Goal: Information Seeking & Learning: Learn about a topic

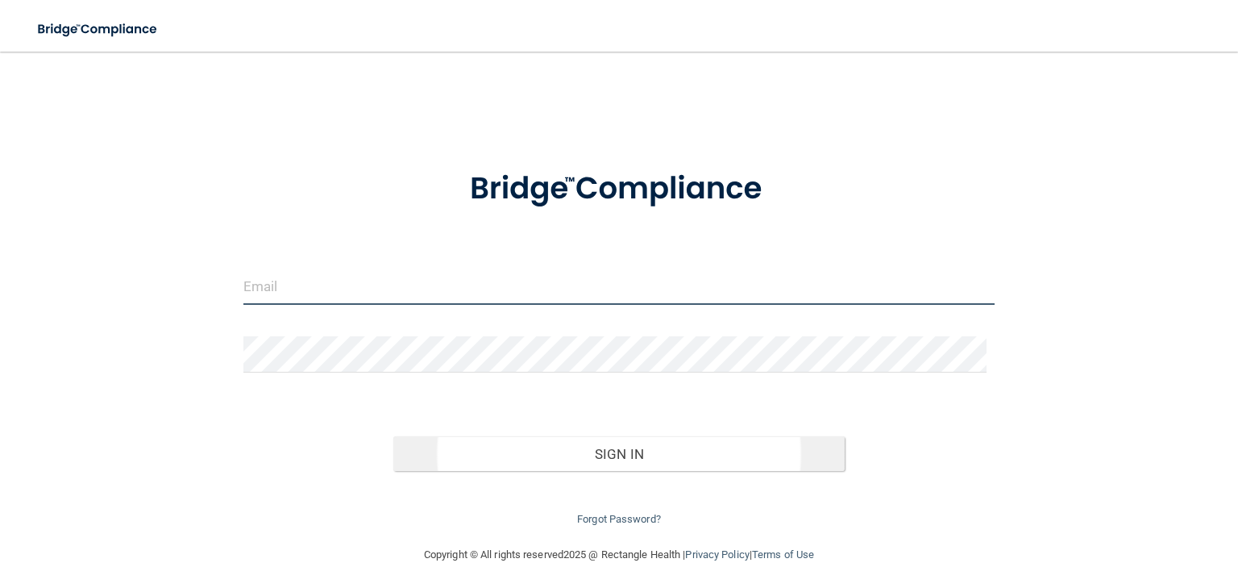
type input "[EMAIL_ADDRESS][DOMAIN_NAME]"
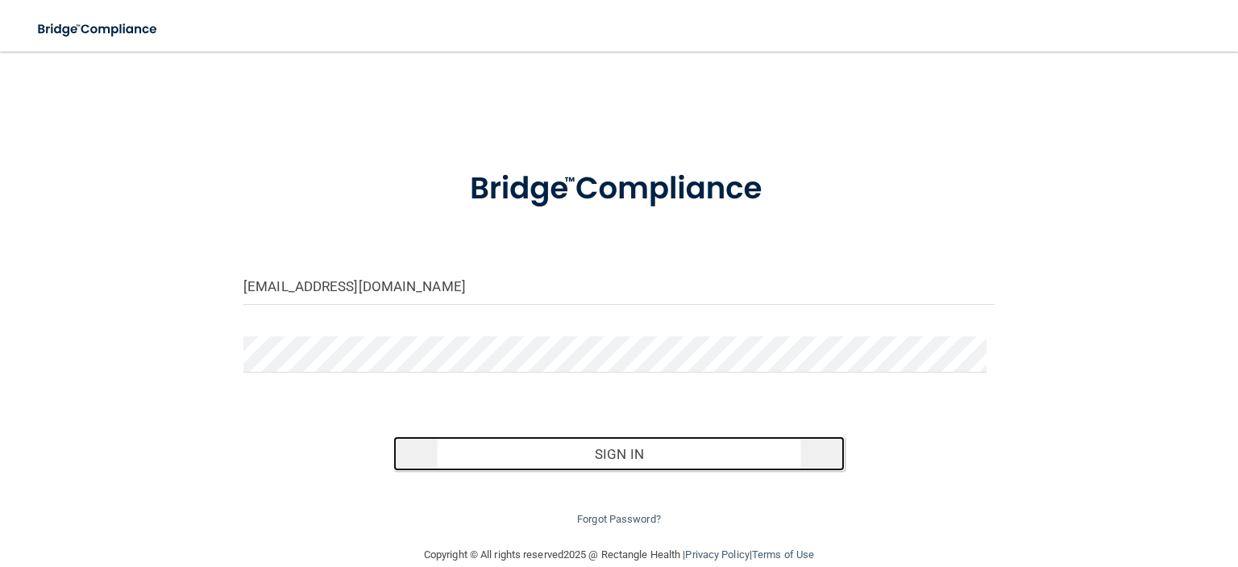
click at [606, 454] on button "Sign In" at bounding box center [618, 453] width 451 height 35
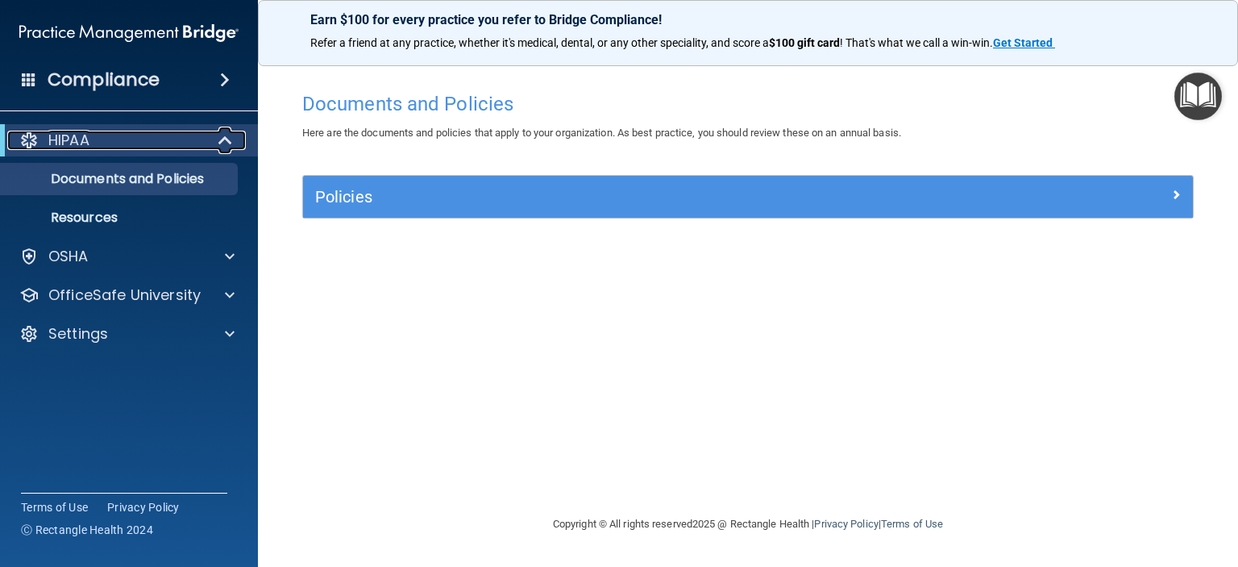
click at [226, 141] on span at bounding box center [227, 140] width 14 height 19
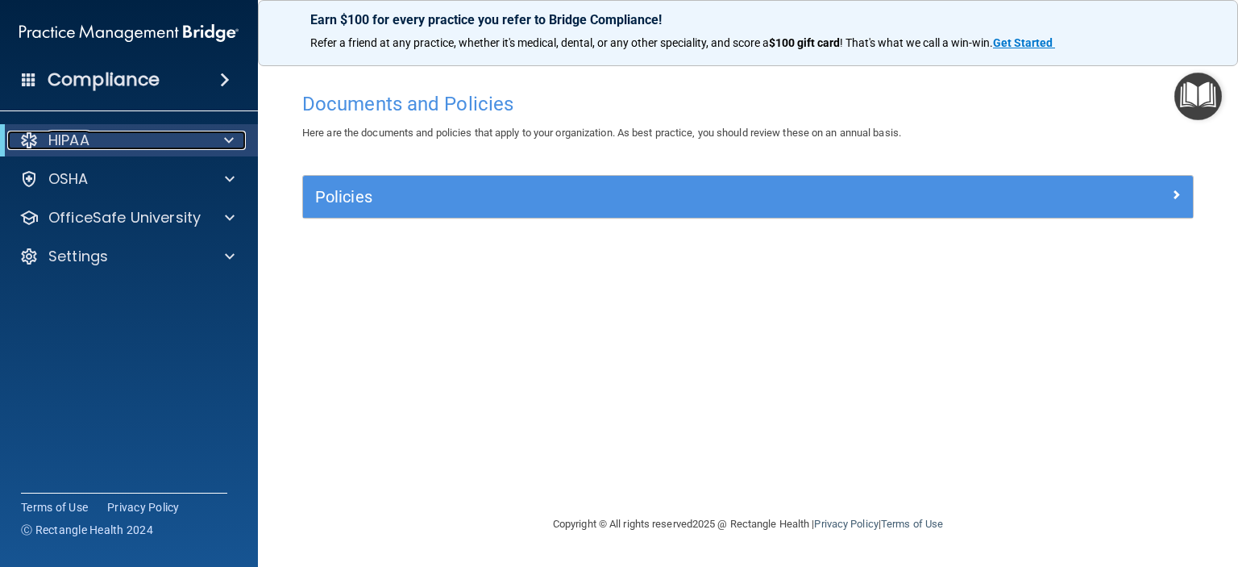
click at [226, 141] on span at bounding box center [229, 140] width 10 height 19
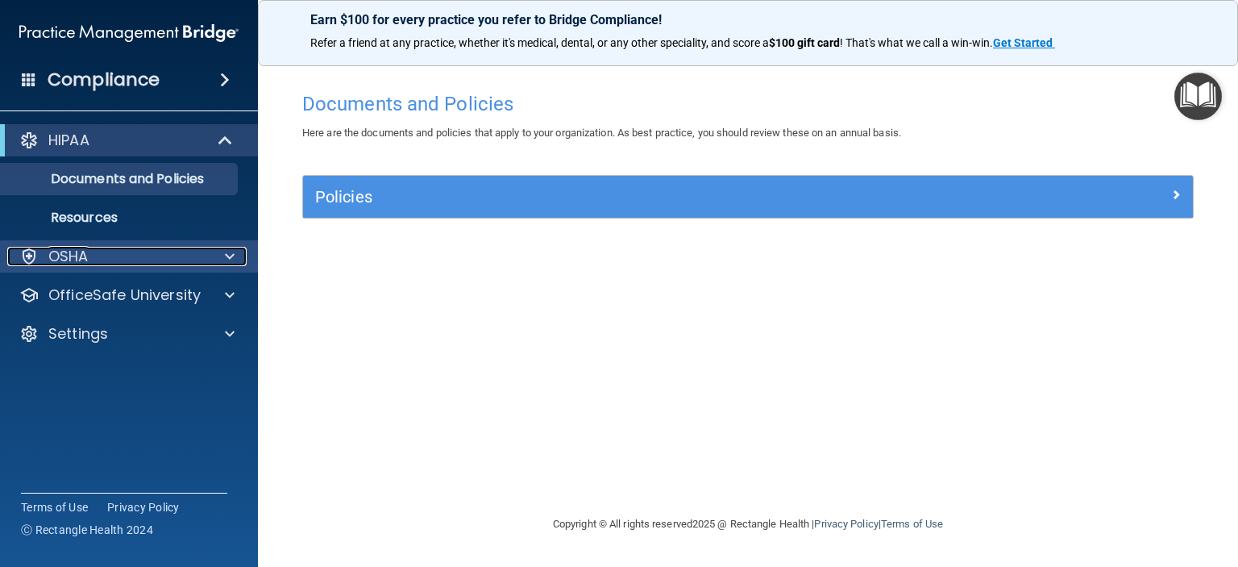
click at [229, 251] on span at bounding box center [230, 256] width 10 height 19
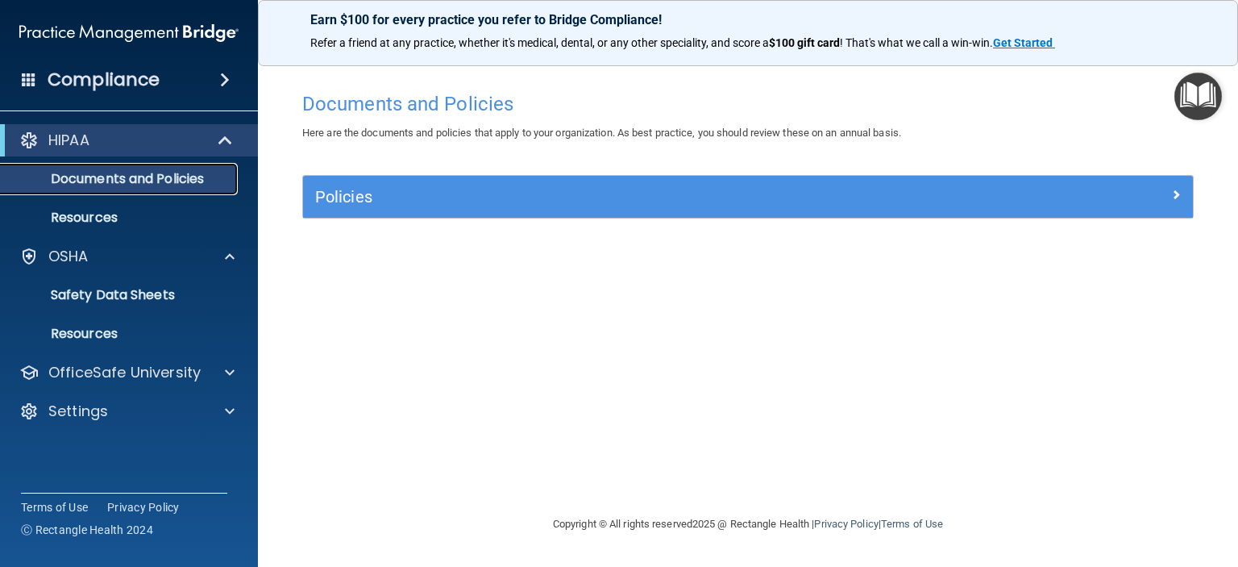
click at [132, 185] on p "Documents and Policies" at bounding box center [120, 179] width 220 height 16
click at [98, 211] on p "Resources" at bounding box center [120, 218] width 220 height 16
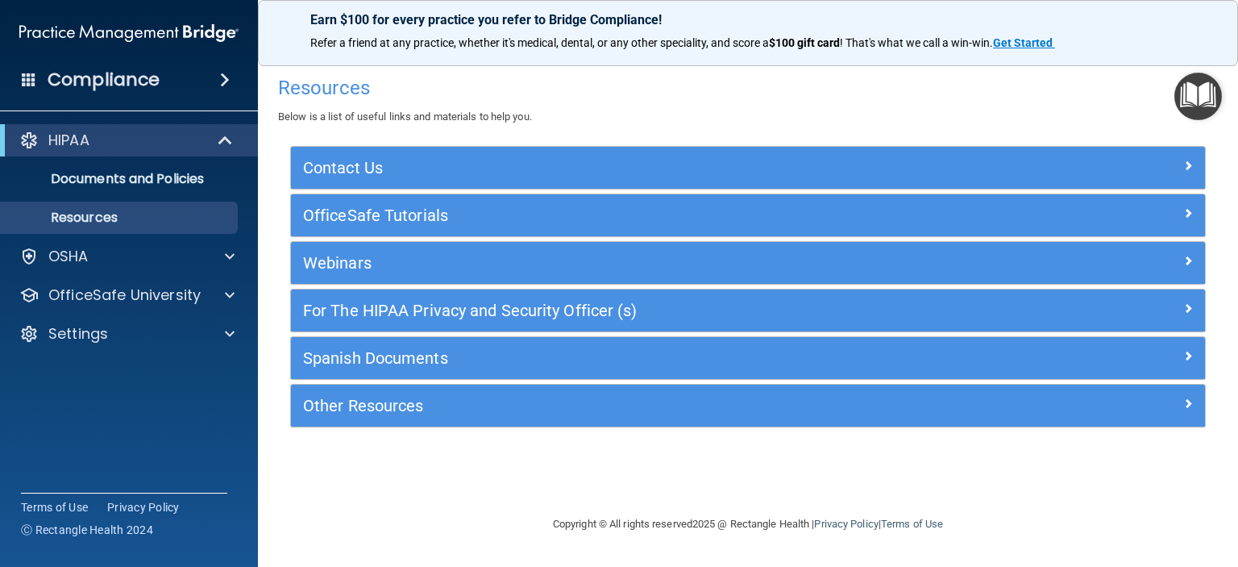
click at [173, 80] on div "Compliance" at bounding box center [129, 79] width 258 height 35
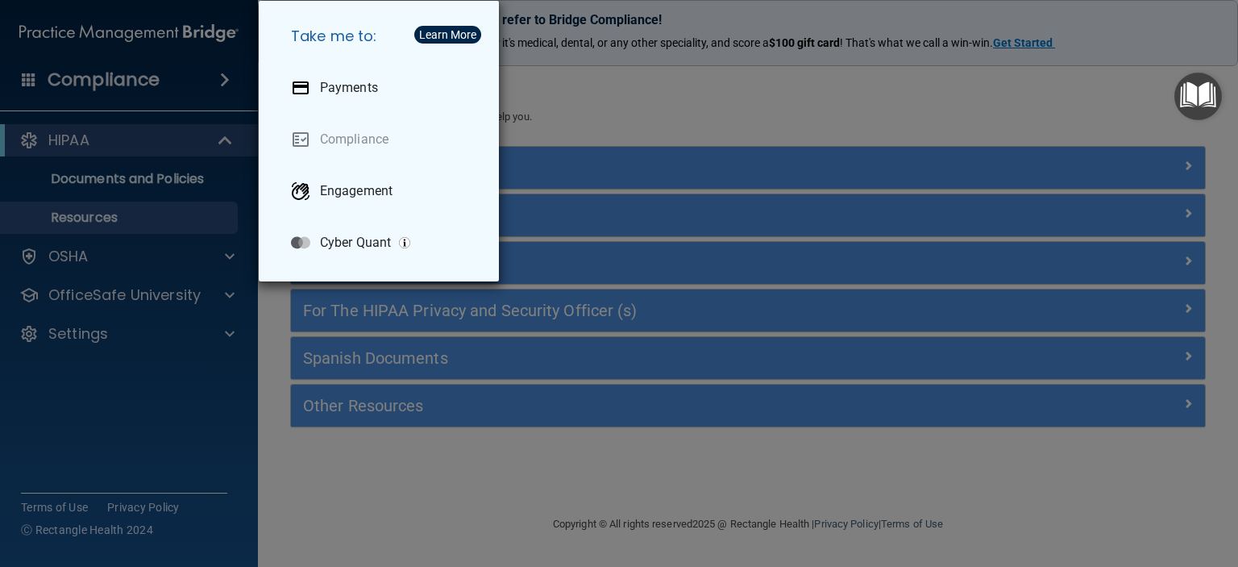
click at [173, 80] on div "Take me to: Payments Compliance Engagement Cyber Quant" at bounding box center [619, 283] width 1238 height 567
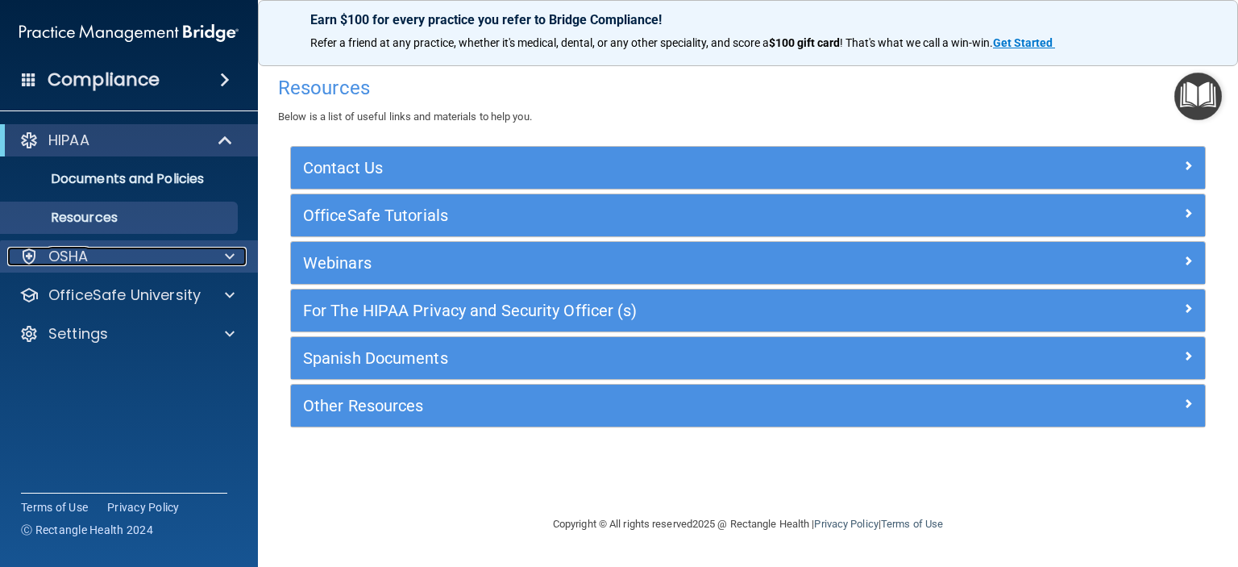
click at [221, 260] on div at bounding box center [227, 256] width 40 height 19
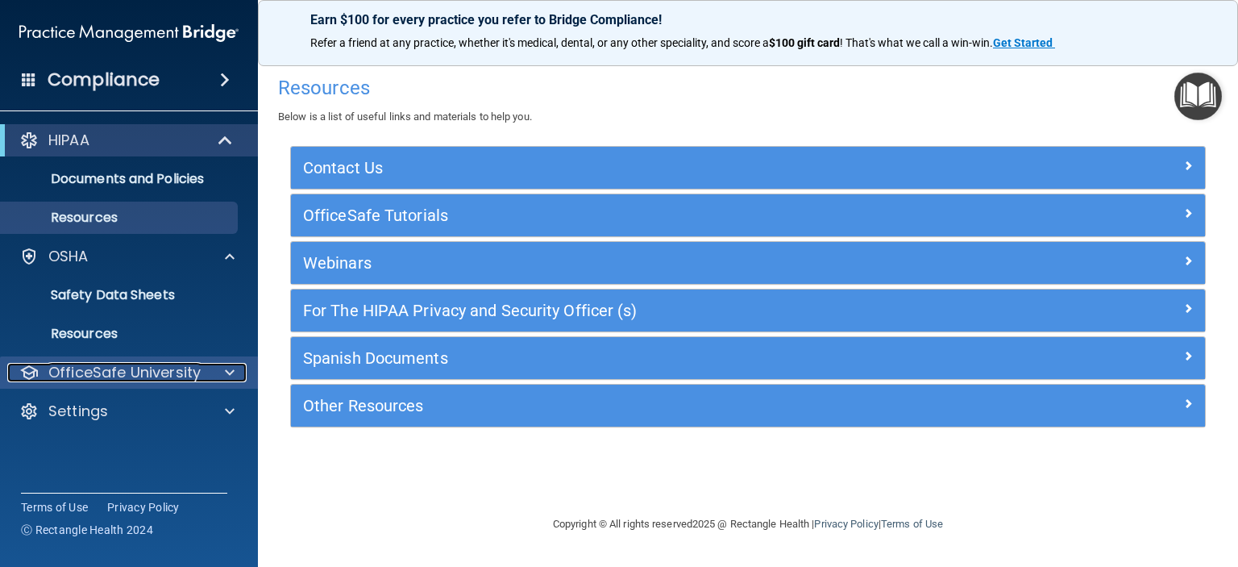
click at [222, 369] on div at bounding box center [227, 372] width 40 height 19
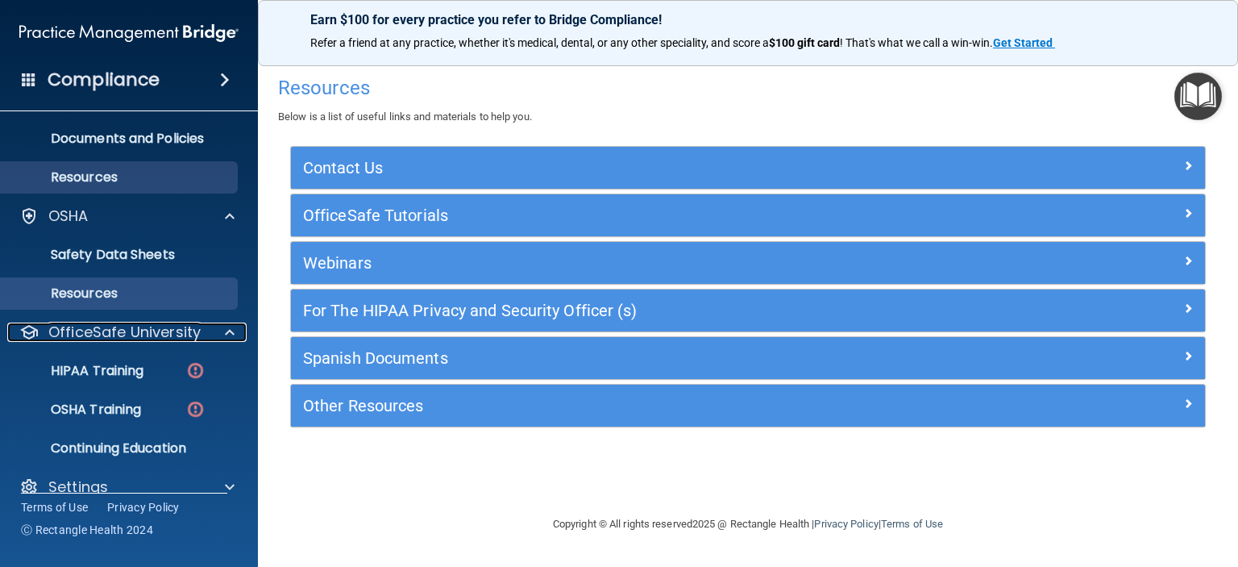
scroll to position [63, 0]
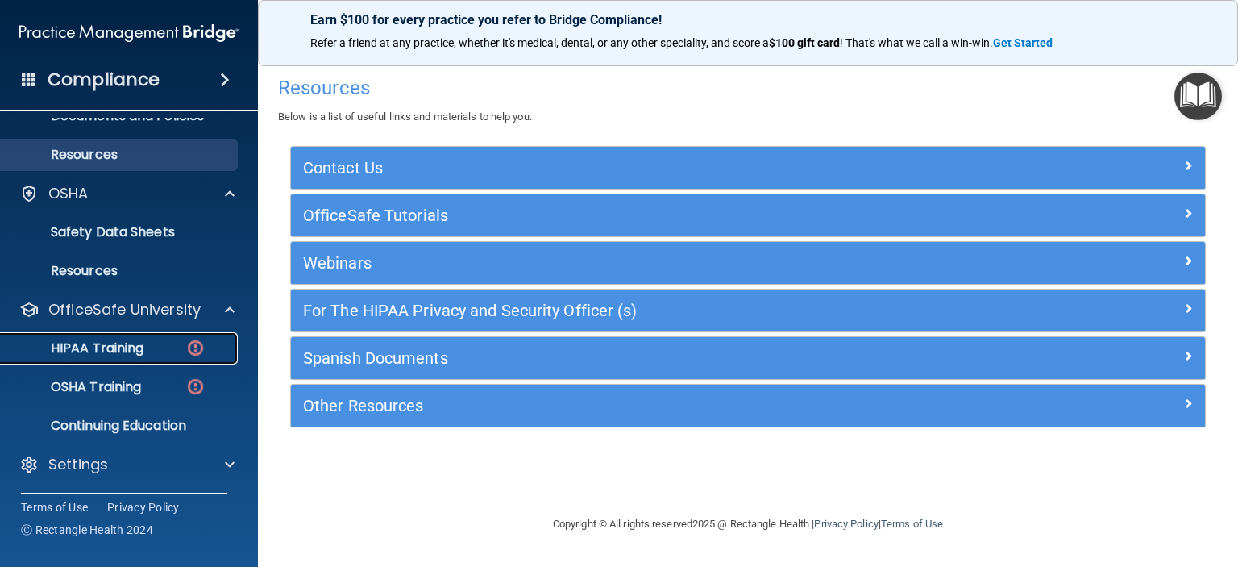
click at [197, 347] on img at bounding box center [195, 348] width 20 height 20
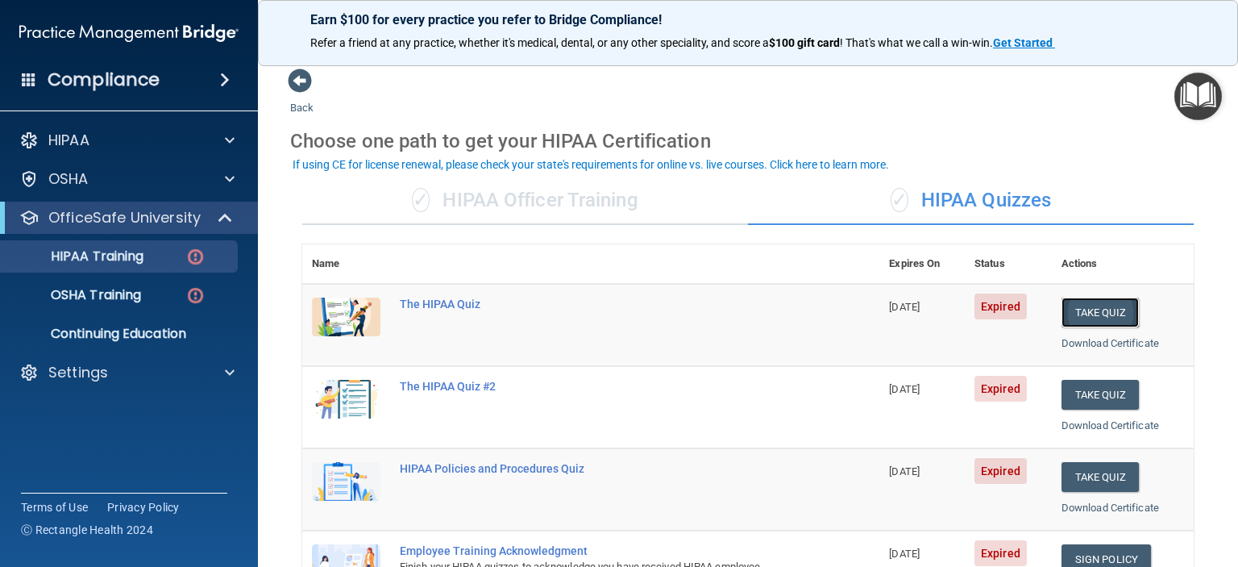
click at [1078, 314] on button "Take Quiz" at bounding box center [1100, 312] width 77 height 30
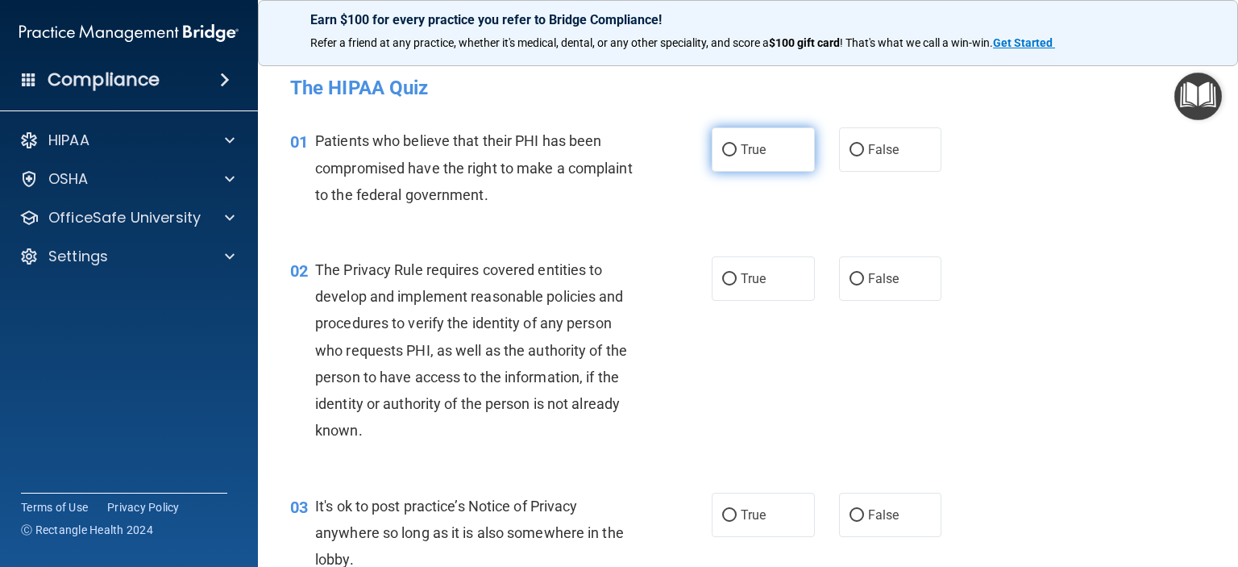
click at [723, 152] on input "True" at bounding box center [729, 150] width 15 height 12
radio input "true"
click at [725, 278] on input "True" at bounding box center [729, 279] width 15 height 12
radio input "true"
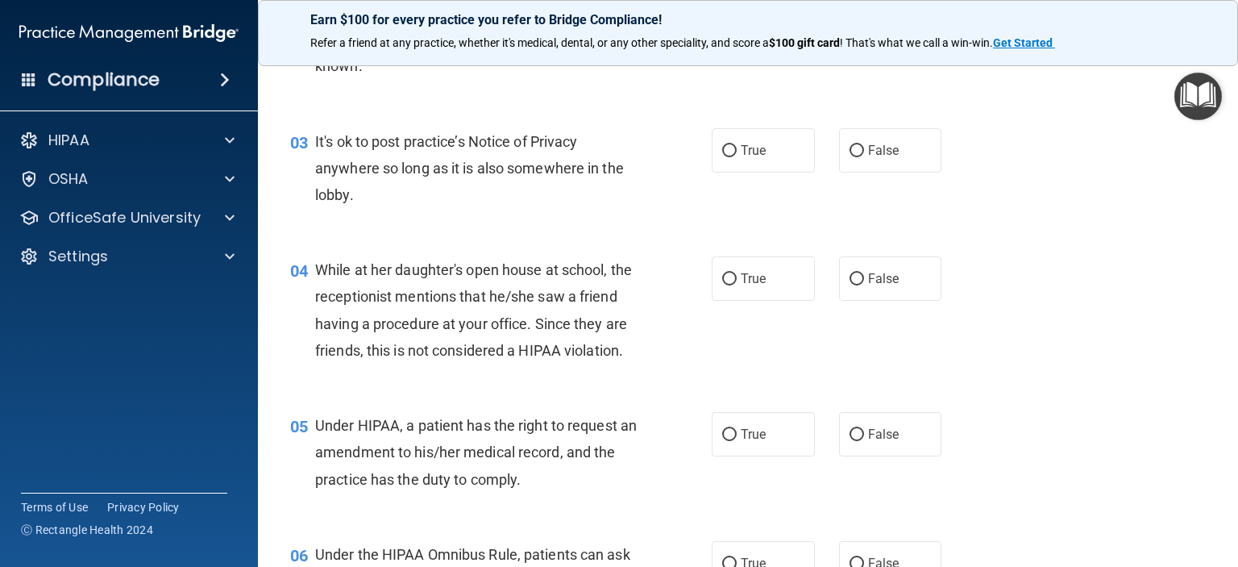
scroll to position [403, 0]
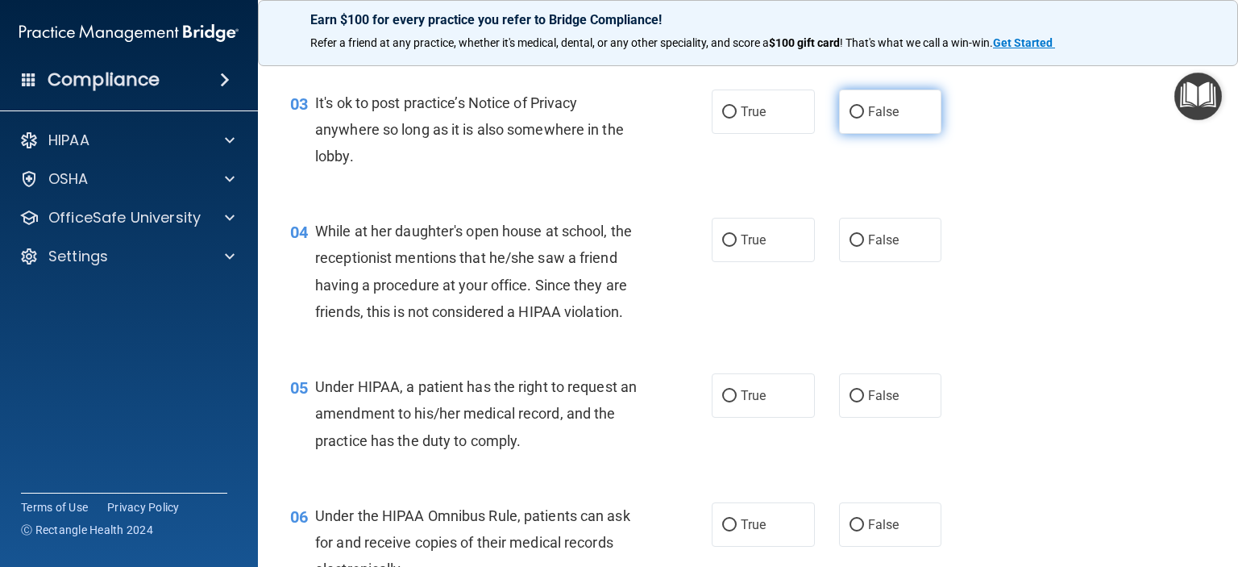
click at [850, 109] on input "False" at bounding box center [857, 112] width 15 height 12
radio input "true"
click at [850, 241] on input "False" at bounding box center [857, 241] width 15 height 12
radio input "true"
click at [850, 402] on input "False" at bounding box center [857, 396] width 15 height 12
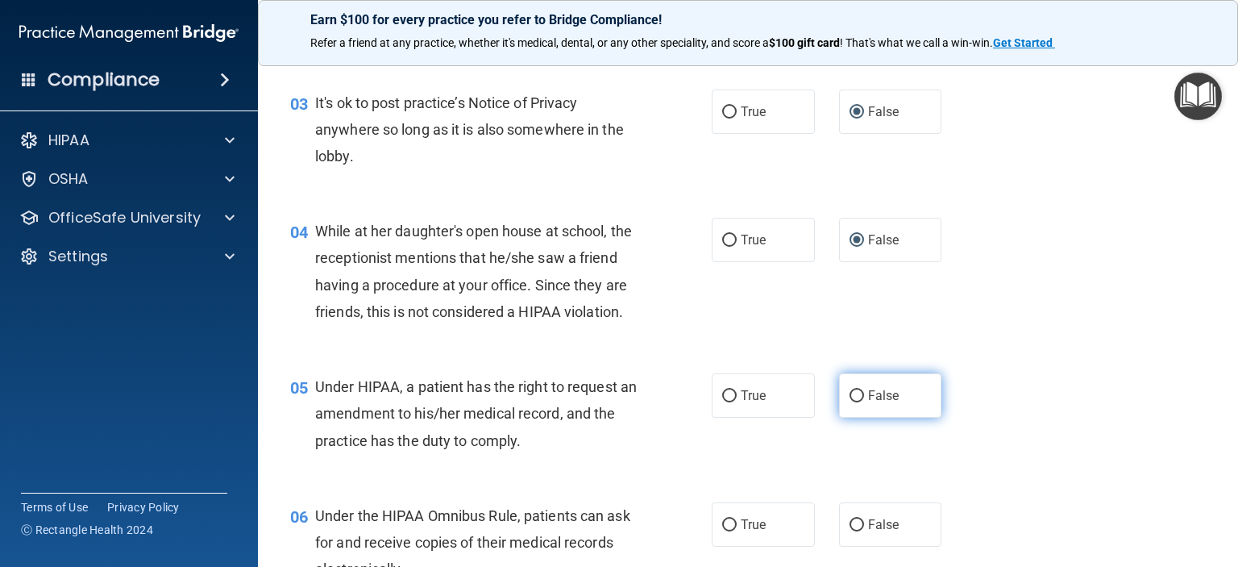
radio input "true"
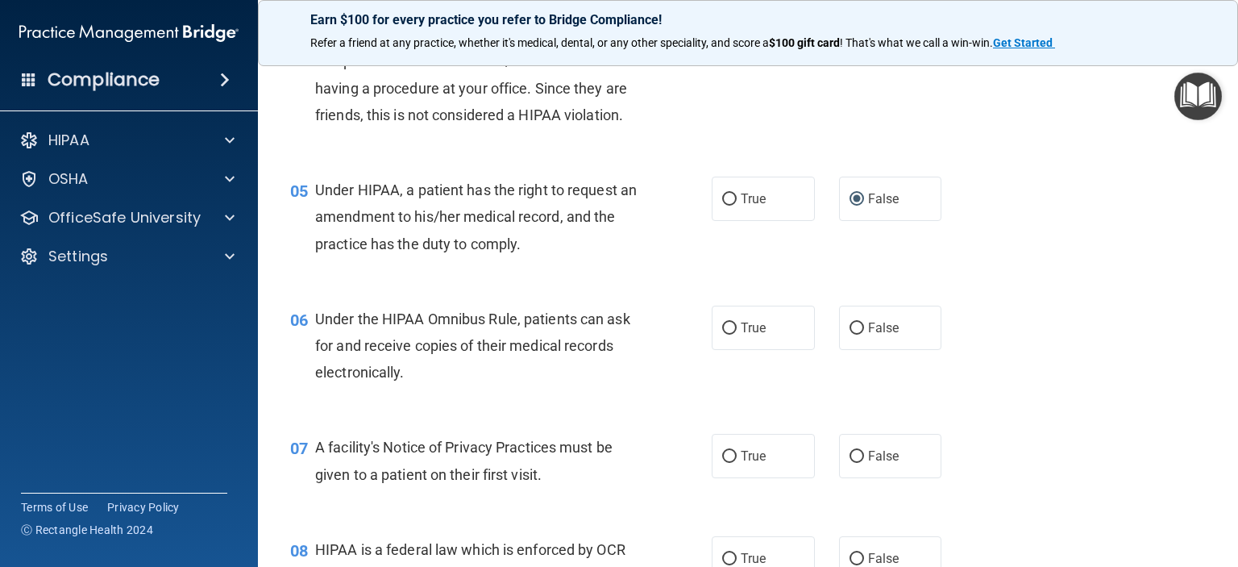
scroll to position [645, 0]
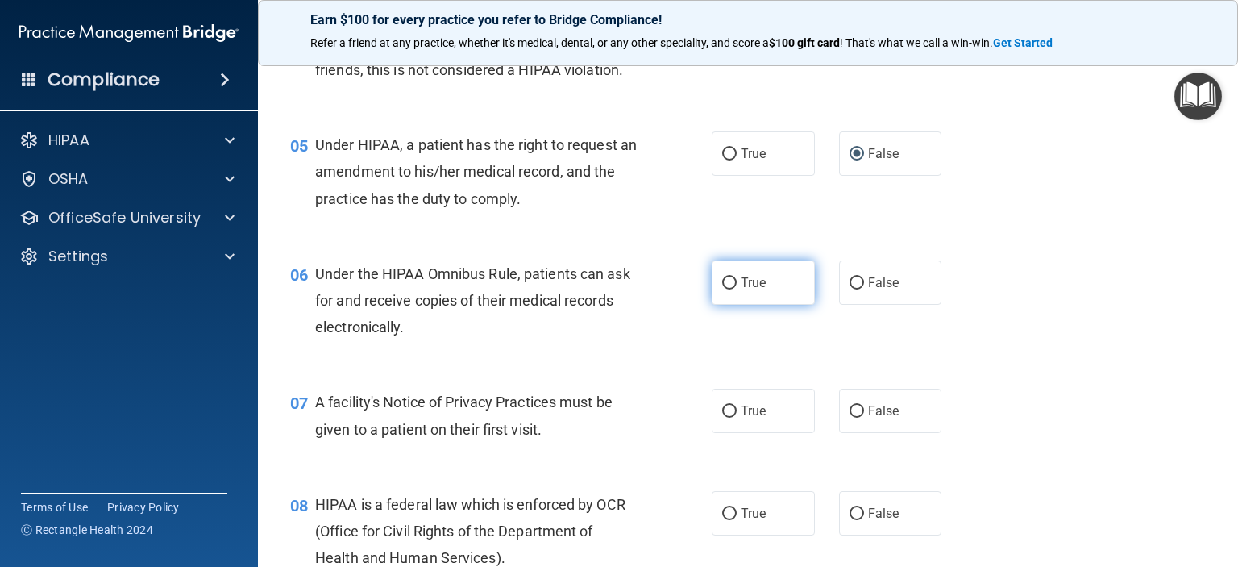
click at [722, 289] on input "True" at bounding box center [729, 283] width 15 height 12
radio input "true"
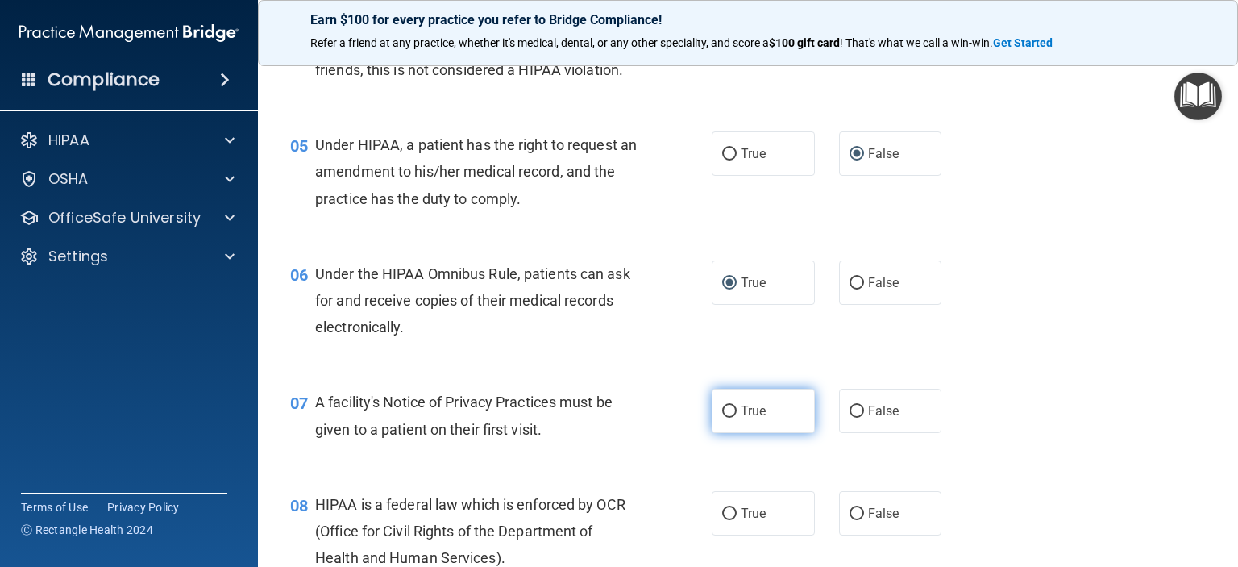
click at [725, 418] on input "True" at bounding box center [729, 411] width 15 height 12
radio input "true"
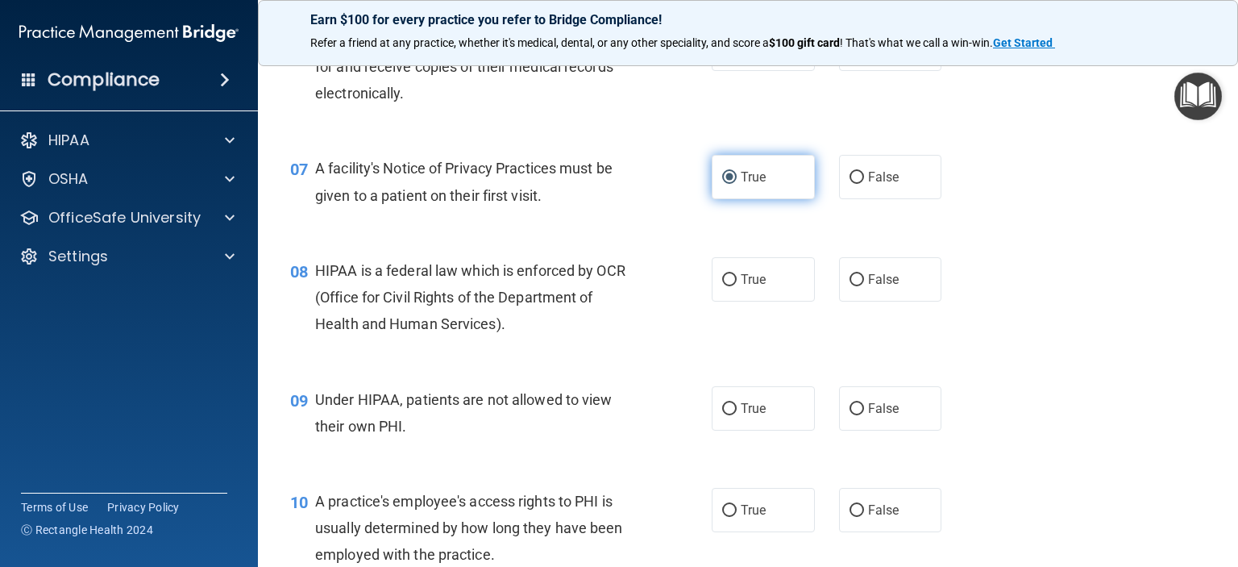
scroll to position [887, 0]
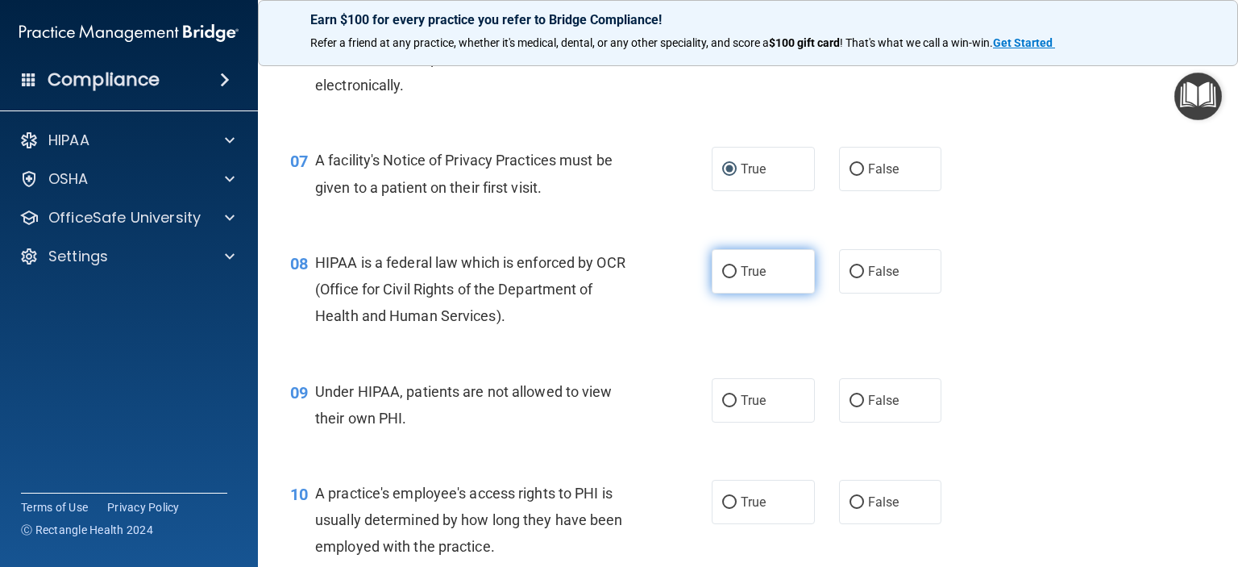
click at [722, 278] on input "True" at bounding box center [729, 272] width 15 height 12
radio input "true"
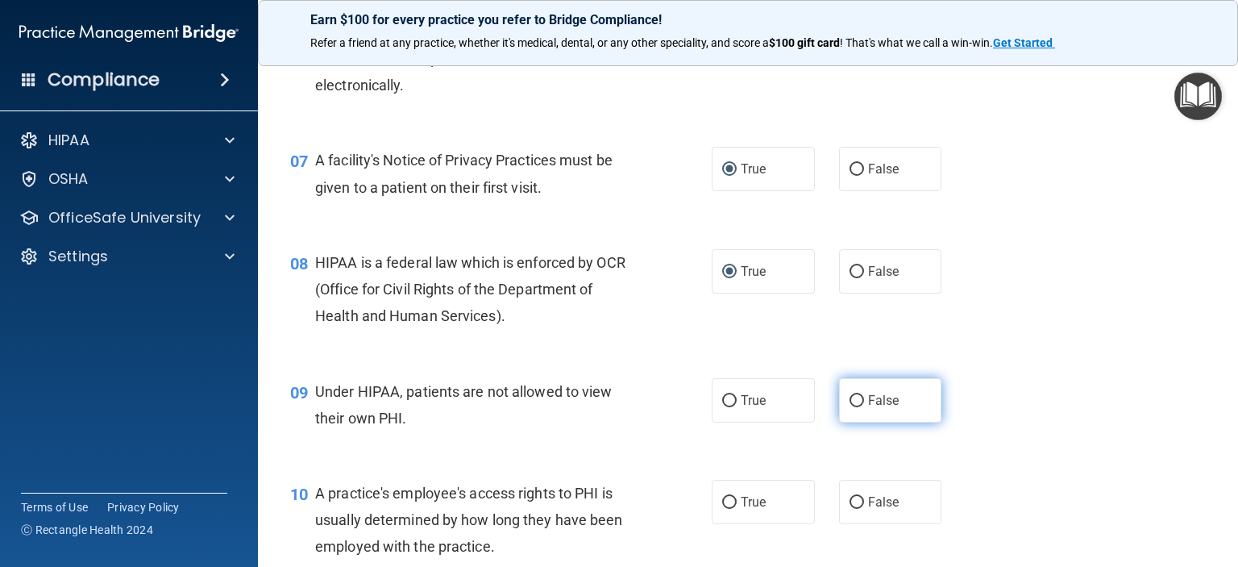
click at [851, 407] on input "False" at bounding box center [857, 401] width 15 height 12
radio input "true"
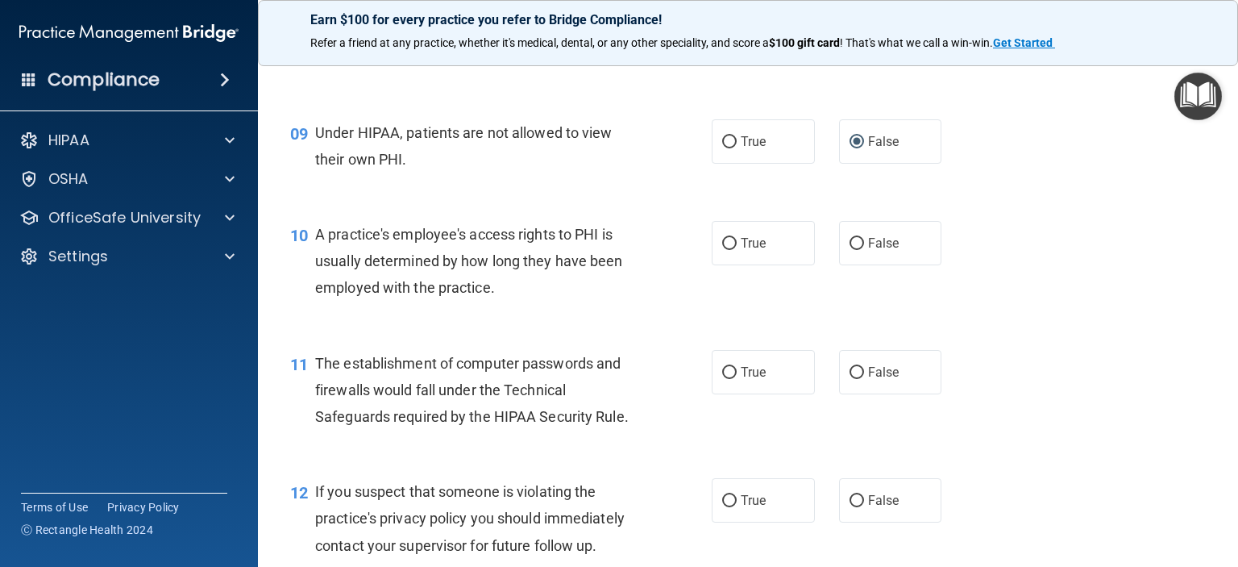
scroll to position [1209, 0]
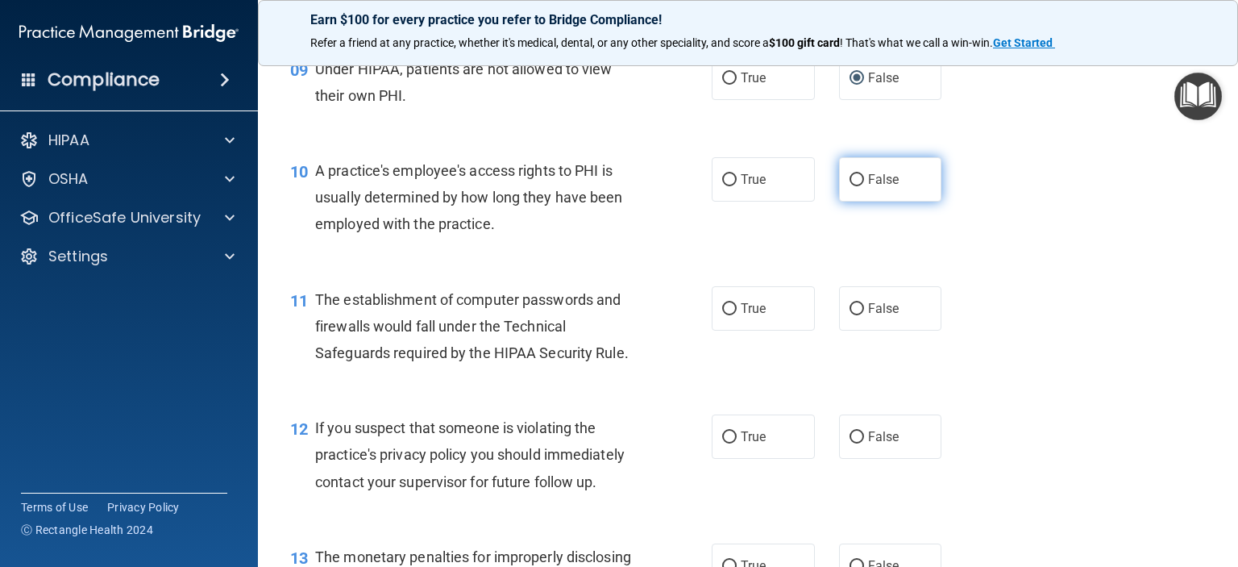
click at [850, 186] on input "False" at bounding box center [857, 180] width 15 height 12
radio input "true"
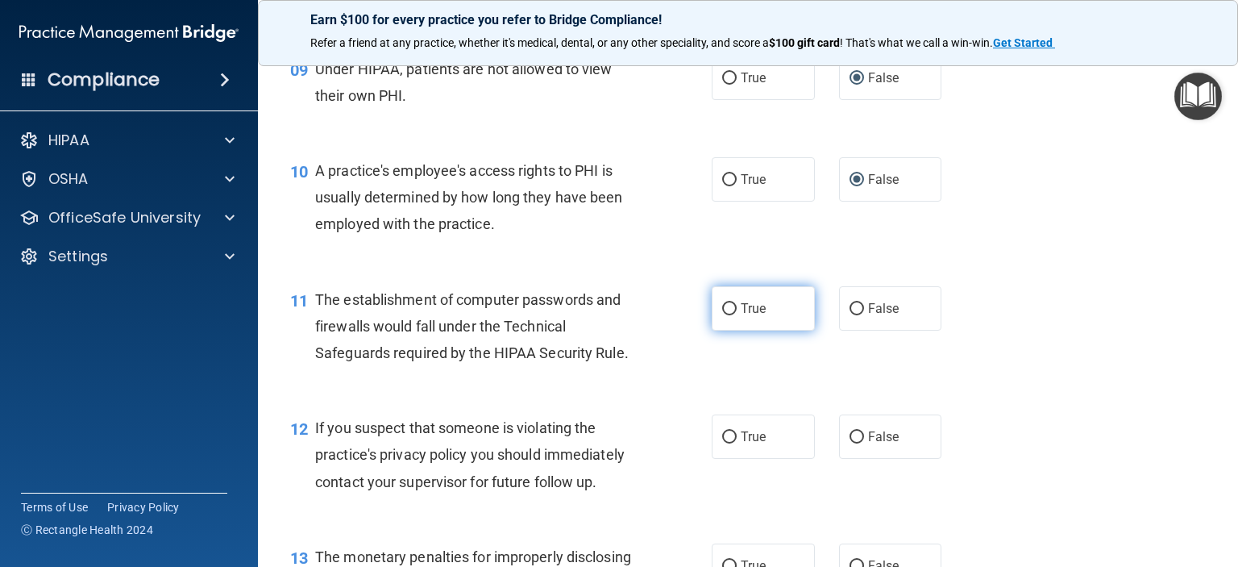
click at [724, 315] on input "True" at bounding box center [729, 309] width 15 height 12
radio input "true"
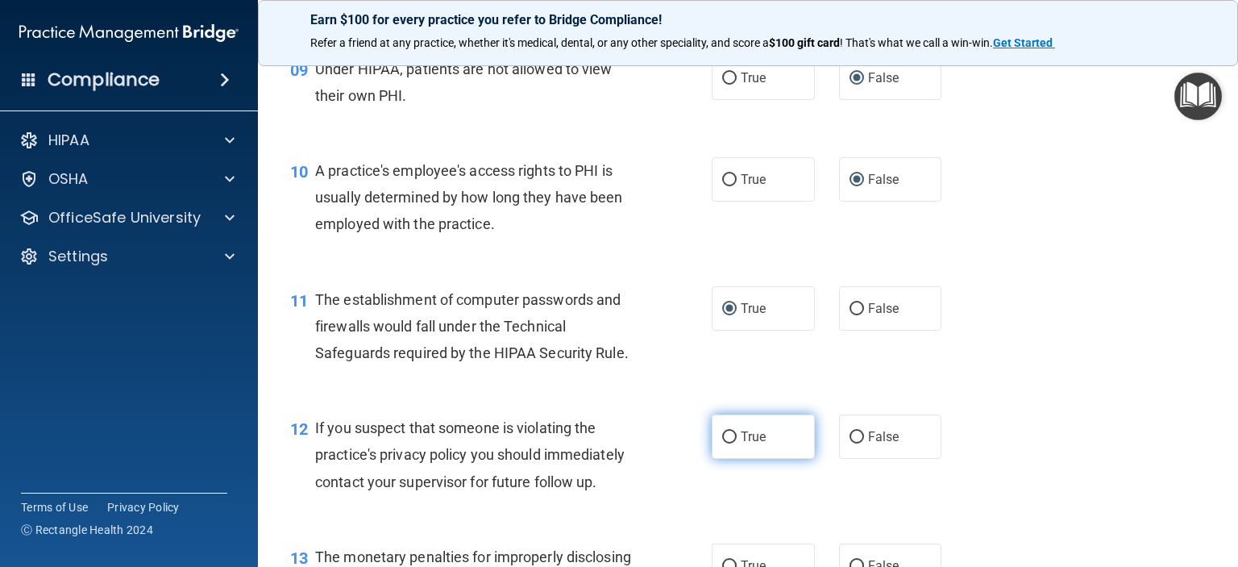
click at [722, 443] on input "True" at bounding box center [729, 437] width 15 height 12
radio input "true"
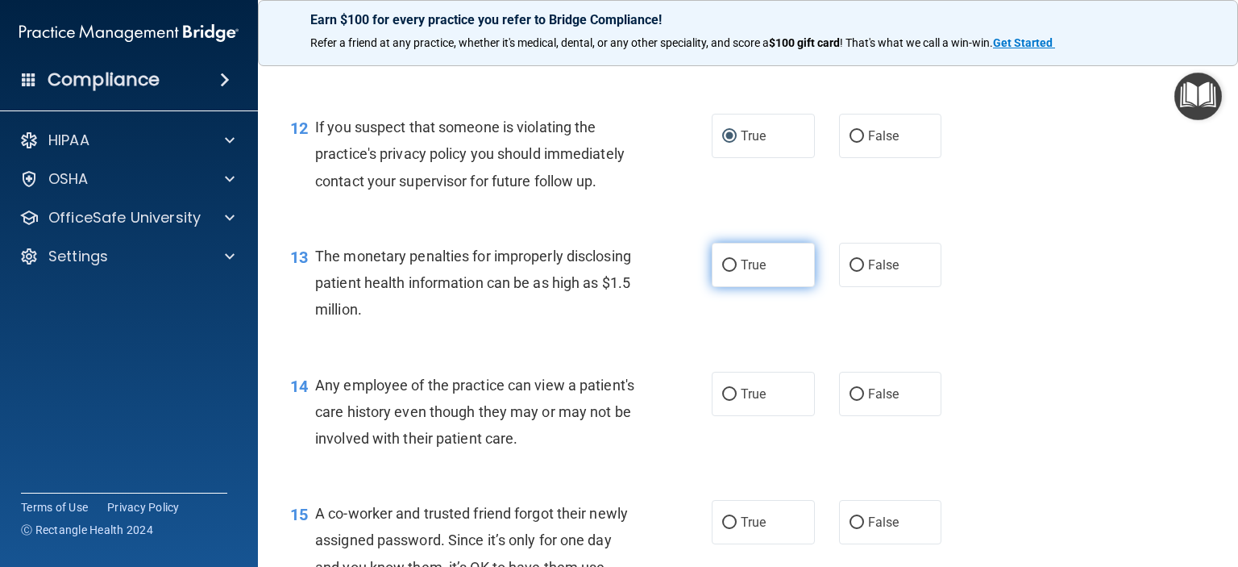
scroll to position [1531, 0]
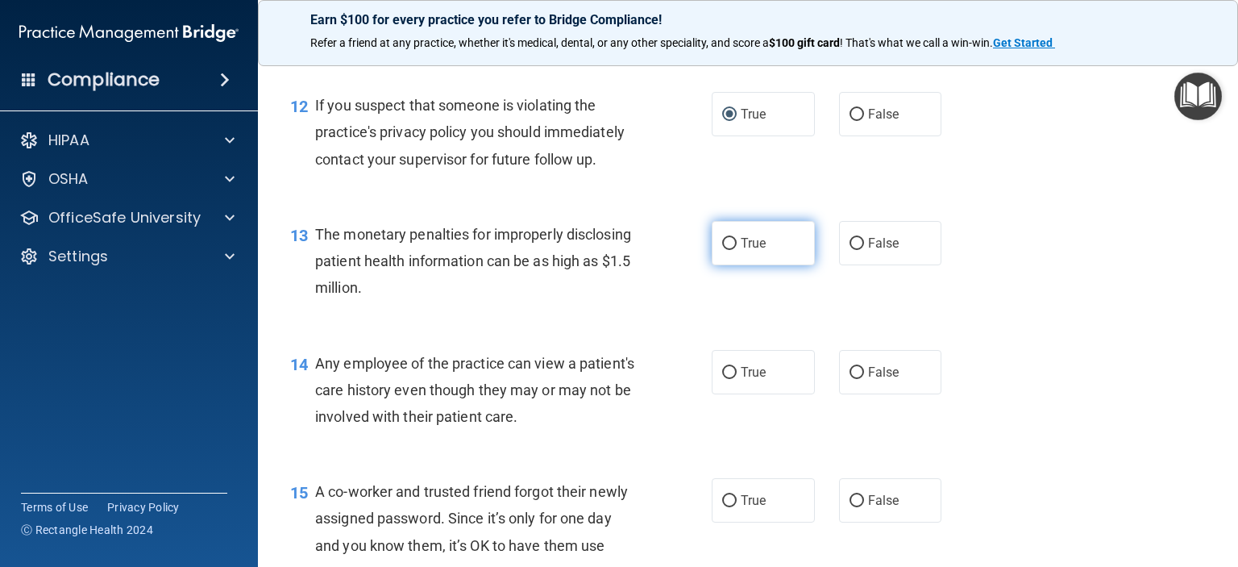
click at [722, 250] on input "True" at bounding box center [729, 244] width 15 height 12
radio input "true"
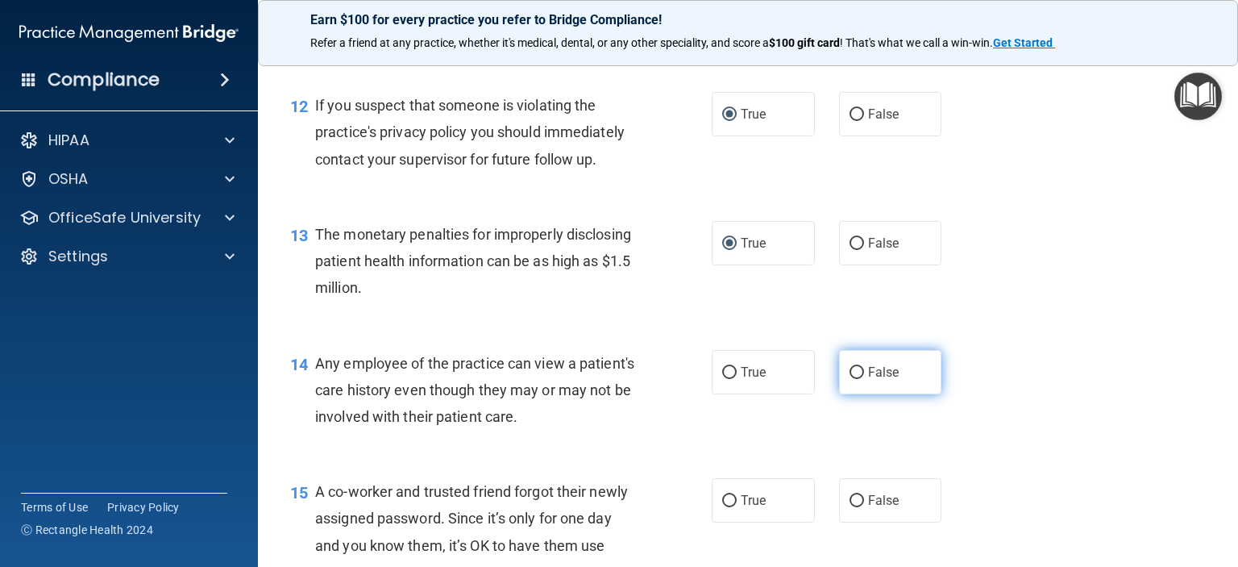
click at [850, 379] on input "False" at bounding box center [857, 373] width 15 height 12
radio input "true"
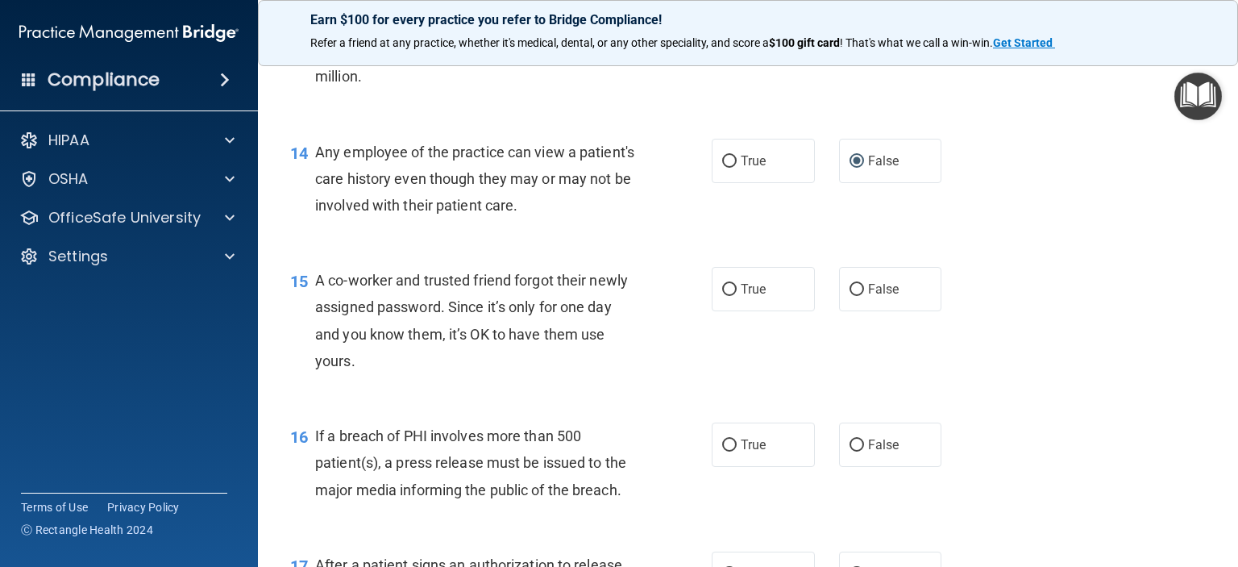
scroll to position [1773, 0]
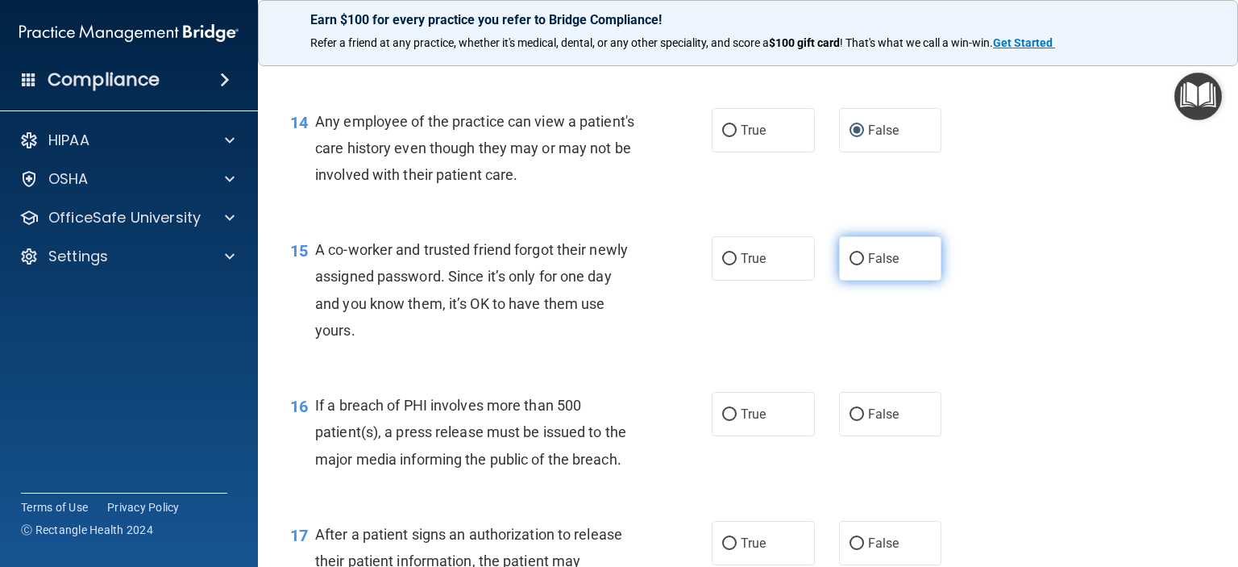
click at [850, 265] on input "False" at bounding box center [857, 259] width 15 height 12
radio input "true"
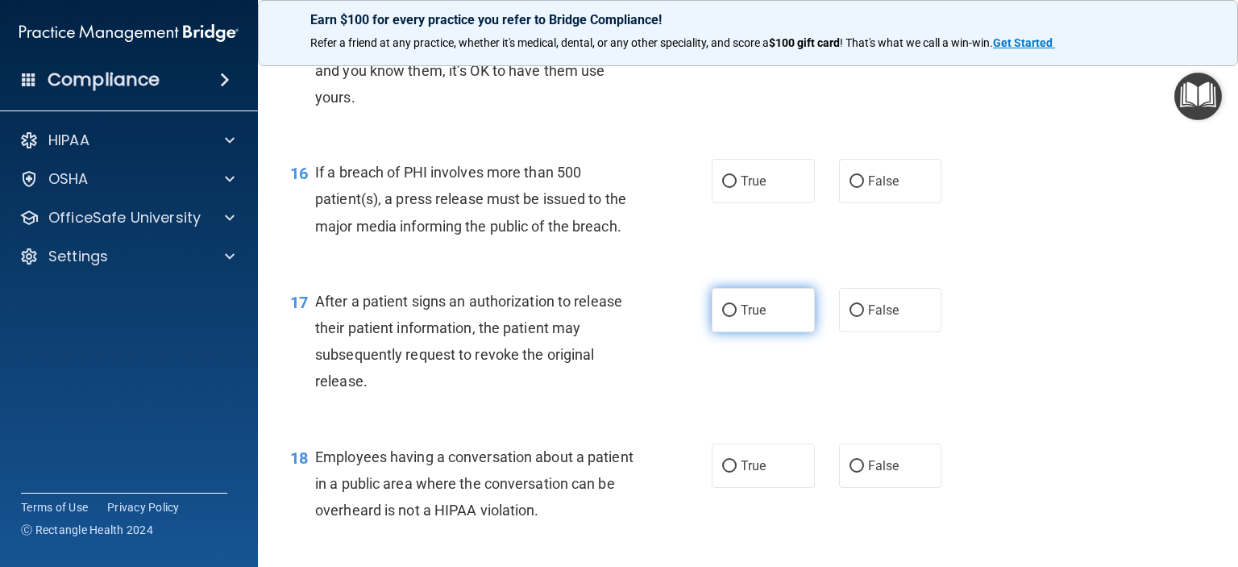
scroll to position [2015, 0]
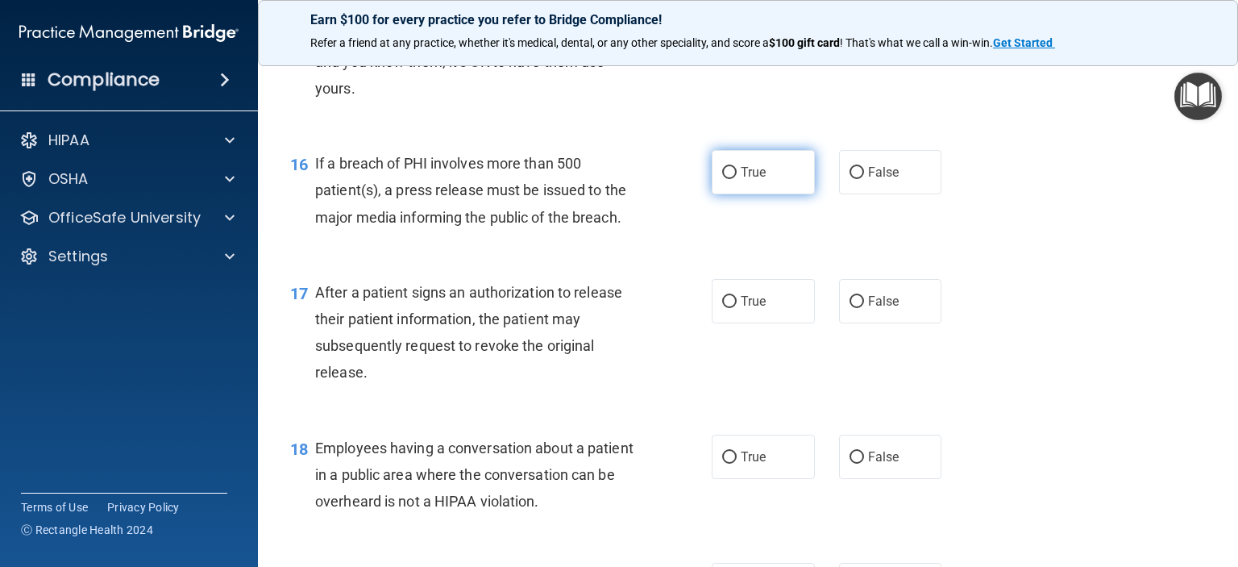
click at [725, 179] on input "True" at bounding box center [729, 173] width 15 height 12
radio input "true"
click at [722, 308] on input "True" at bounding box center [729, 302] width 15 height 12
radio input "true"
click at [841, 479] on label "False" at bounding box center [890, 456] width 103 height 44
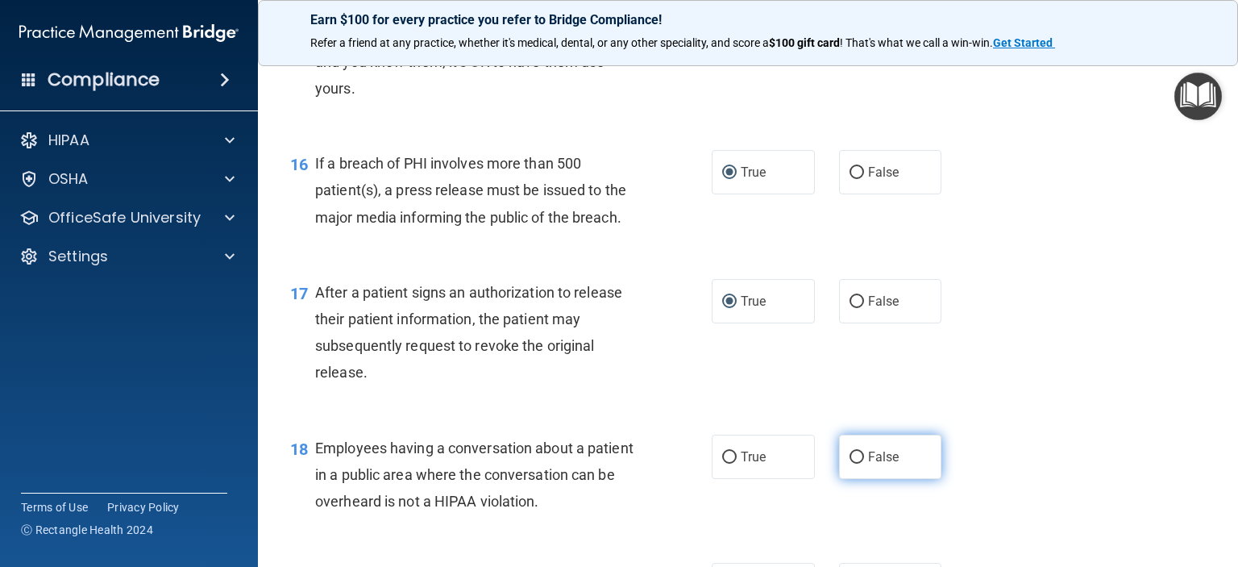
click at [850, 463] on input "False" at bounding box center [857, 457] width 15 height 12
radio input "true"
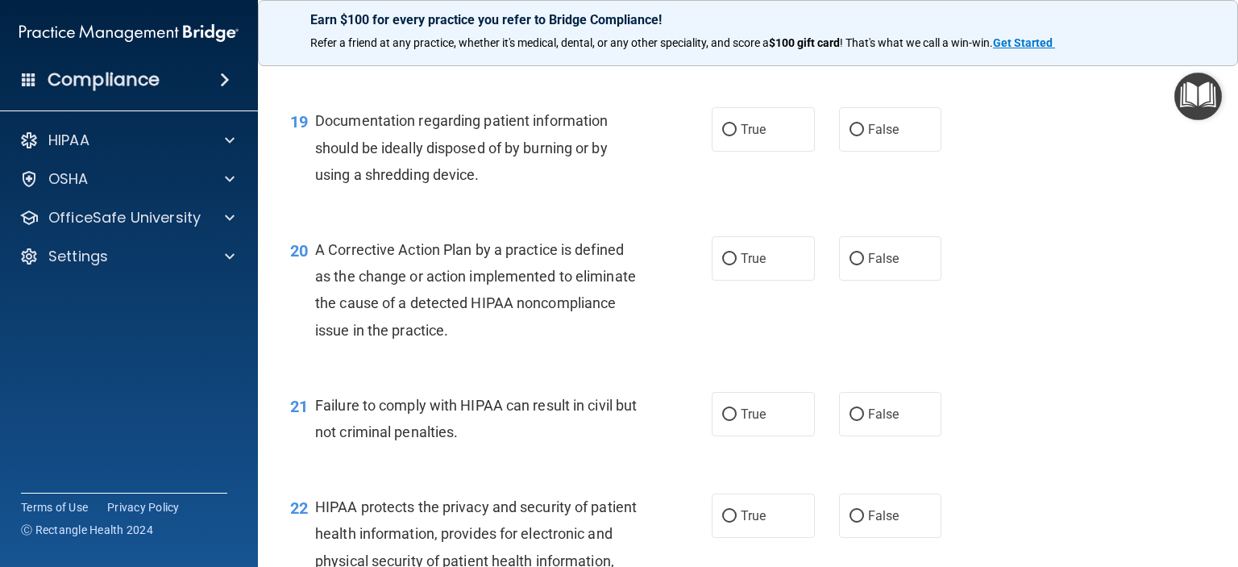
scroll to position [2499, 0]
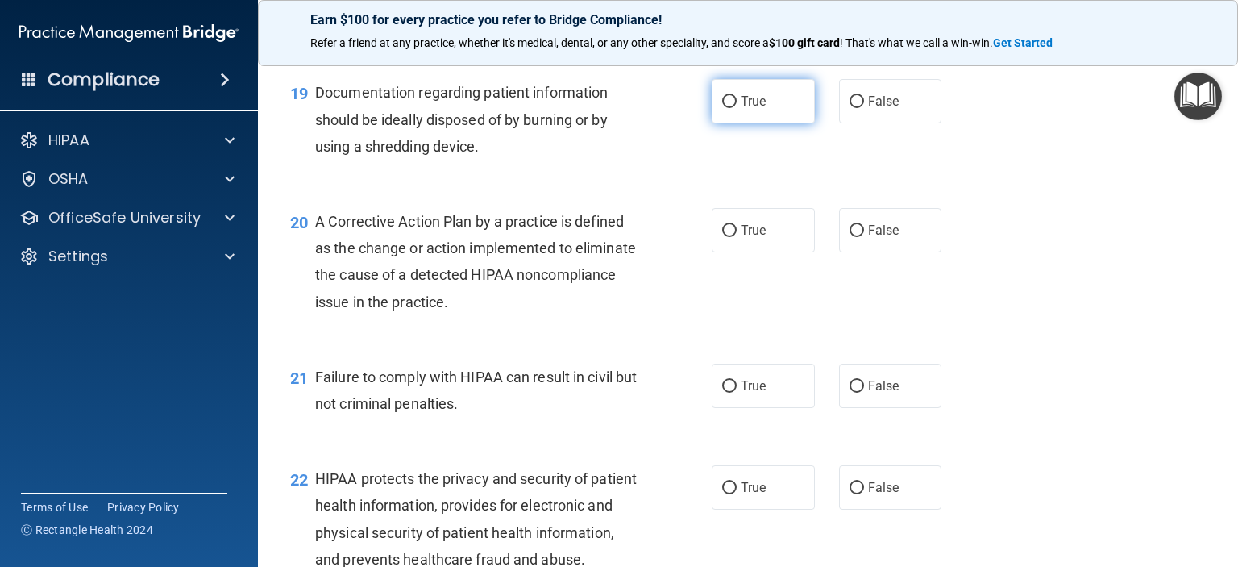
click at [722, 108] on input "True" at bounding box center [729, 102] width 15 height 12
radio input "true"
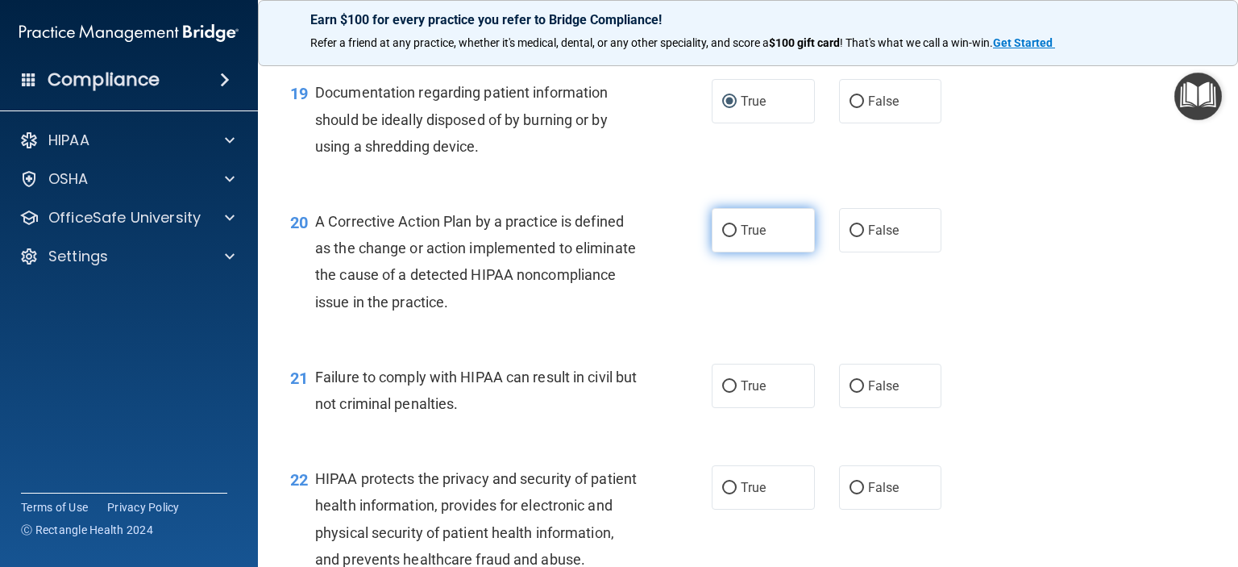
click at [722, 237] on input "True" at bounding box center [729, 231] width 15 height 12
radio input "true"
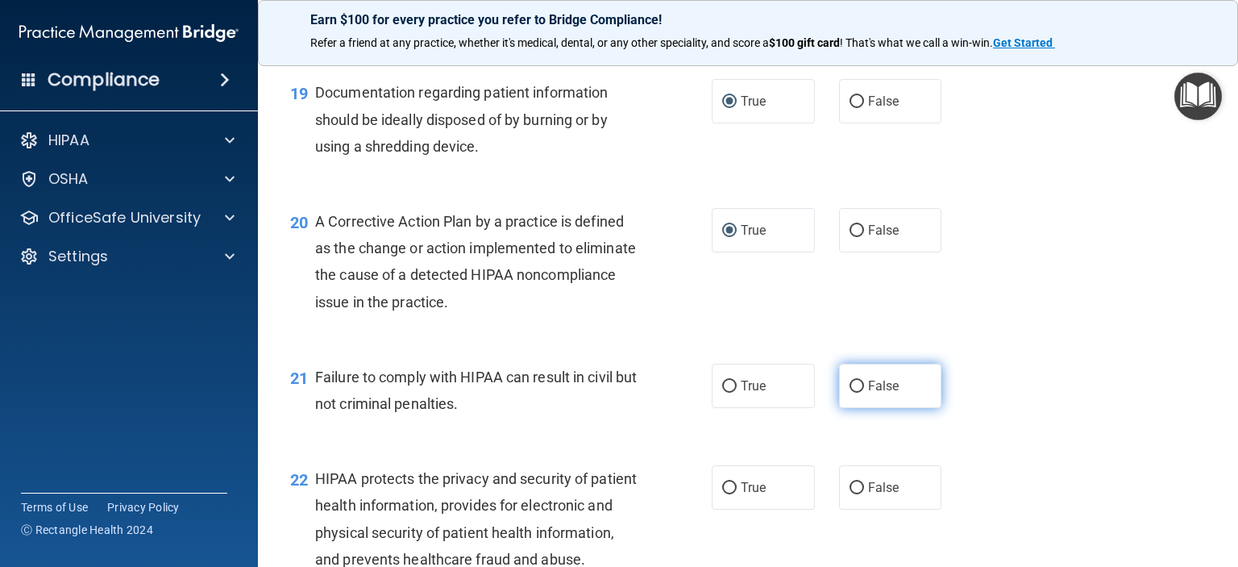
click at [850, 393] on input "False" at bounding box center [857, 386] width 15 height 12
radio input "true"
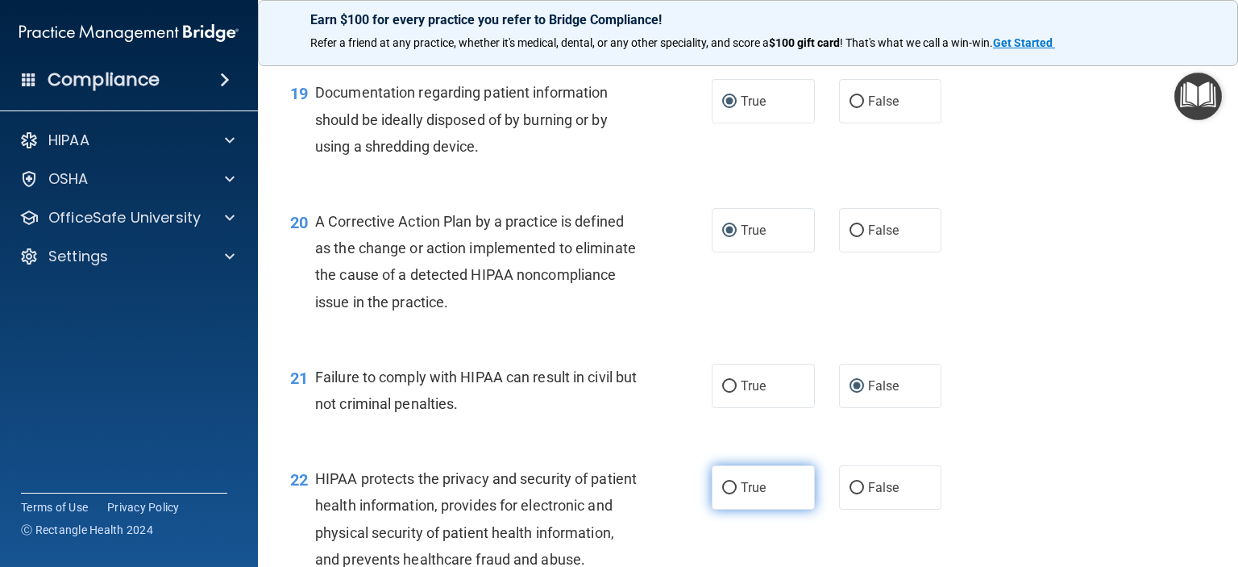
click at [722, 494] on input "True" at bounding box center [729, 488] width 15 height 12
radio input "true"
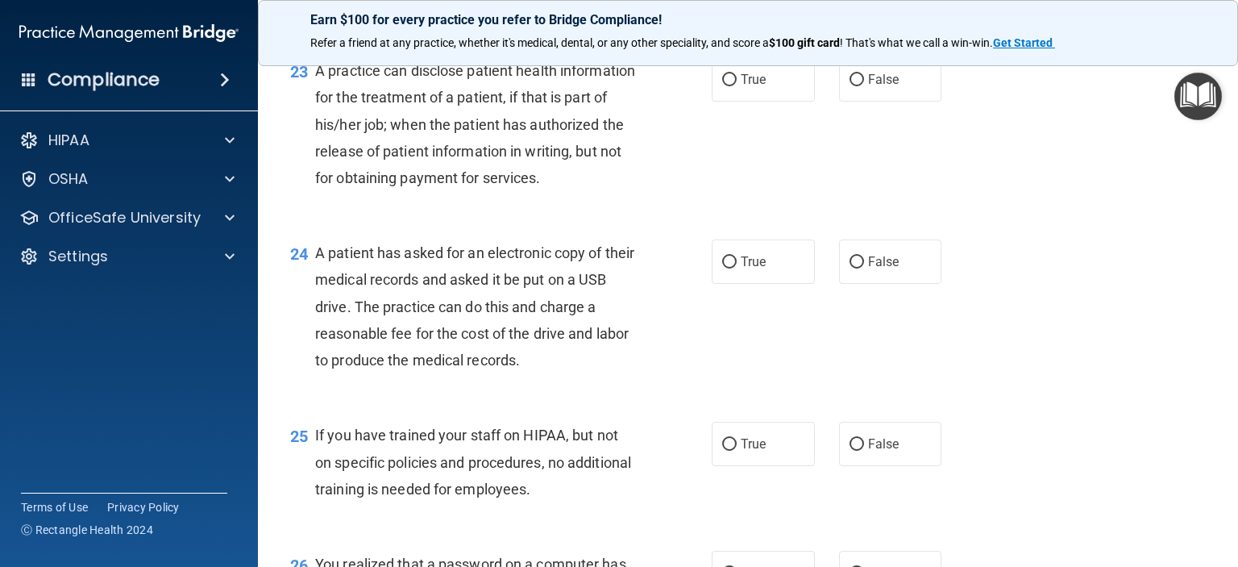
scroll to position [3063, 0]
click at [850, 85] on input "False" at bounding box center [857, 79] width 15 height 12
radio input "true"
click at [725, 268] on input "True" at bounding box center [729, 262] width 15 height 12
radio input "true"
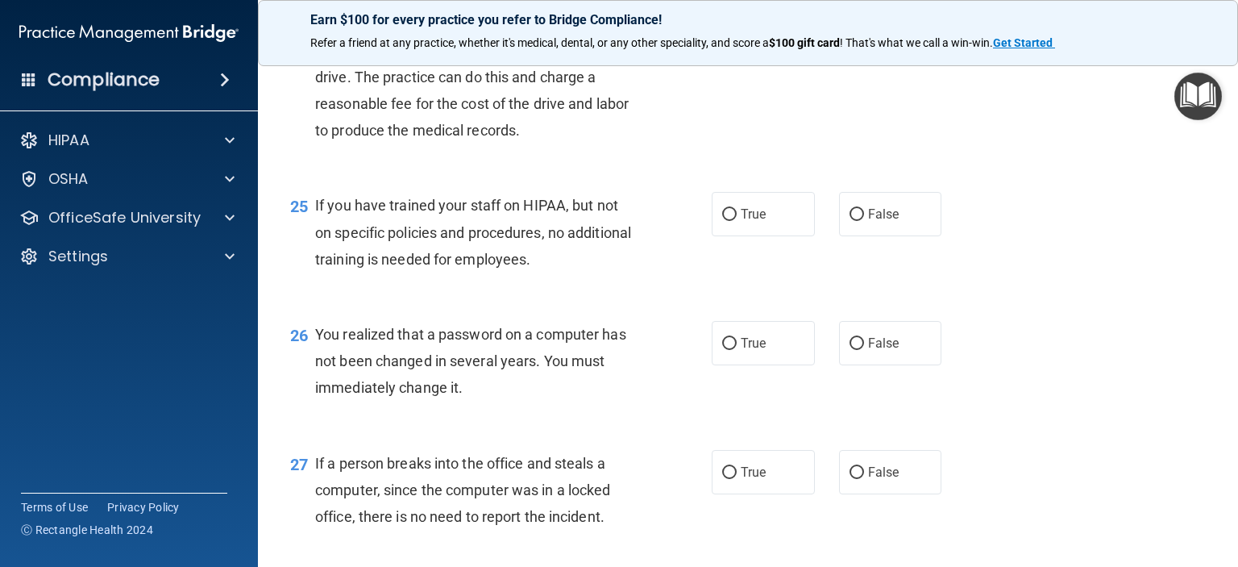
scroll to position [3305, 0]
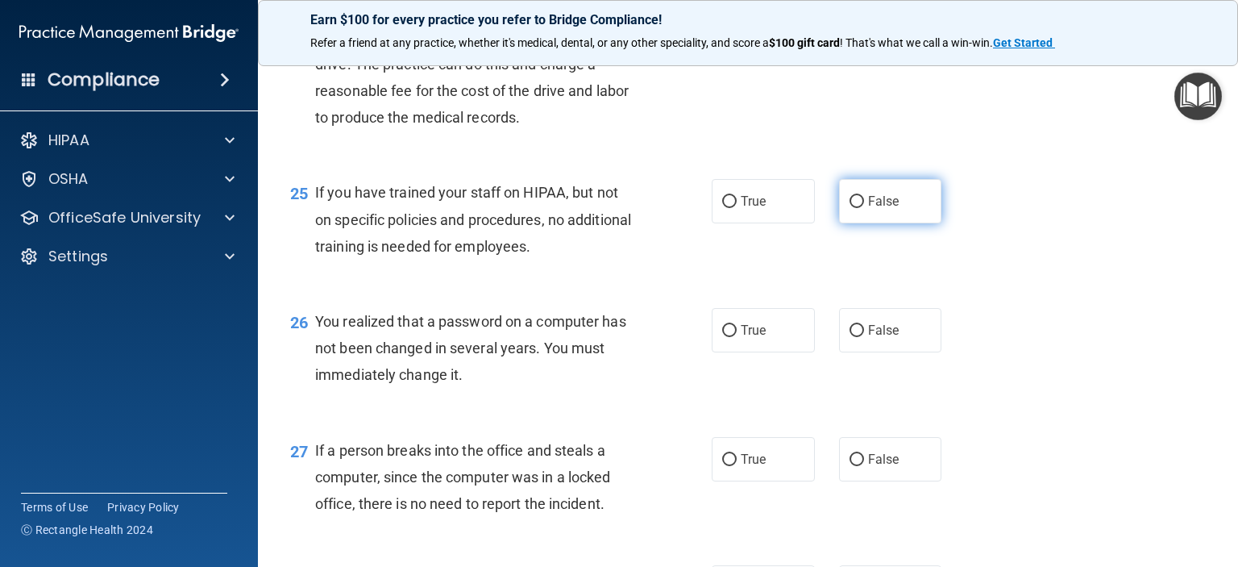
click at [850, 208] on input "False" at bounding box center [857, 202] width 15 height 12
radio input "true"
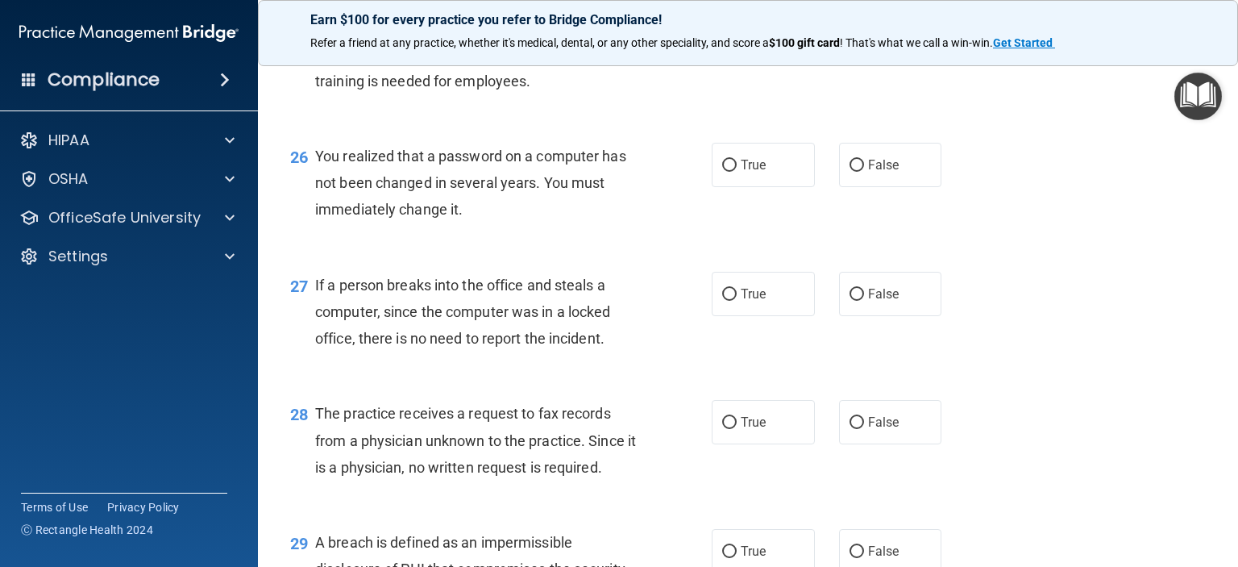
scroll to position [3547, 0]
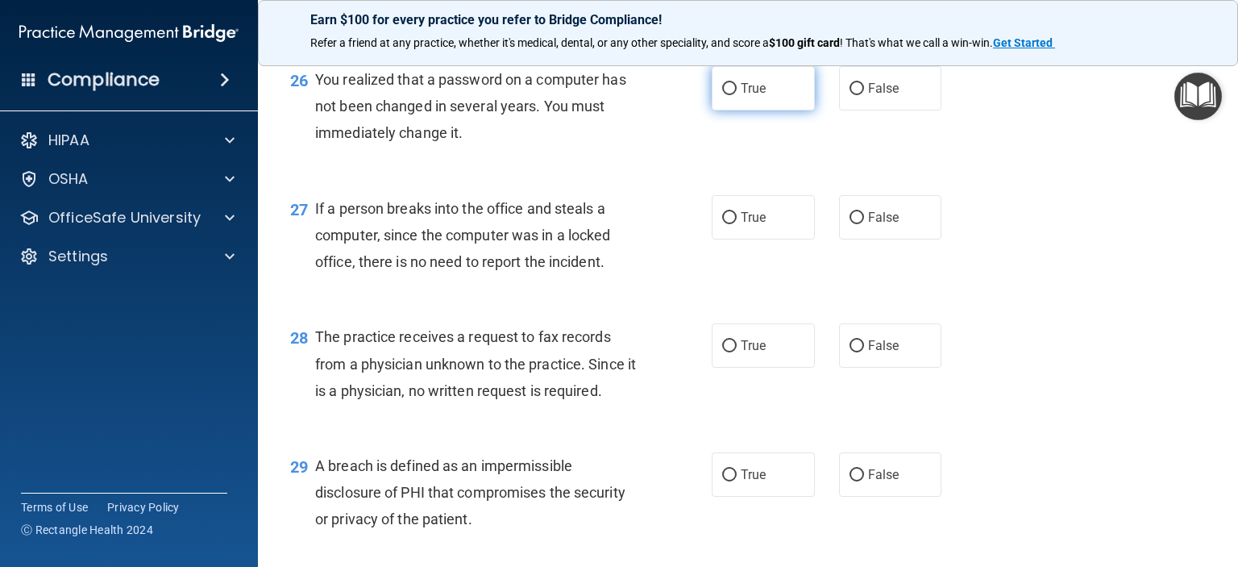
click at [723, 95] on input "True" at bounding box center [729, 89] width 15 height 12
radio input "true"
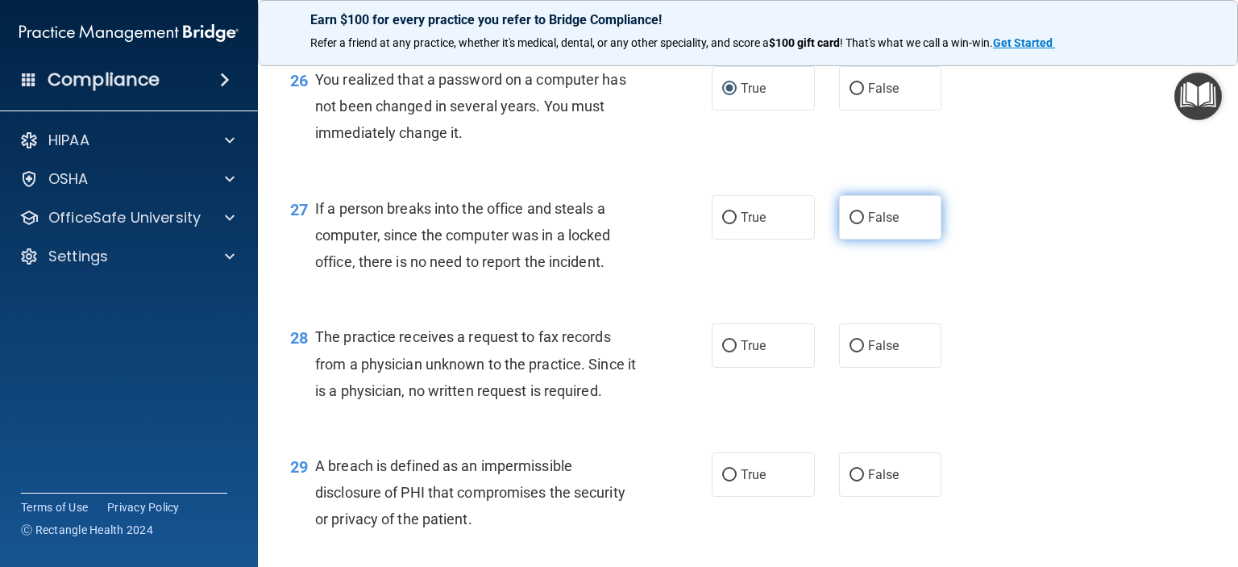
click at [850, 224] on input "False" at bounding box center [857, 218] width 15 height 12
radio input "true"
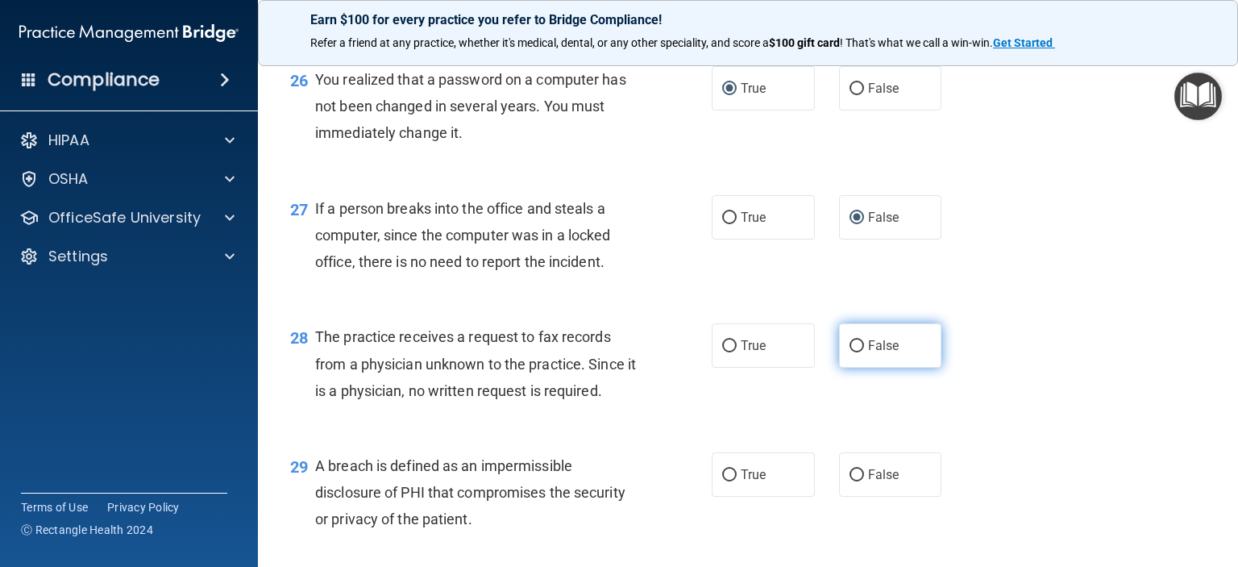
click at [852, 352] on input "False" at bounding box center [857, 346] width 15 height 12
radio input "true"
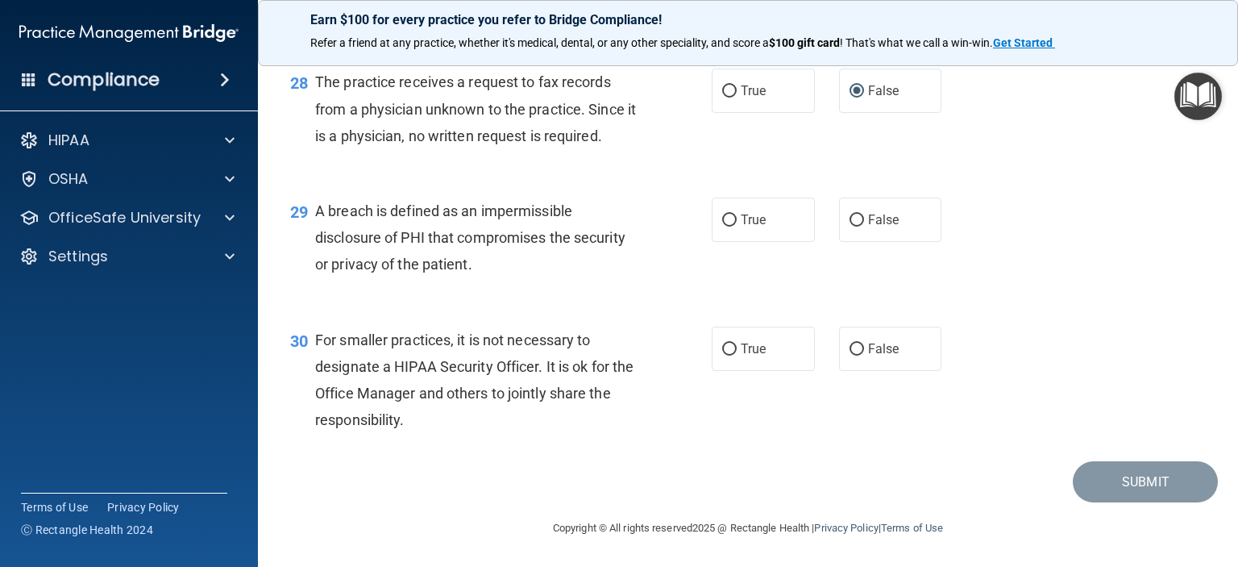
scroll to position [3869, 0]
click at [722, 226] on input "True" at bounding box center [729, 220] width 15 height 12
radio input "true"
click at [850, 355] on input "False" at bounding box center [857, 349] width 15 height 12
radio input "true"
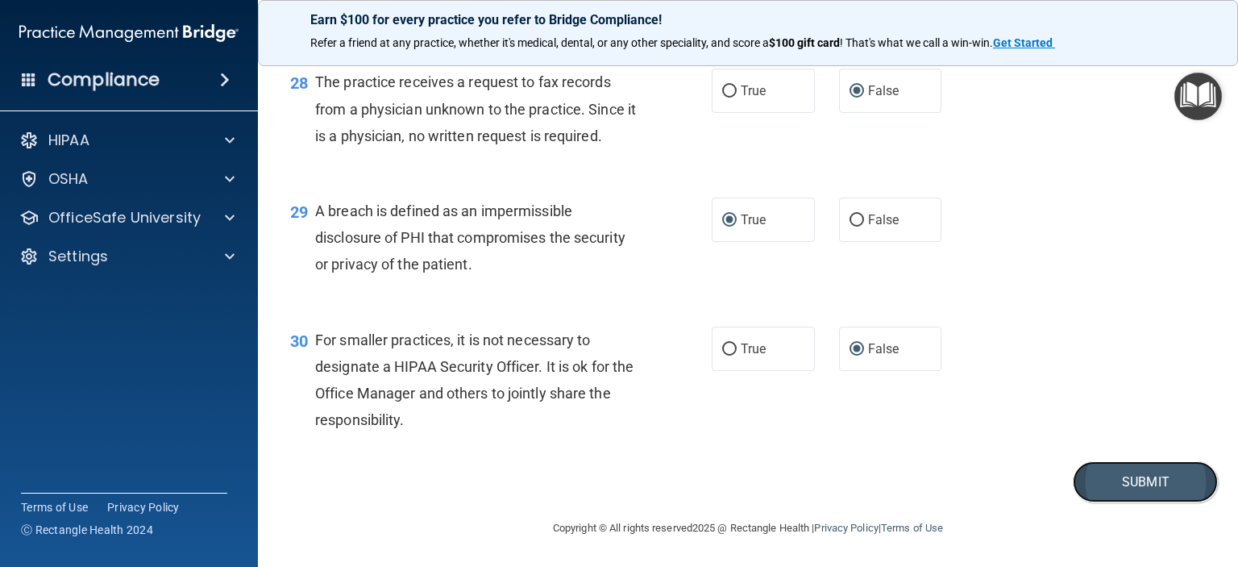
click at [1119, 484] on button "Submit" at bounding box center [1145, 481] width 145 height 41
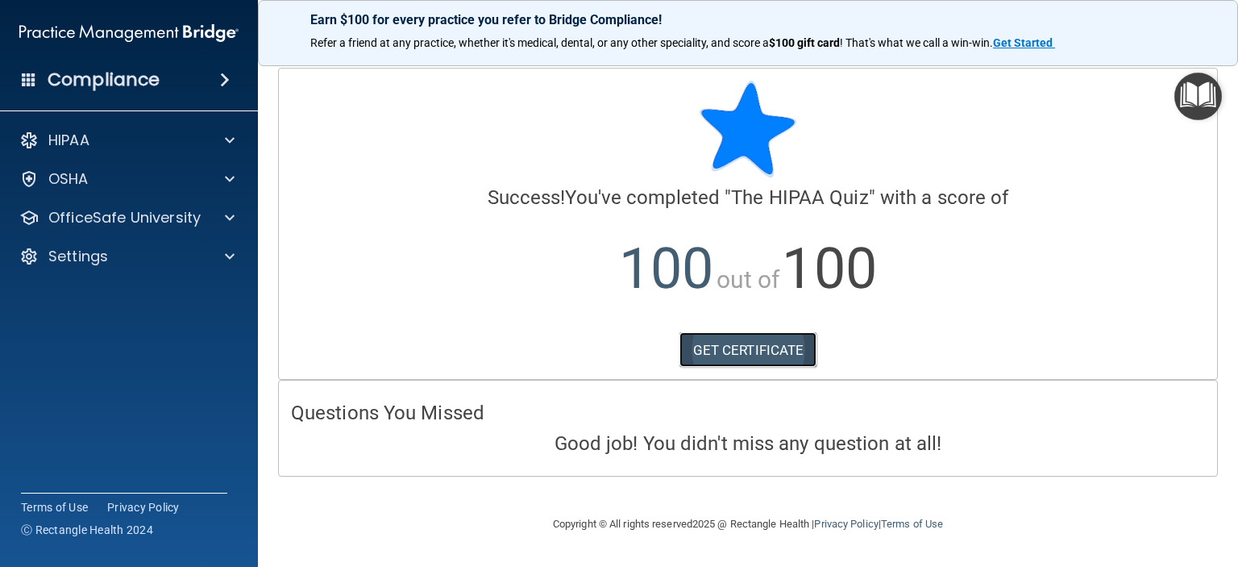
click at [748, 348] on link "GET CERTIFICATE" at bounding box center [748, 349] width 138 height 35
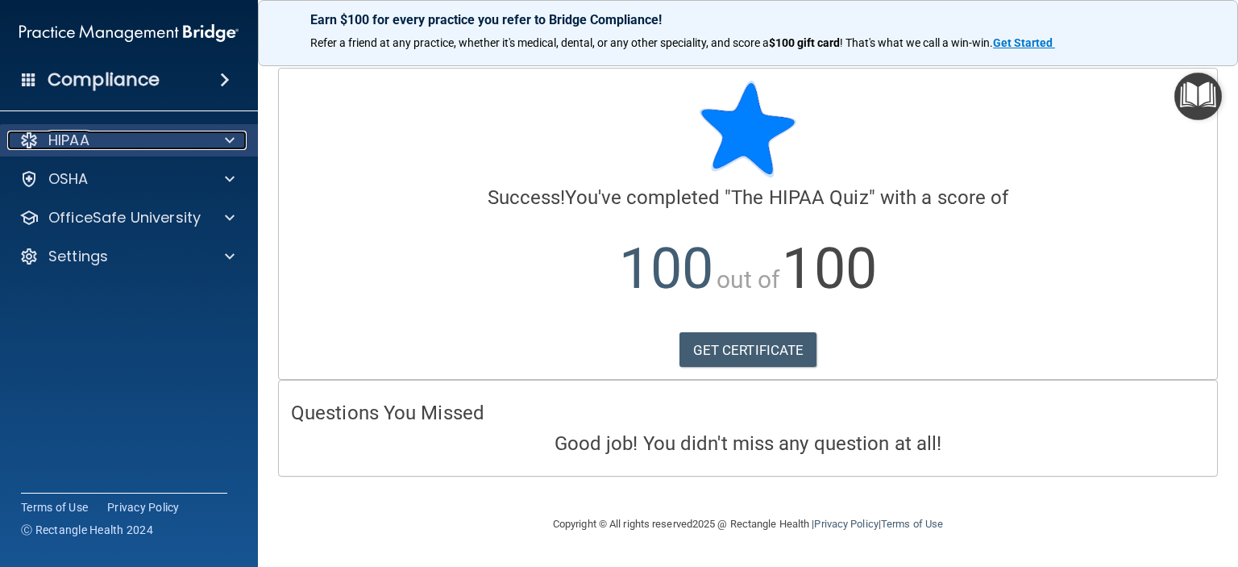
click at [229, 141] on span at bounding box center [230, 140] width 10 height 19
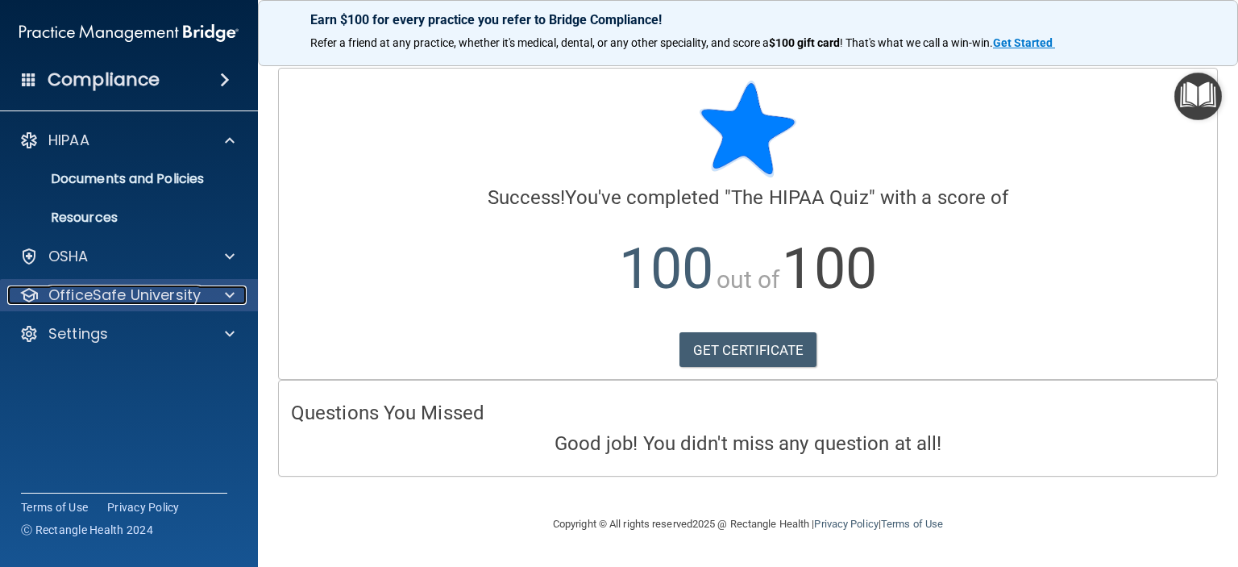
click at [229, 293] on span at bounding box center [230, 294] width 10 height 19
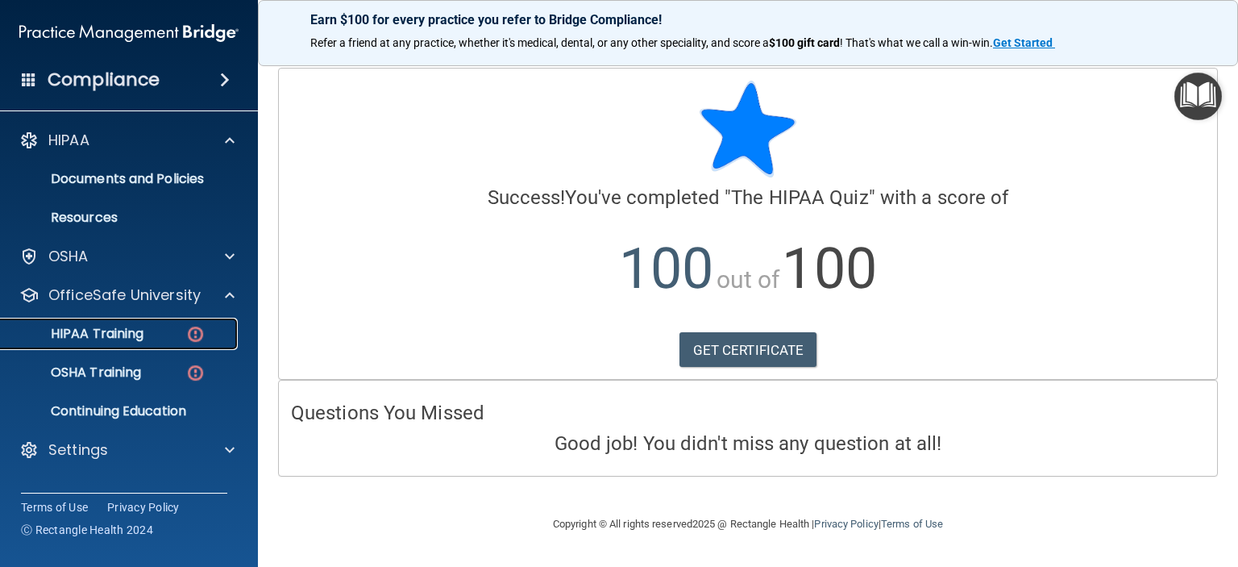
click at [183, 332] on div "HIPAA Training" at bounding box center [120, 334] width 220 height 16
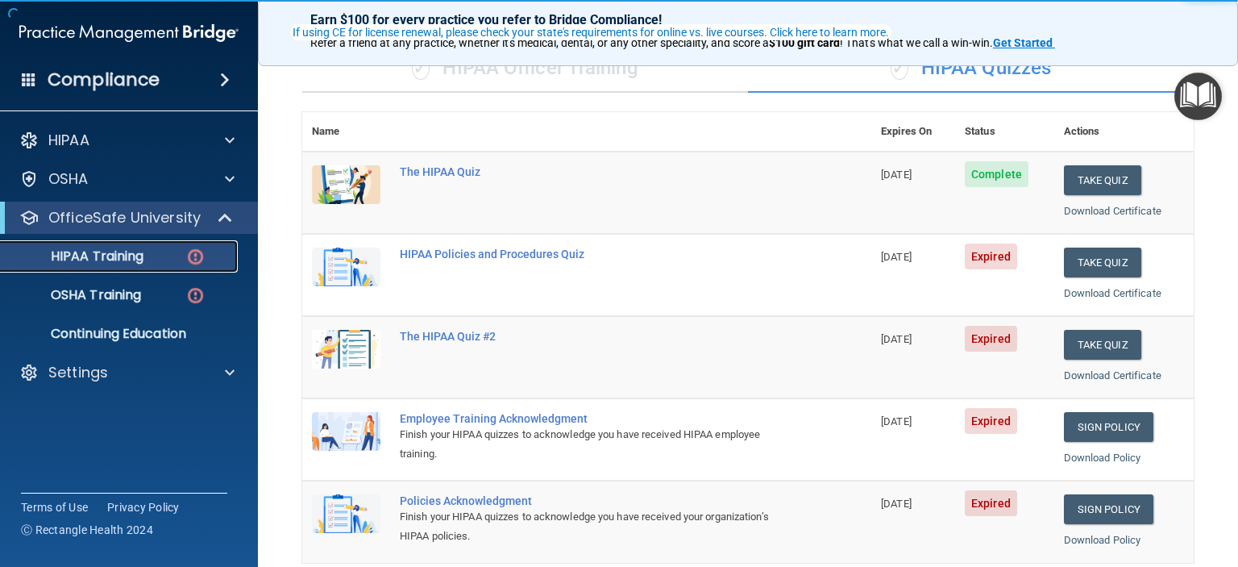
scroll to position [161, 0]
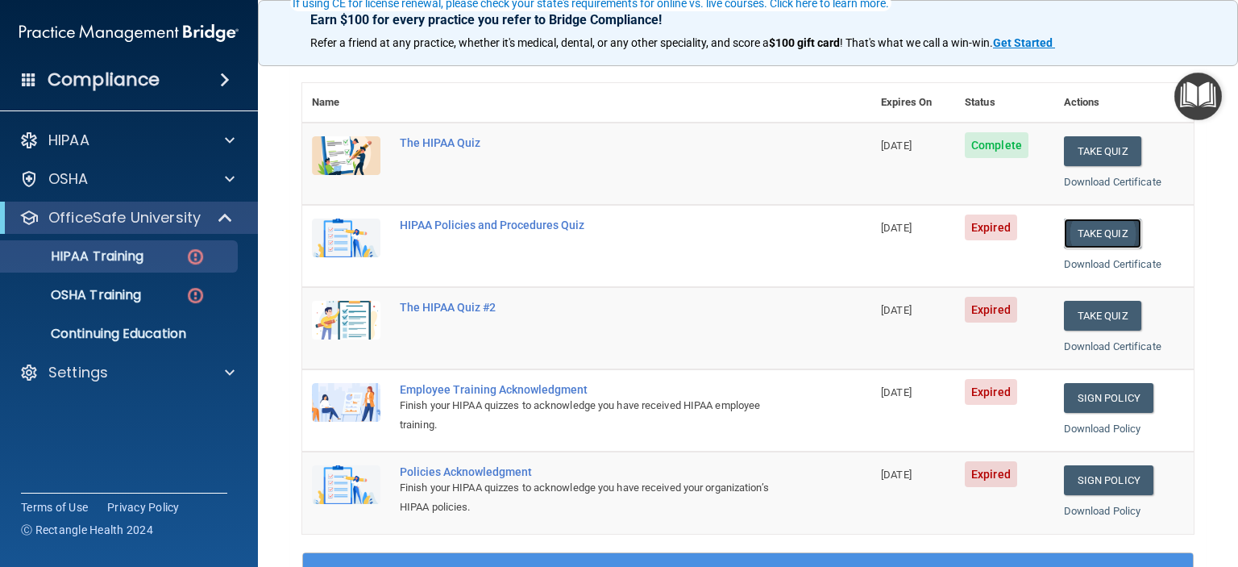
click at [1097, 237] on button "Take Quiz" at bounding box center [1102, 233] width 77 height 30
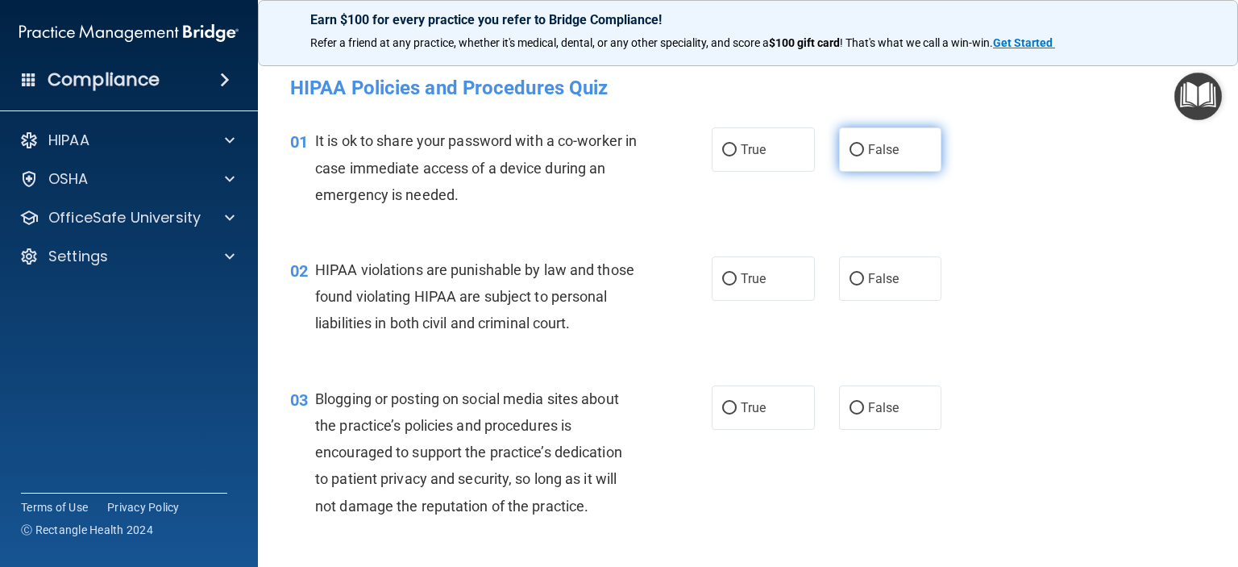
click at [854, 146] on input "False" at bounding box center [857, 150] width 15 height 12
radio input "true"
click at [722, 278] on input "True" at bounding box center [729, 279] width 15 height 12
radio input "true"
click at [850, 414] on input "False" at bounding box center [857, 408] width 15 height 12
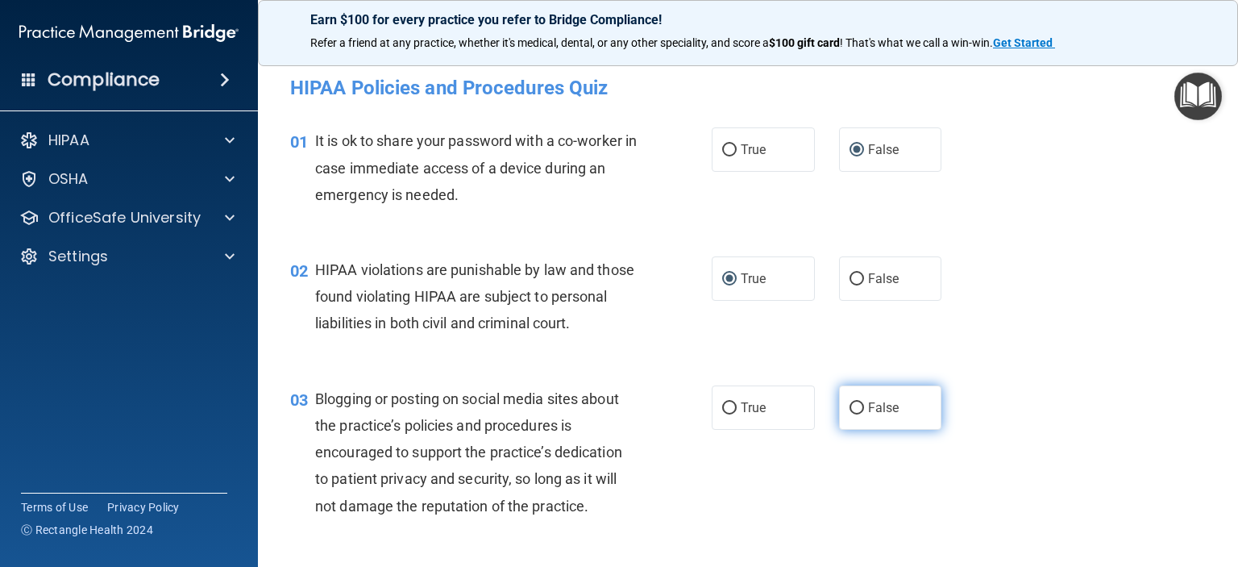
radio input "true"
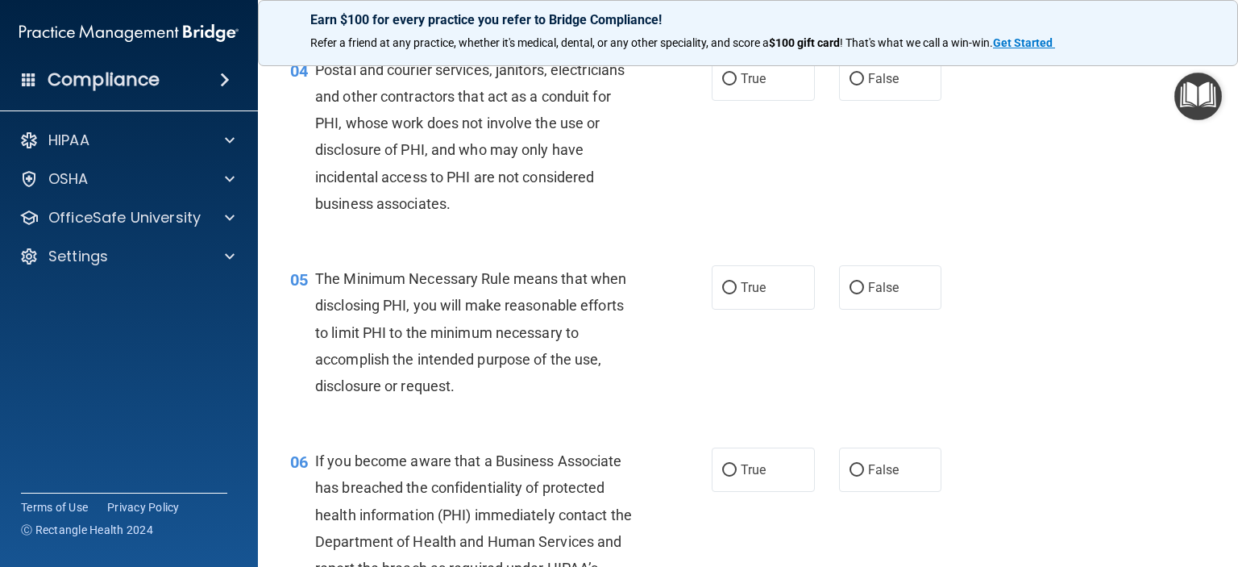
scroll to position [484, 0]
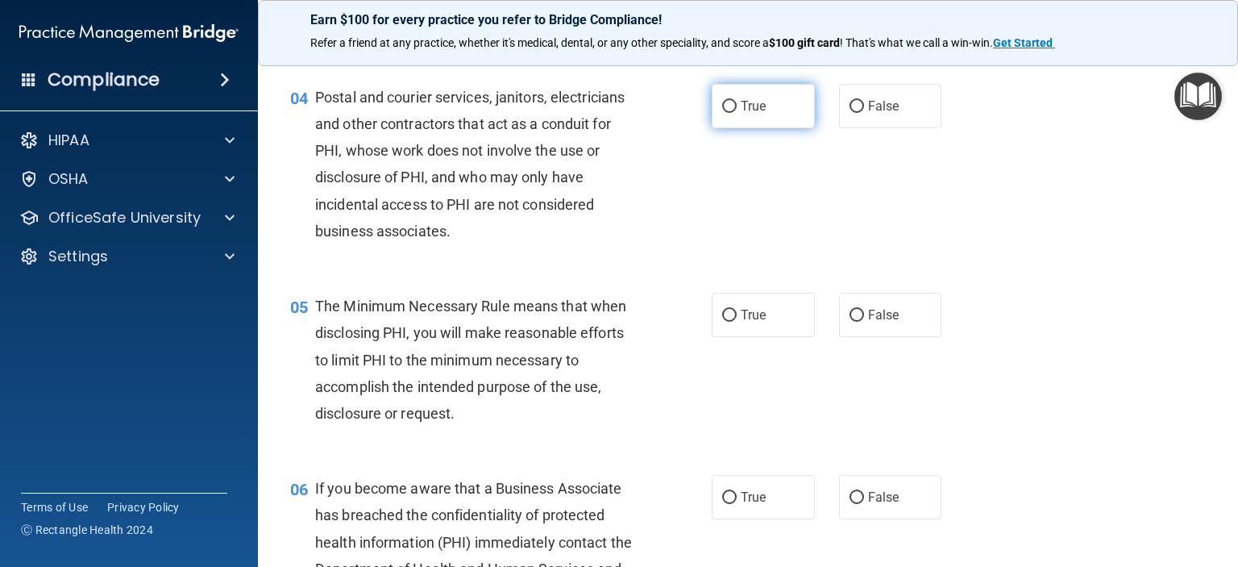
click at [724, 113] on input "True" at bounding box center [729, 107] width 15 height 12
radio input "true"
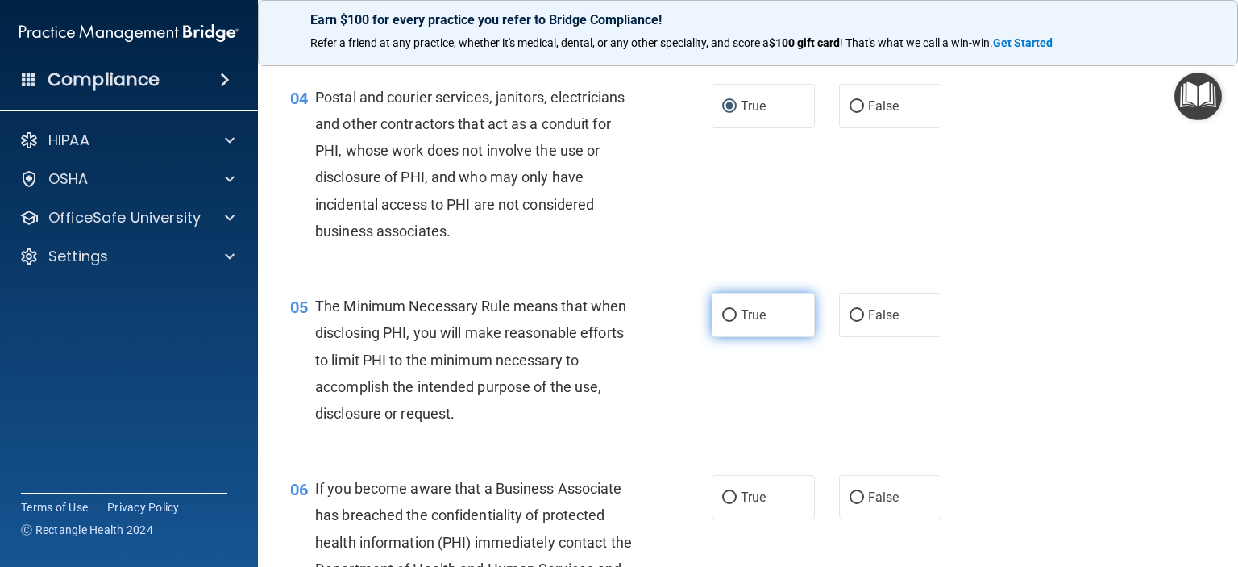
click at [722, 322] on input "True" at bounding box center [729, 316] width 15 height 12
radio input "true"
click at [850, 504] on input "False" at bounding box center [857, 498] width 15 height 12
radio input "true"
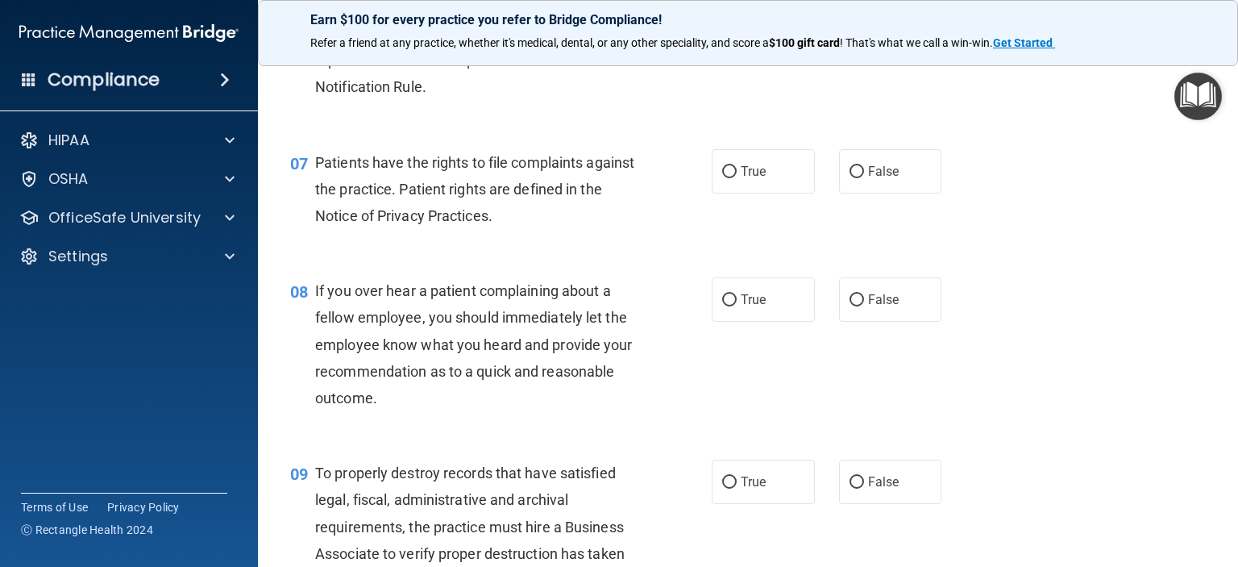
scroll to position [1048, 0]
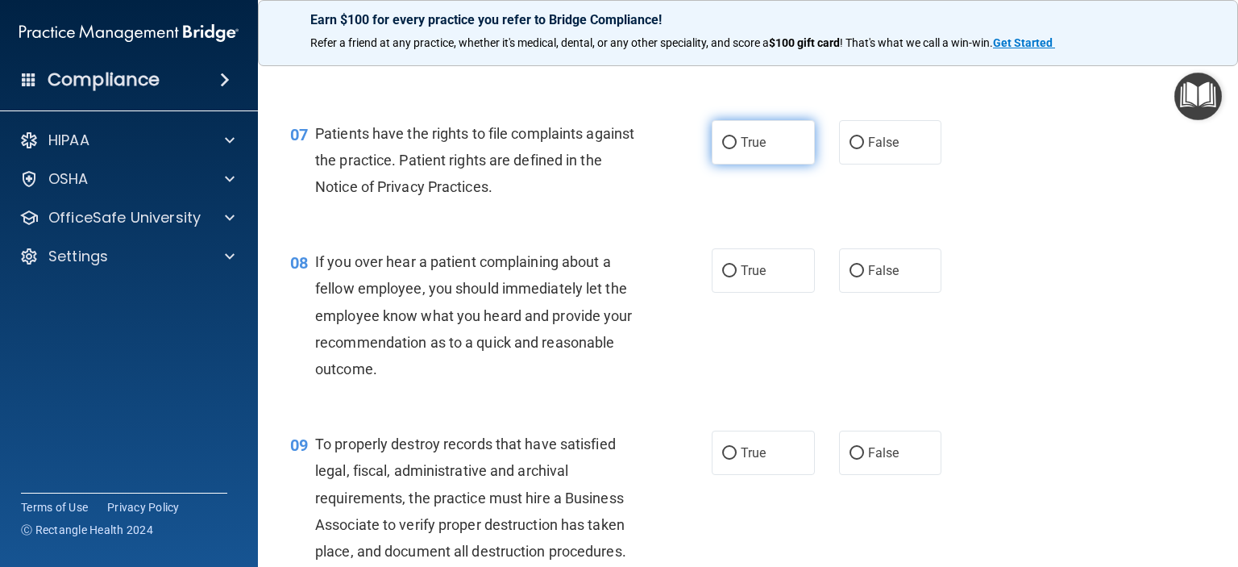
click at [722, 149] on input "True" at bounding box center [729, 143] width 15 height 12
radio input "true"
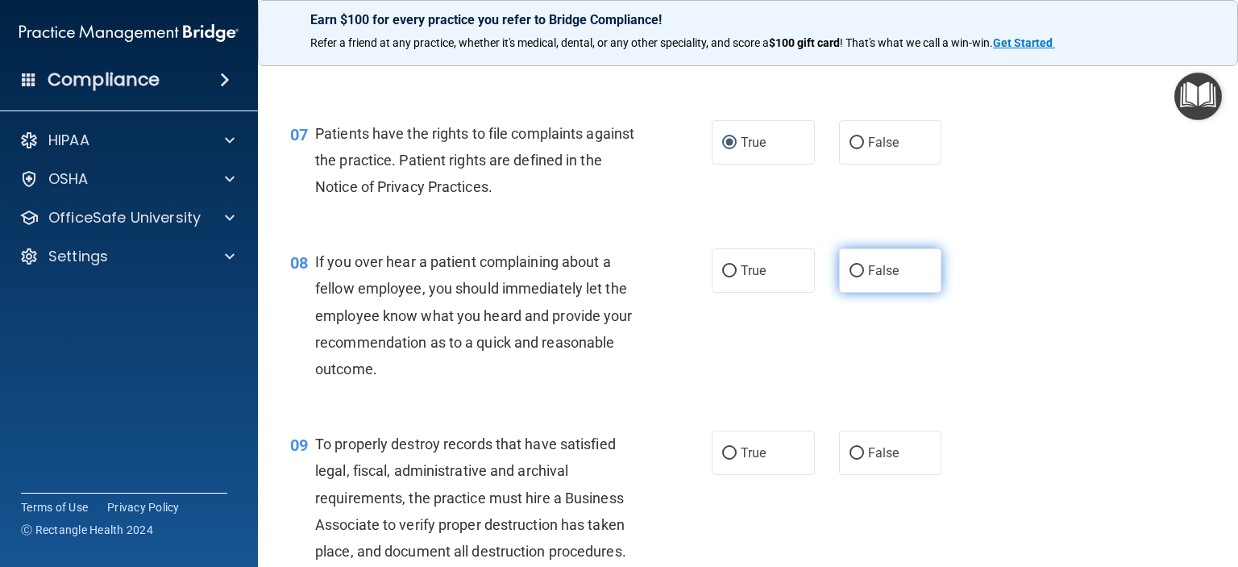
drag, startPoint x: 843, startPoint y: 297, endPoint x: 847, endPoint y: 308, distance: 12.0
click at [850, 277] on input "False" at bounding box center [857, 271] width 15 height 12
radio input "true"
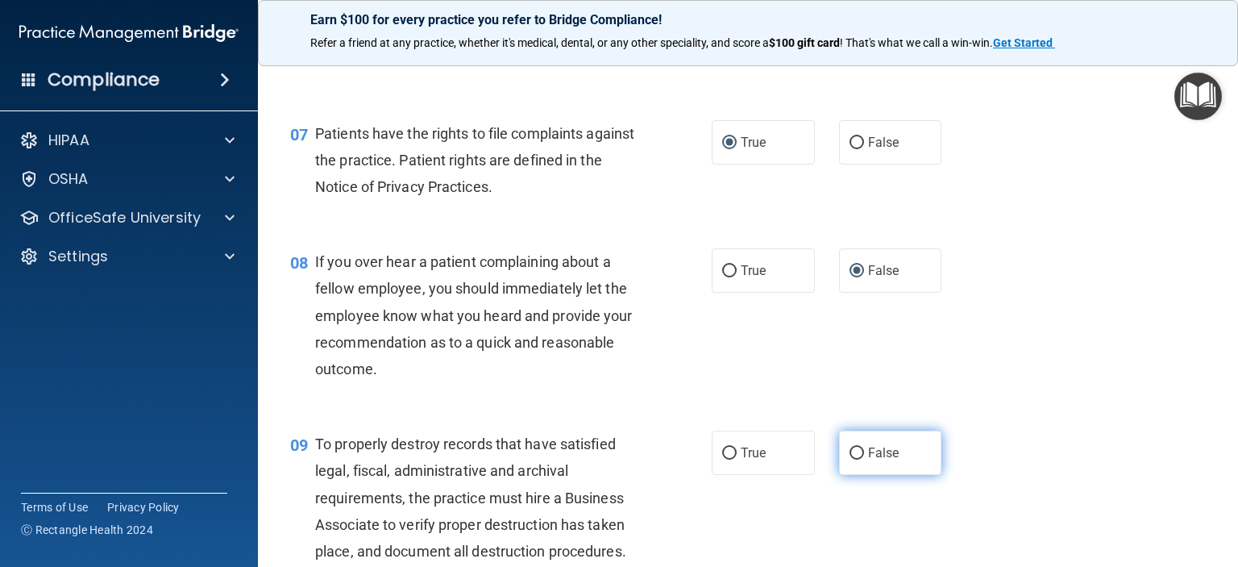
click at [850, 459] on input "False" at bounding box center [857, 453] width 15 height 12
radio input "true"
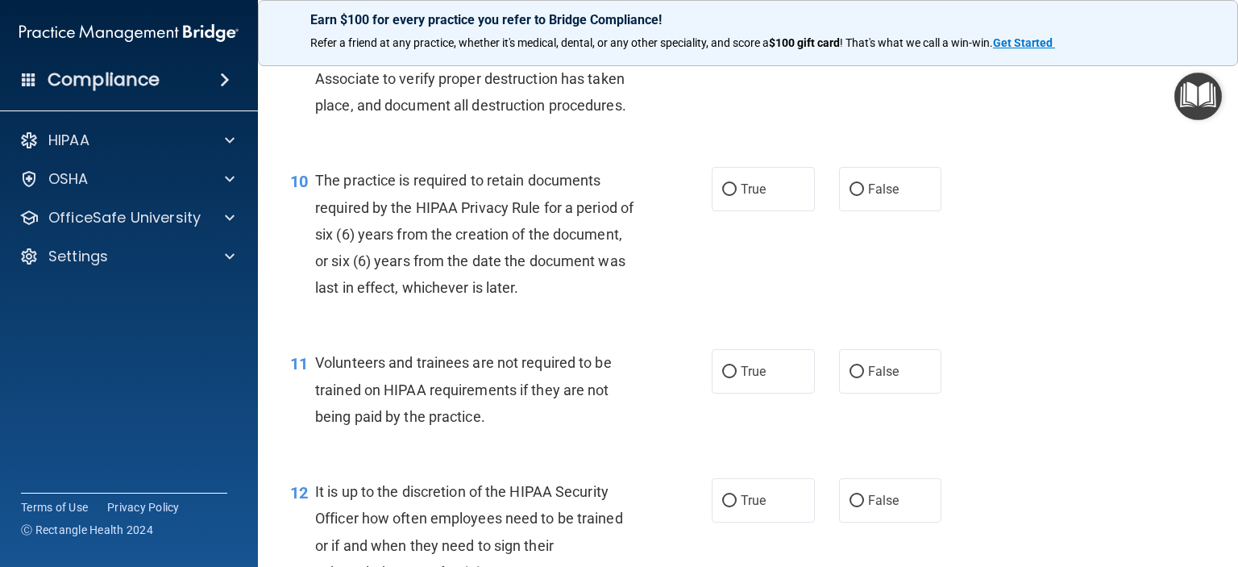
scroll to position [1531, 0]
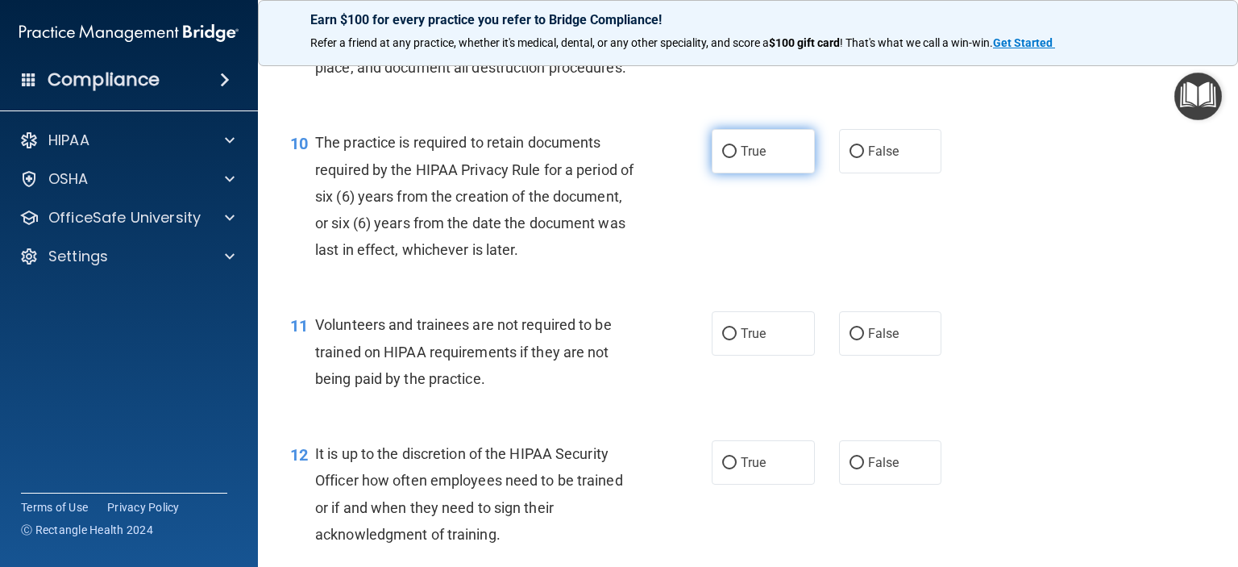
click at [722, 158] on input "True" at bounding box center [729, 152] width 15 height 12
radio input "true"
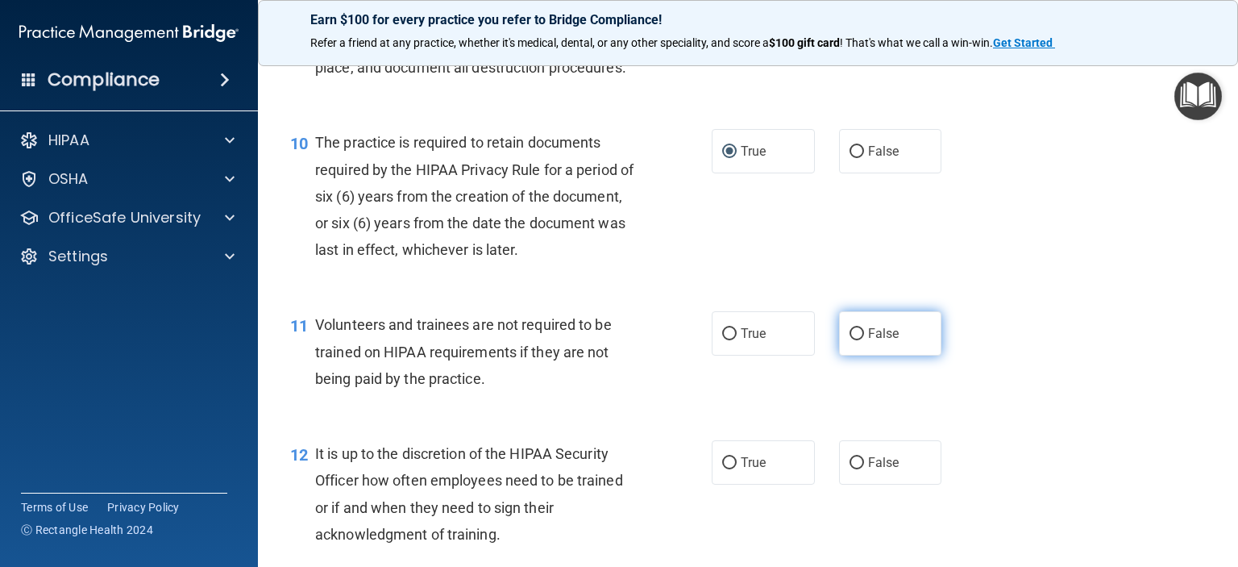
click at [850, 340] on input "False" at bounding box center [857, 334] width 15 height 12
radio input "true"
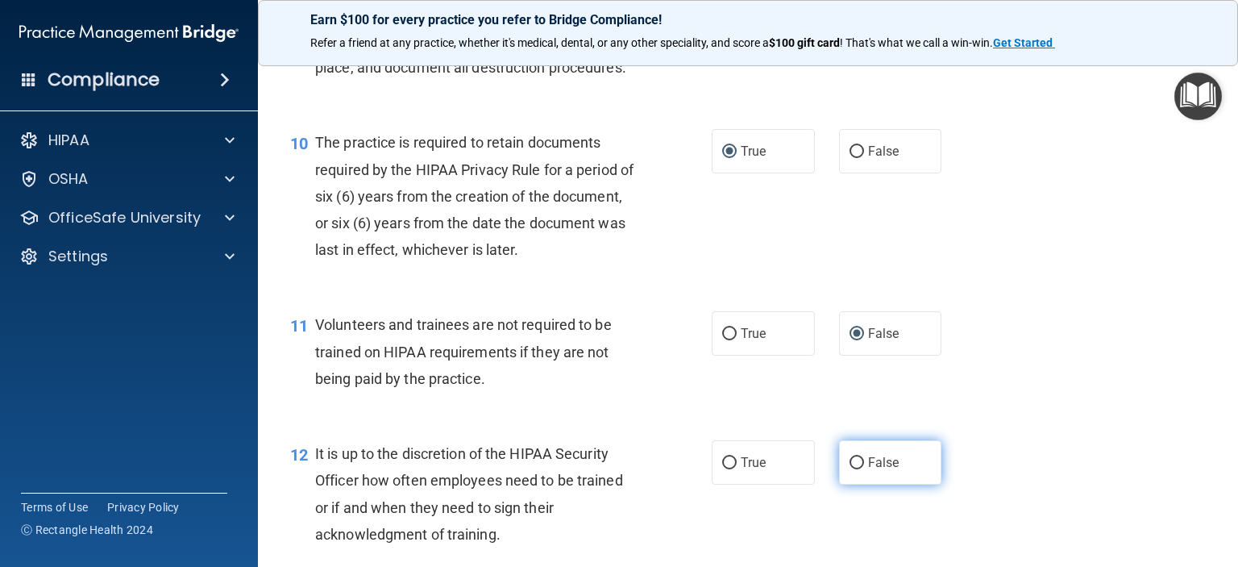
click at [850, 469] on input "False" at bounding box center [857, 463] width 15 height 12
radio input "true"
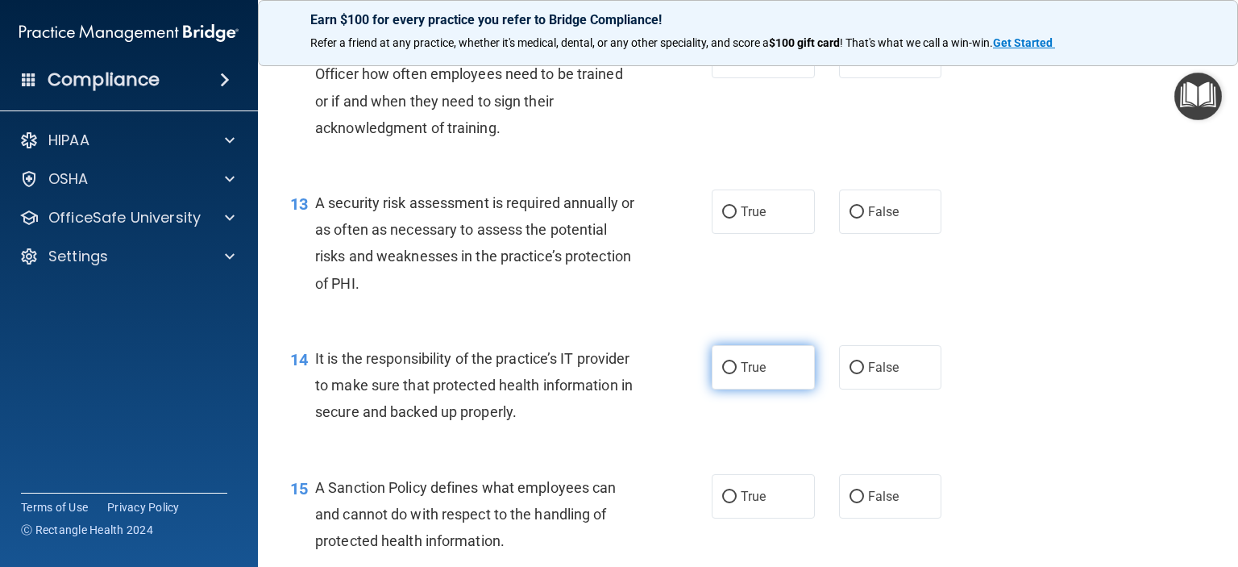
scroll to position [2015, 0]
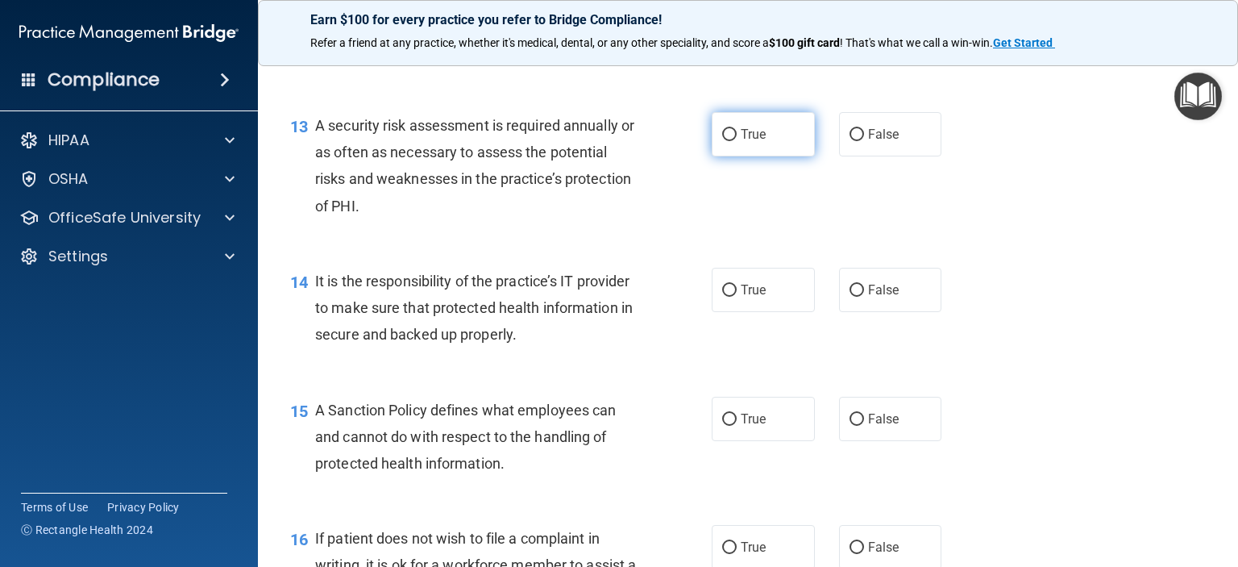
click at [722, 141] on input "True" at bounding box center [729, 135] width 15 height 12
radio input "true"
drag, startPoint x: 845, startPoint y: 316, endPoint x: 847, endPoint y: 332, distance: 16.3
click at [850, 297] on input "False" at bounding box center [857, 291] width 15 height 12
radio input "true"
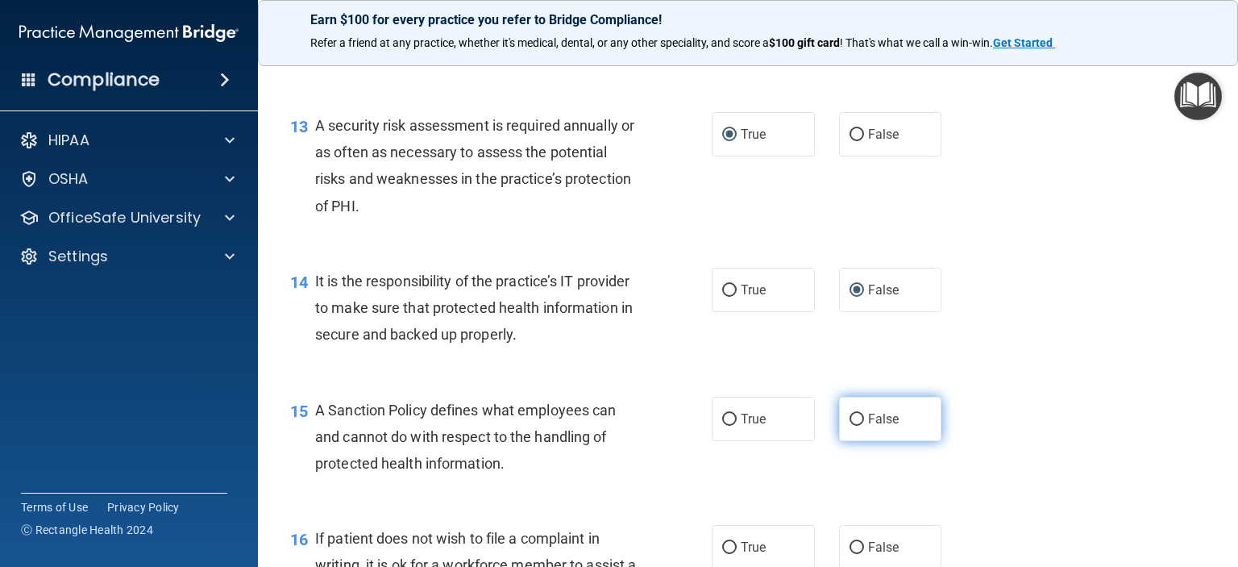
click at [850, 426] on input "False" at bounding box center [857, 419] width 15 height 12
radio input "true"
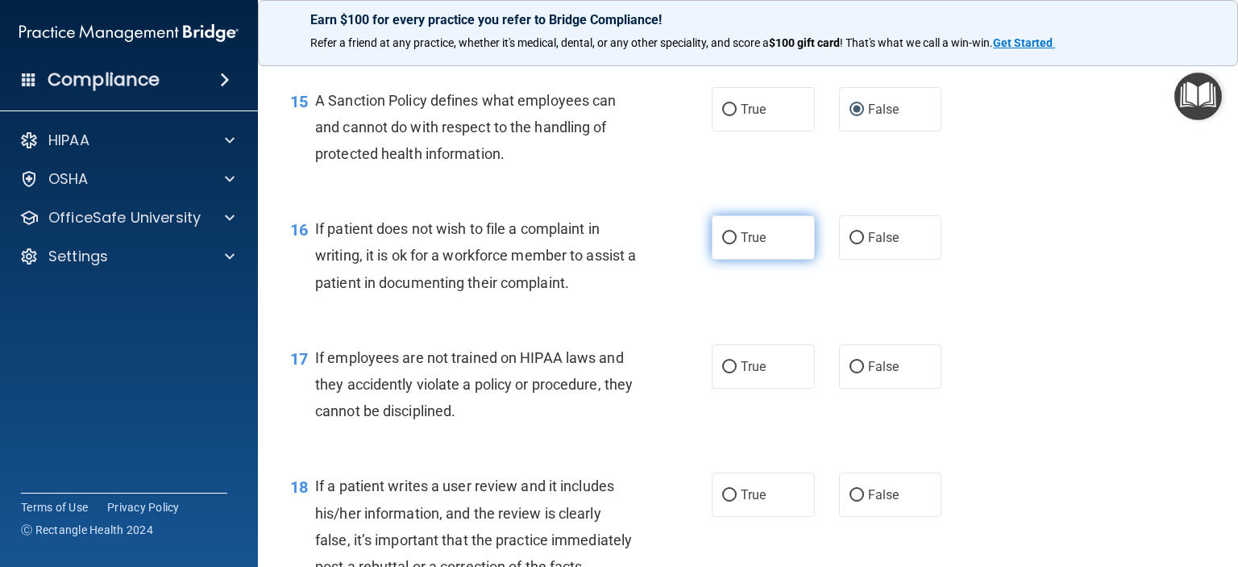
scroll to position [2418, 0]
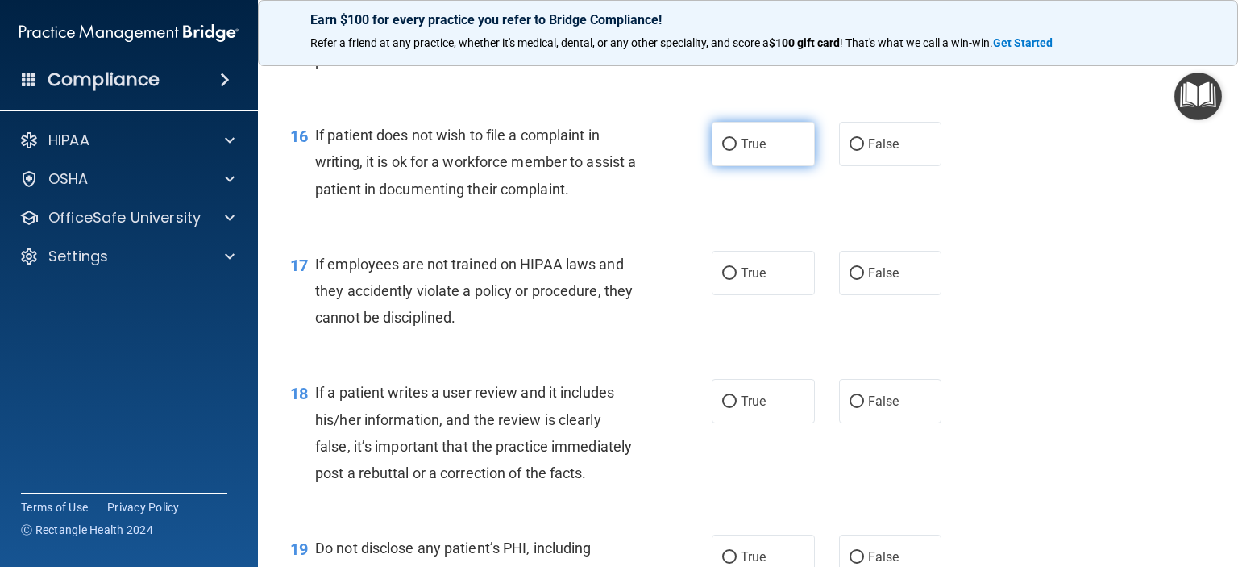
click at [722, 151] on input "True" at bounding box center [729, 145] width 15 height 12
radio input "true"
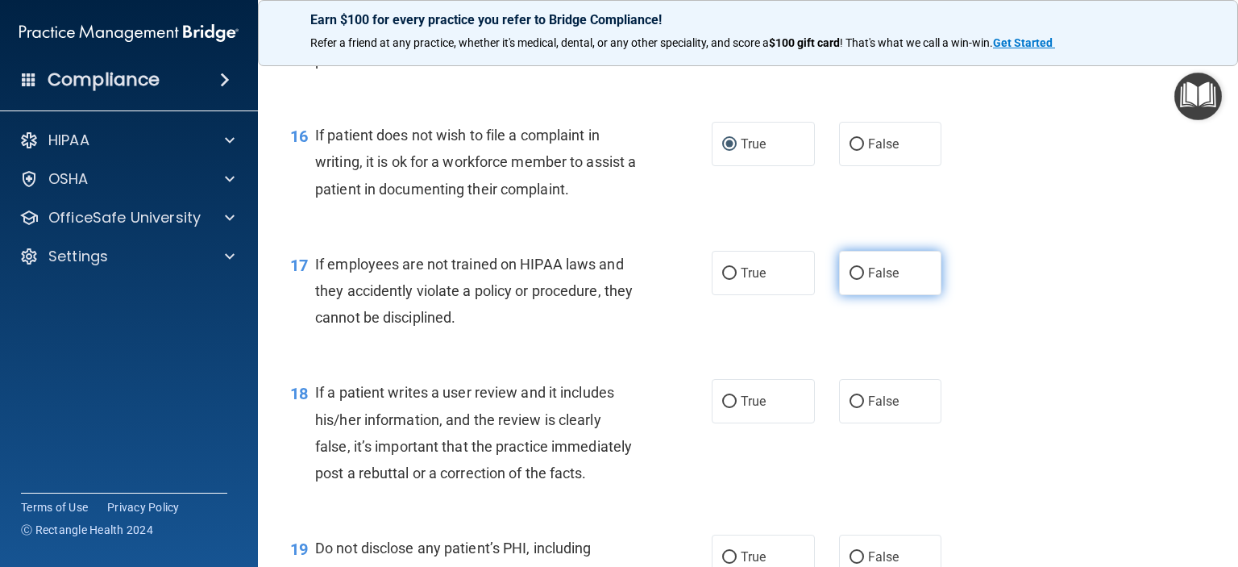
click at [850, 280] on input "False" at bounding box center [857, 274] width 15 height 12
radio input "true"
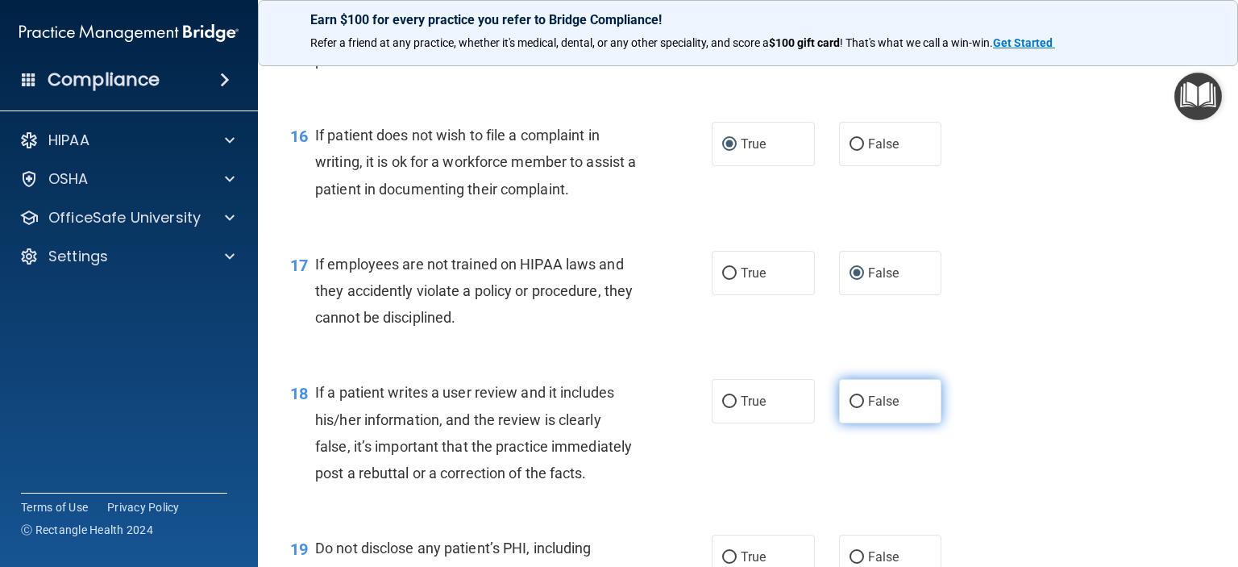
click at [850, 408] on input "False" at bounding box center [857, 402] width 15 height 12
radio input "true"
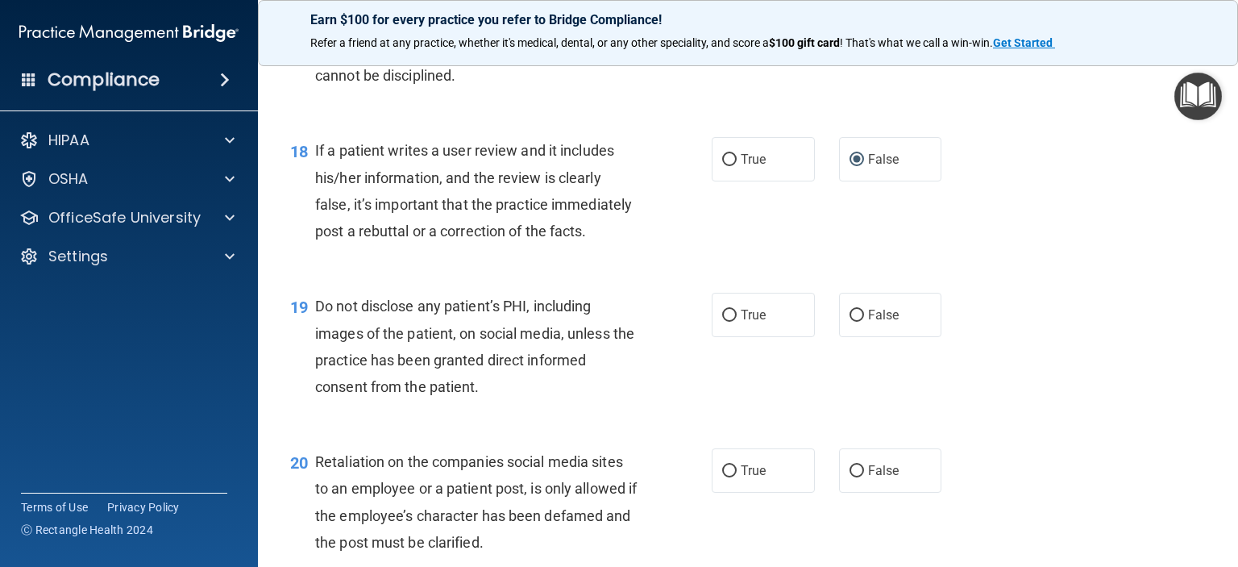
scroll to position [2821, 0]
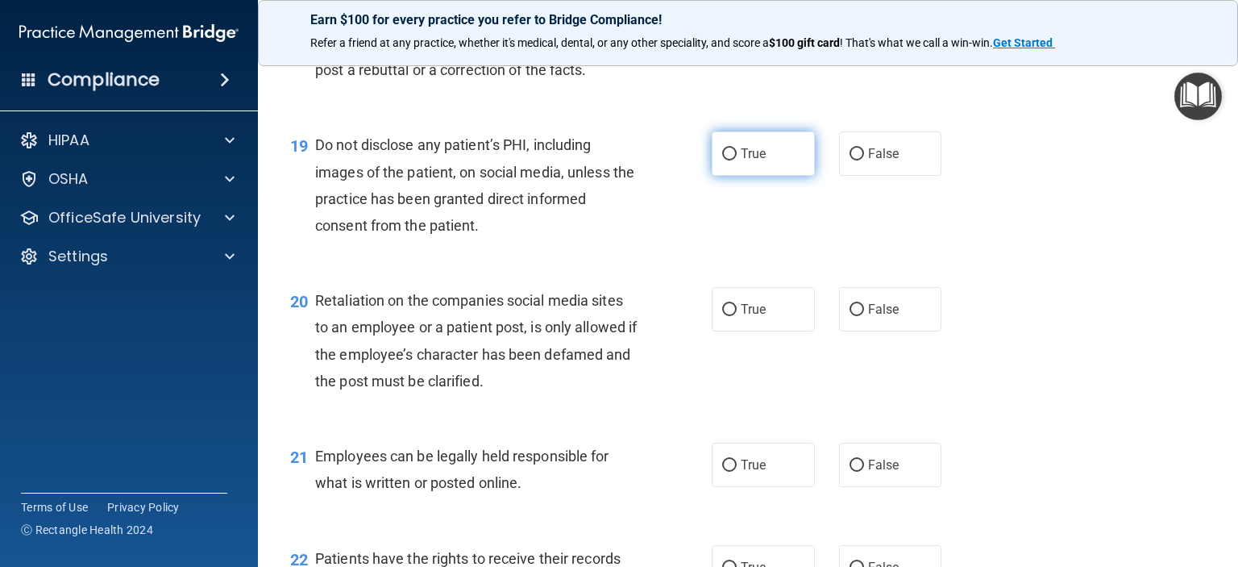
click at [725, 160] on input "True" at bounding box center [729, 154] width 15 height 12
radio input "true"
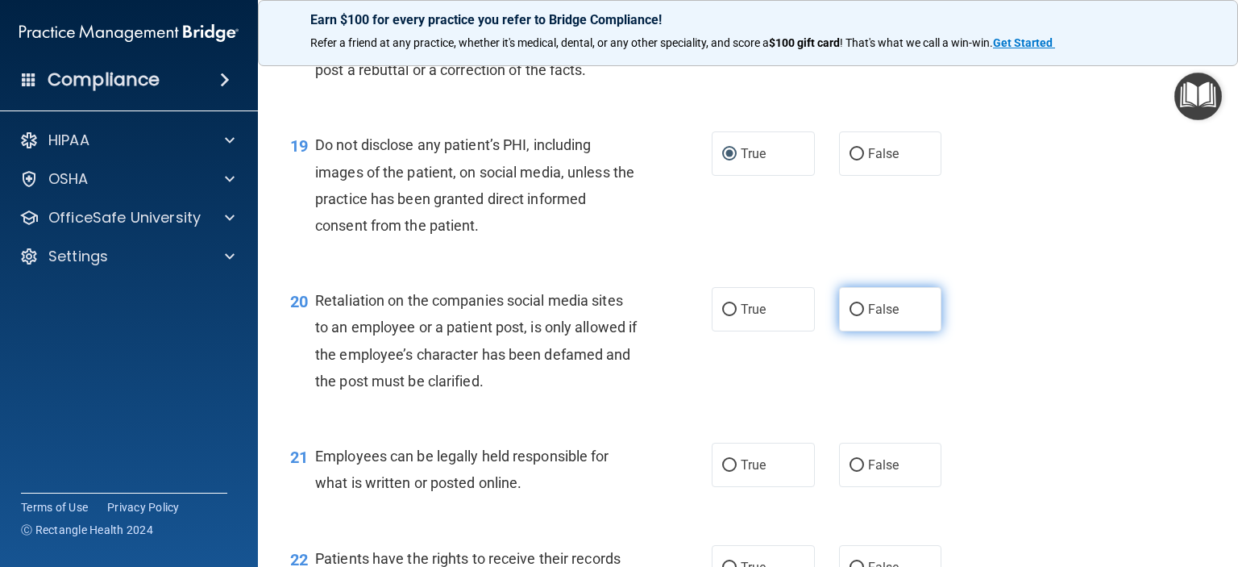
click at [850, 316] on input "False" at bounding box center [857, 310] width 15 height 12
radio input "true"
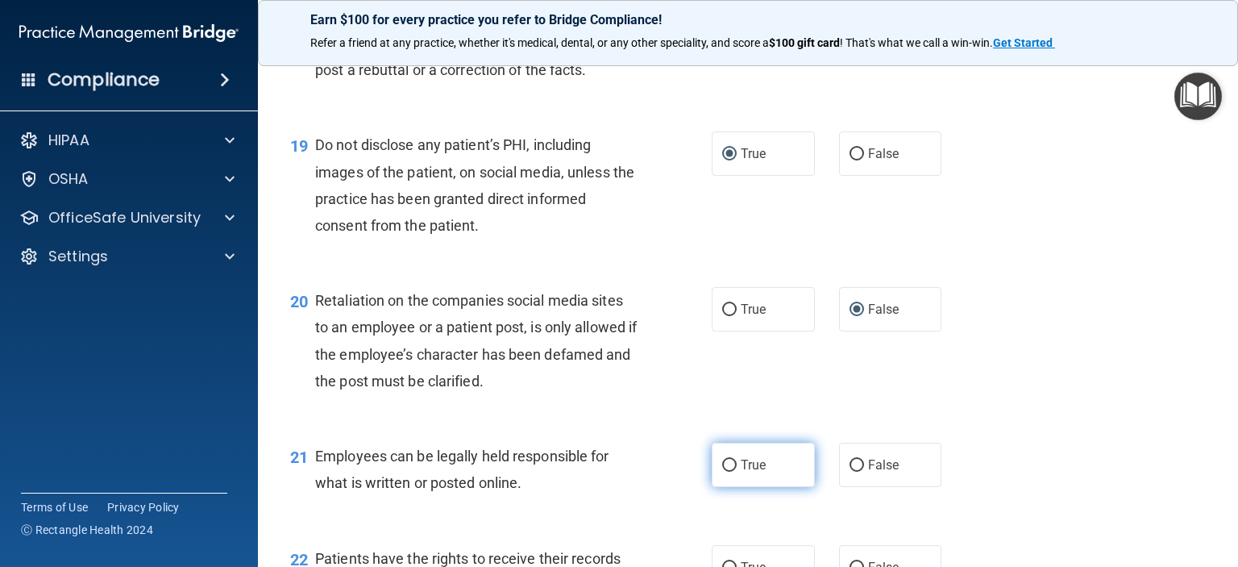
click at [722, 472] on input "True" at bounding box center [729, 465] width 15 height 12
radio input "true"
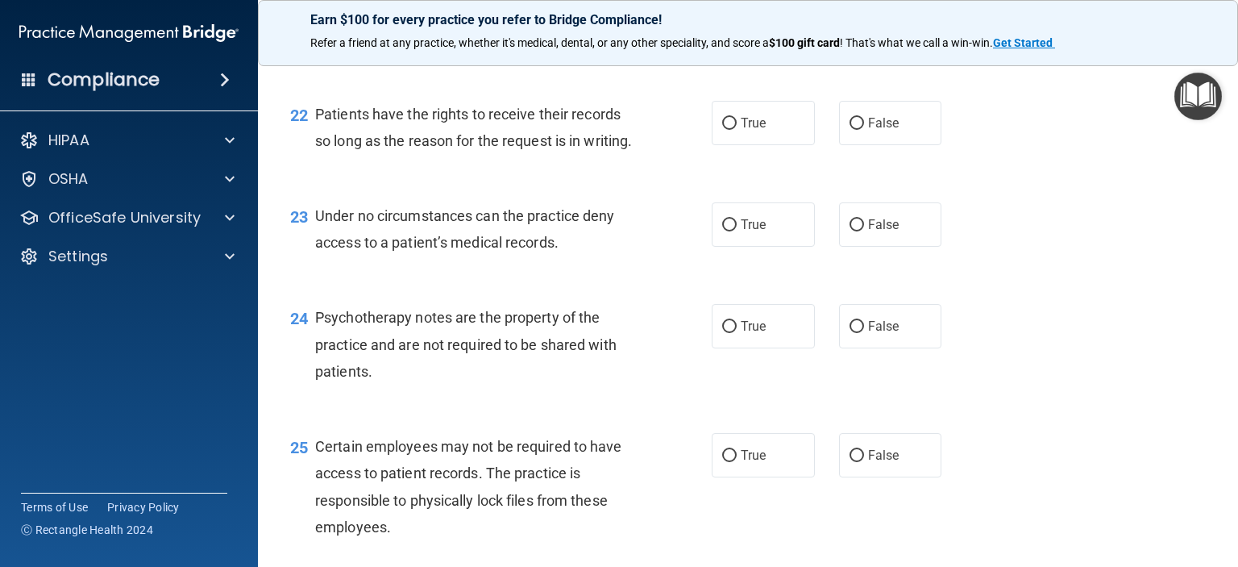
scroll to position [3305, 0]
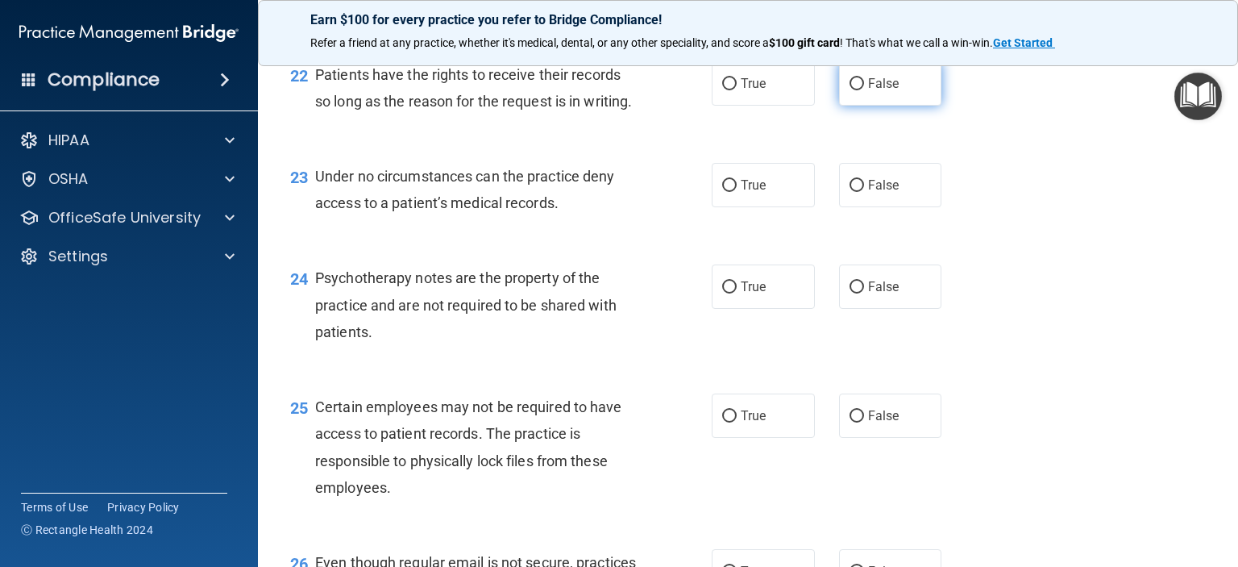
drag, startPoint x: 844, startPoint y: 138, endPoint x: 851, endPoint y: 143, distance: 8.7
click at [850, 90] on input "False" at bounding box center [857, 84] width 15 height 12
radio input "true"
click at [850, 192] on input "False" at bounding box center [857, 186] width 15 height 12
radio input "true"
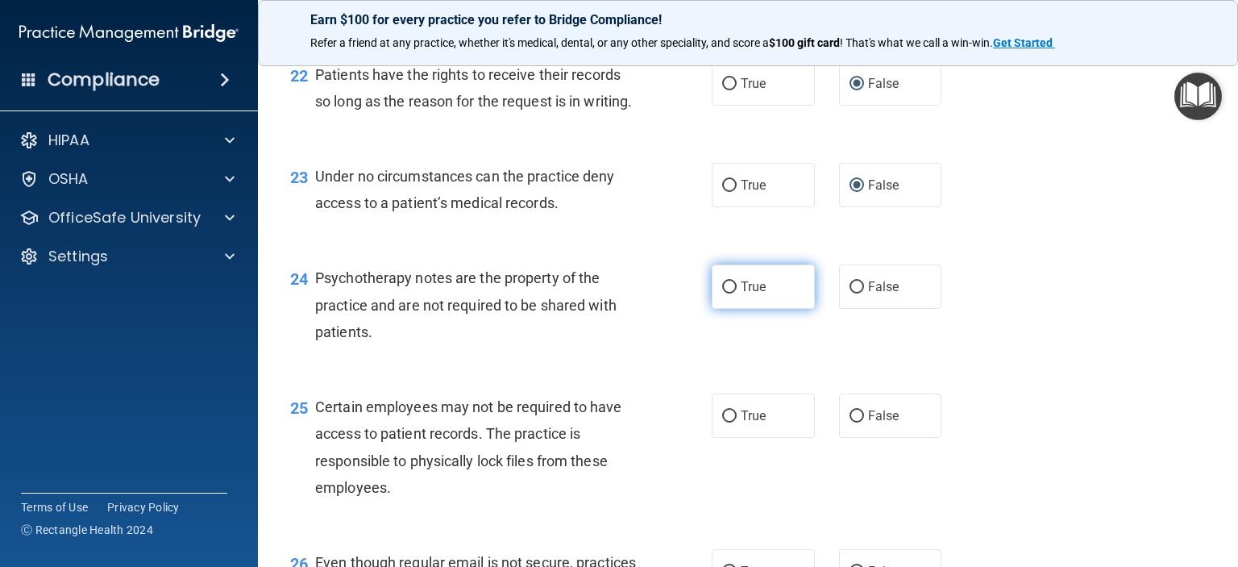
click at [725, 293] on input "True" at bounding box center [729, 287] width 15 height 12
radio input "true"
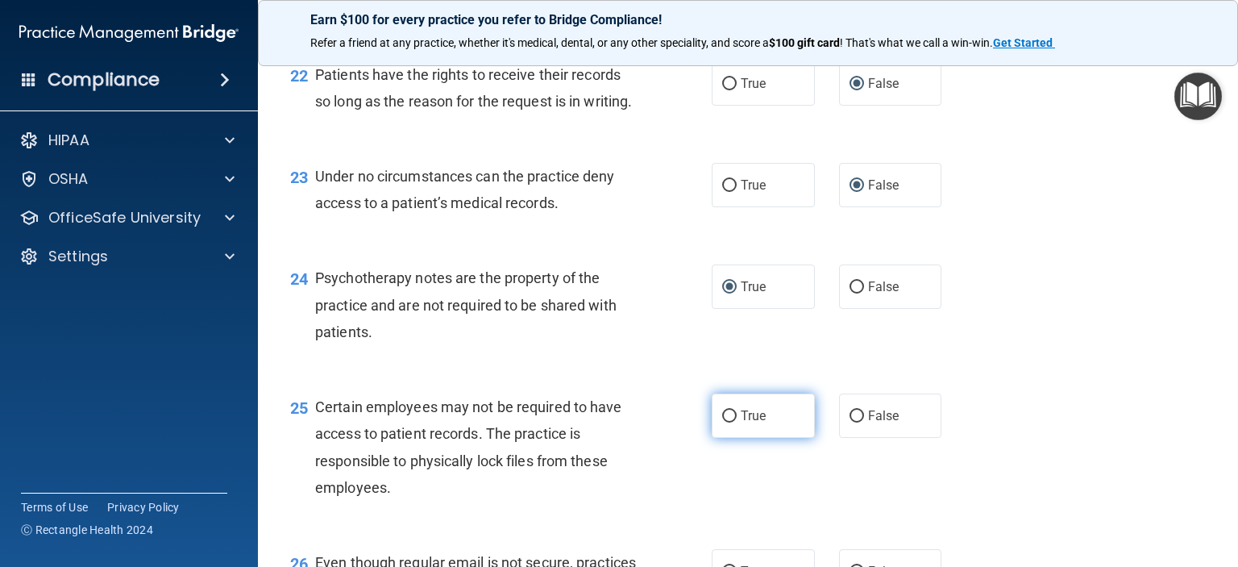
click at [722, 422] on input "True" at bounding box center [729, 416] width 15 height 12
radio input "true"
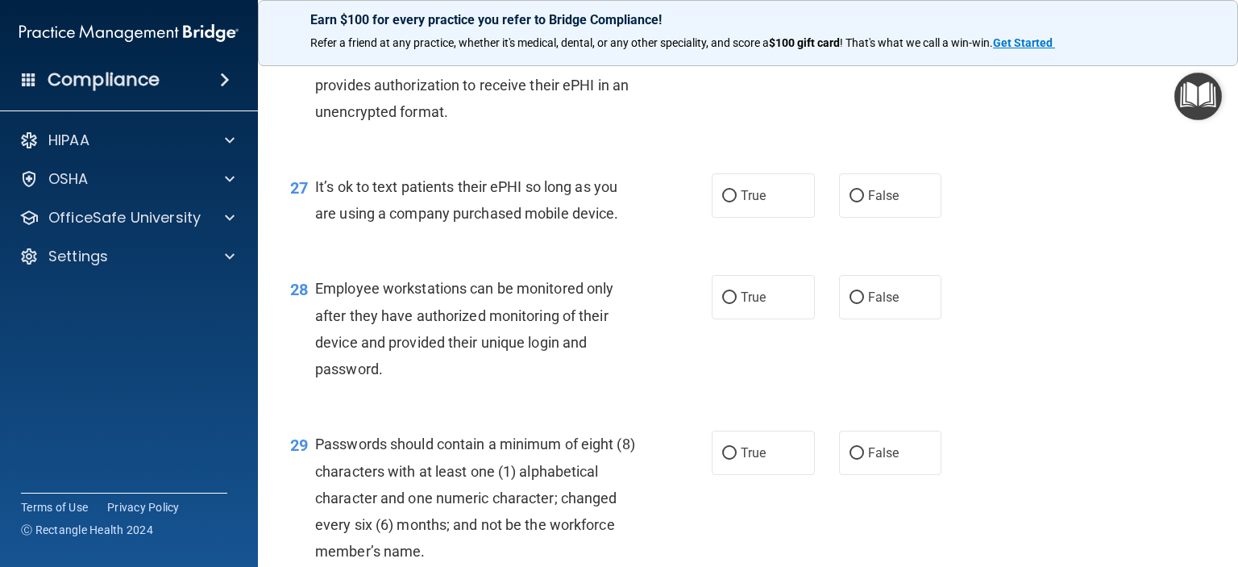
scroll to position [3869, 0]
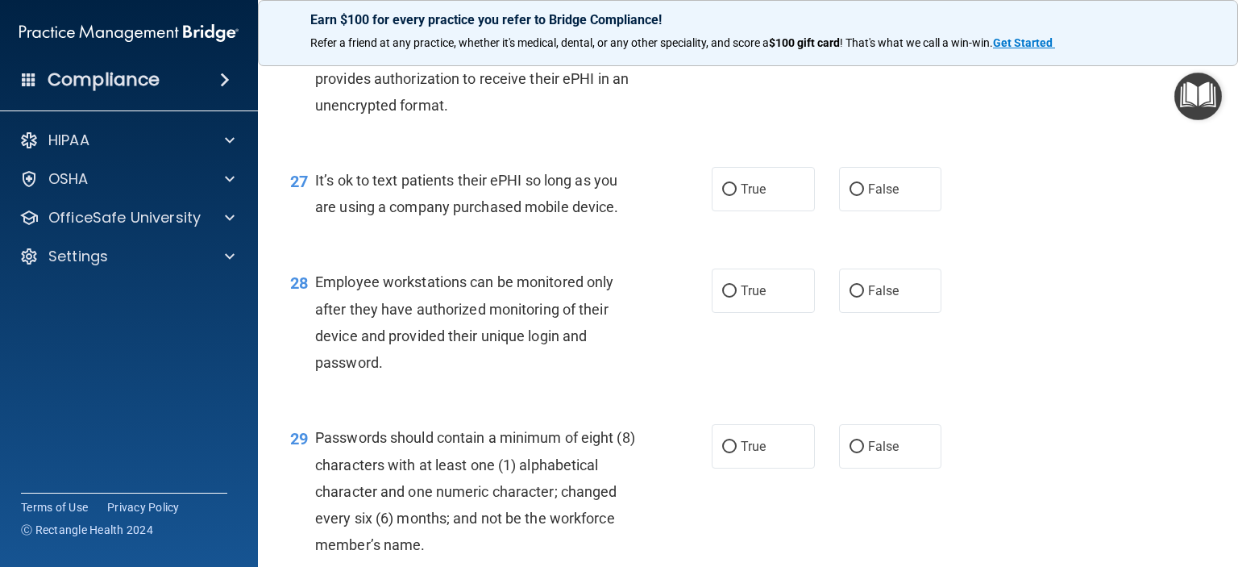
drag, startPoint x: 717, startPoint y: 87, endPoint x: 765, endPoint y: 142, distance: 73.1
click at [722, 14] on input "True" at bounding box center [729, 8] width 15 height 12
radio input "true"
click at [850, 196] on input "False" at bounding box center [857, 190] width 15 height 12
radio input "true"
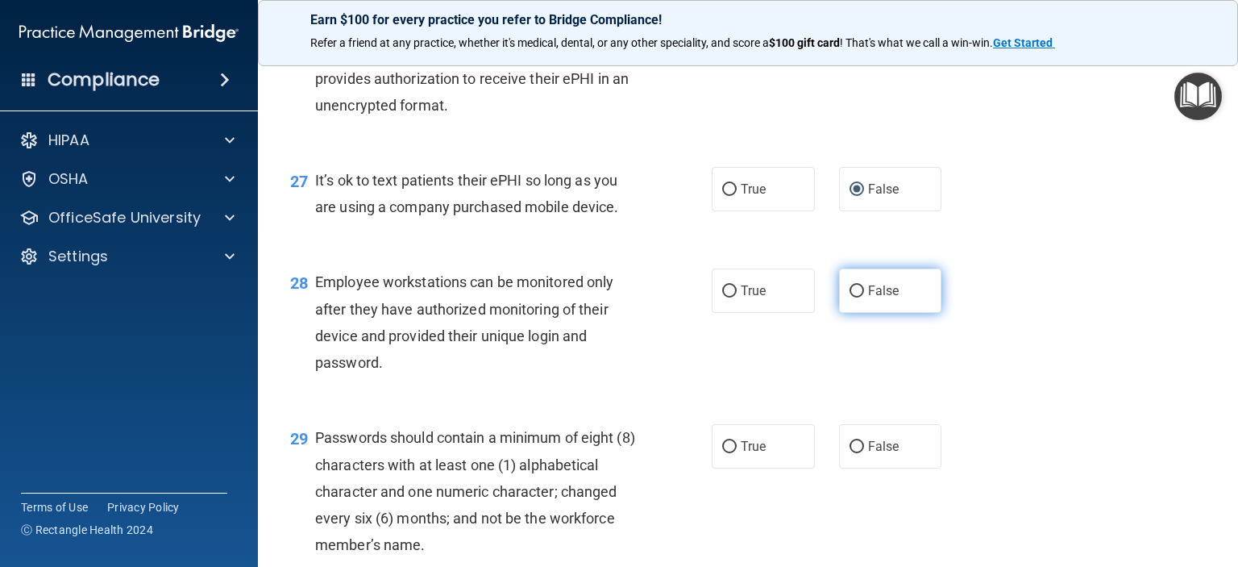
click at [850, 297] on input "False" at bounding box center [857, 291] width 15 height 12
radio input "true"
click at [722, 453] on input "True" at bounding box center [729, 447] width 15 height 12
radio input "true"
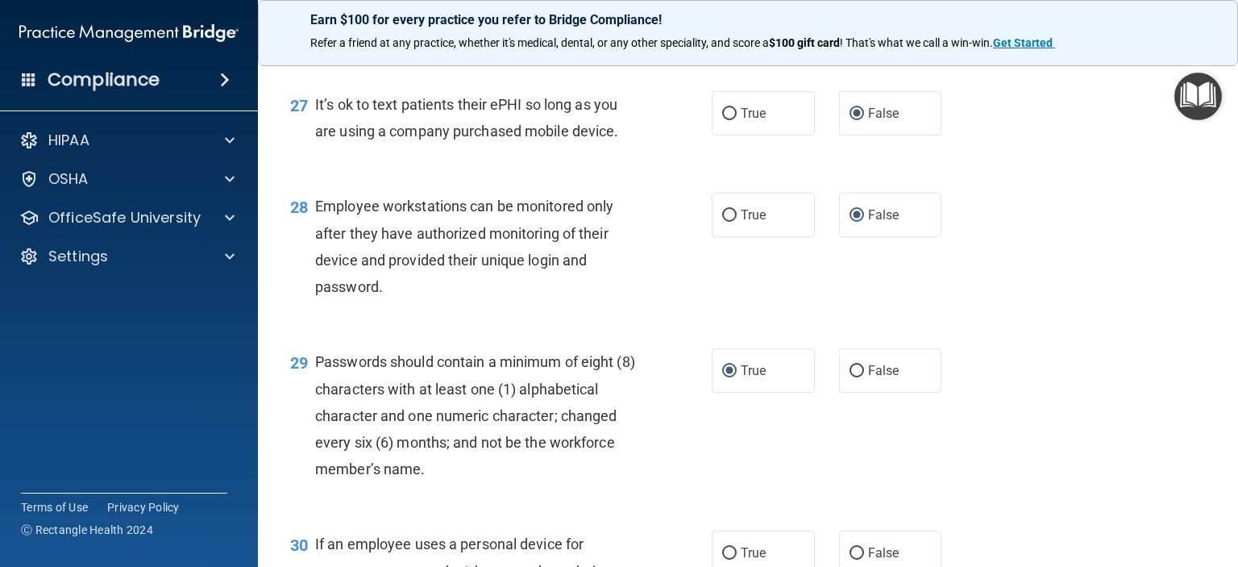
scroll to position [4191, 0]
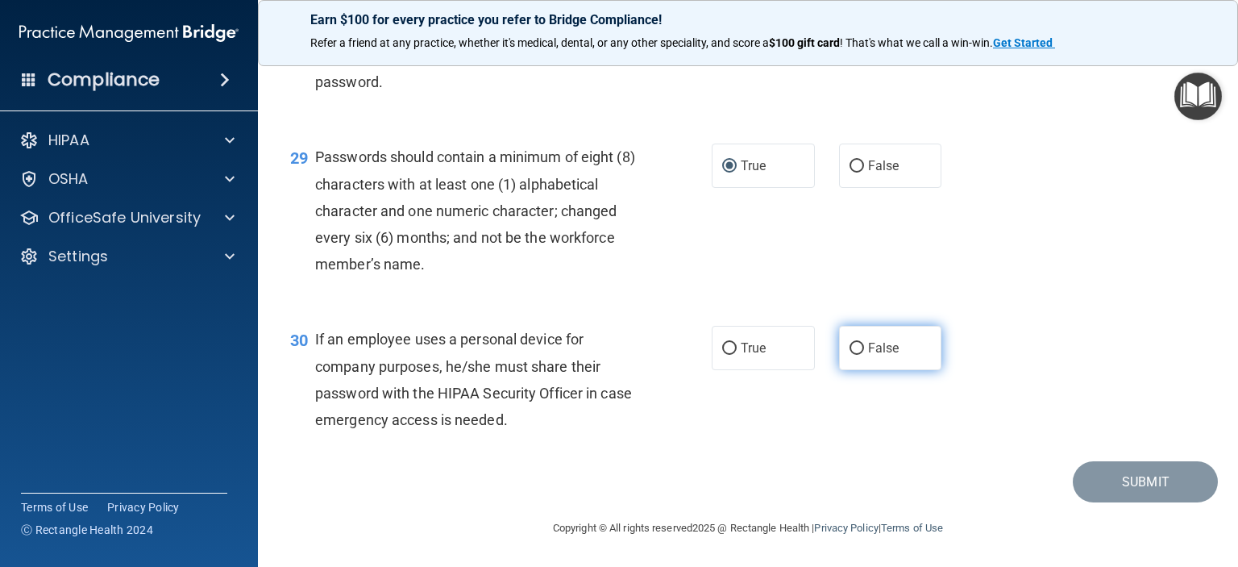
click at [850, 355] on input "False" at bounding box center [857, 349] width 15 height 12
radio input "true"
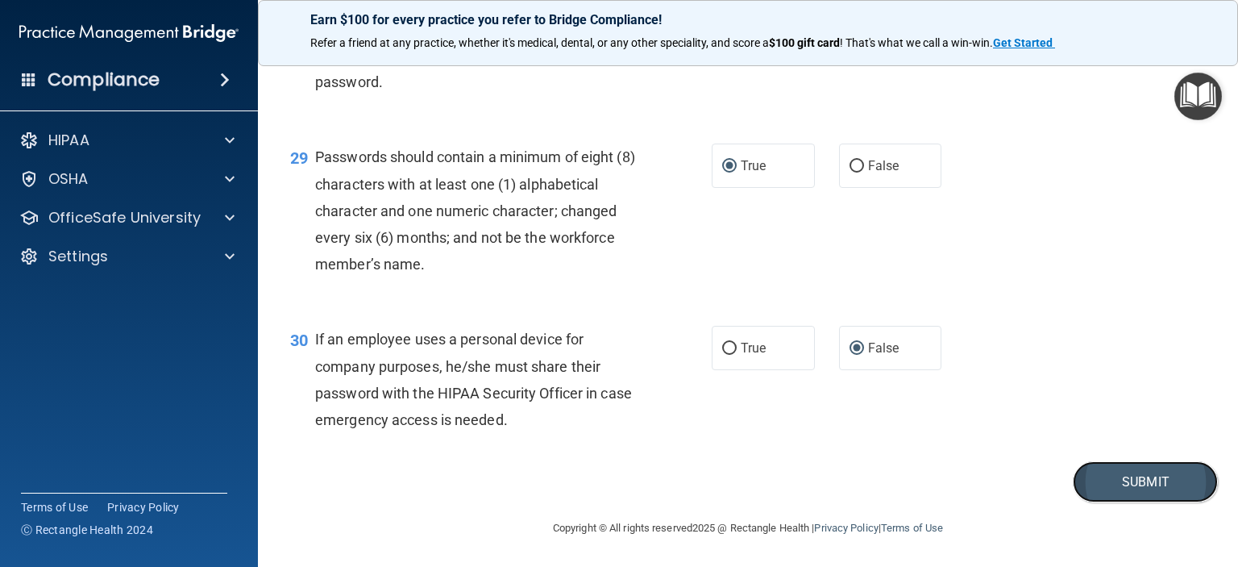
click at [1146, 502] on button "Submit" at bounding box center [1145, 481] width 145 height 41
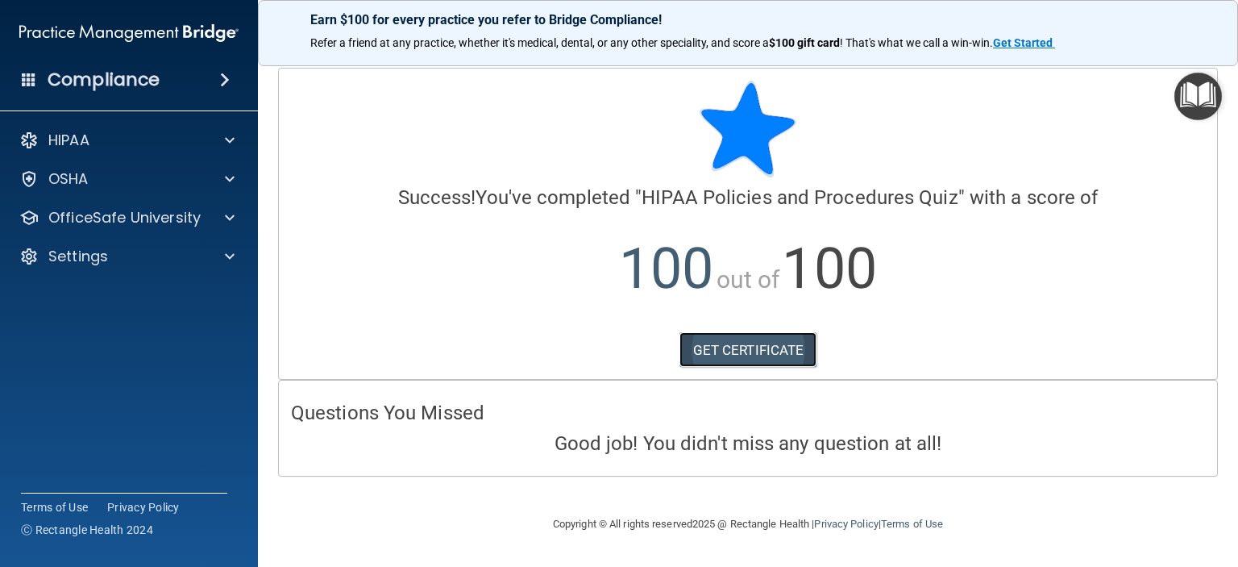
click at [751, 352] on link "GET CERTIFICATE" at bounding box center [748, 349] width 138 height 35
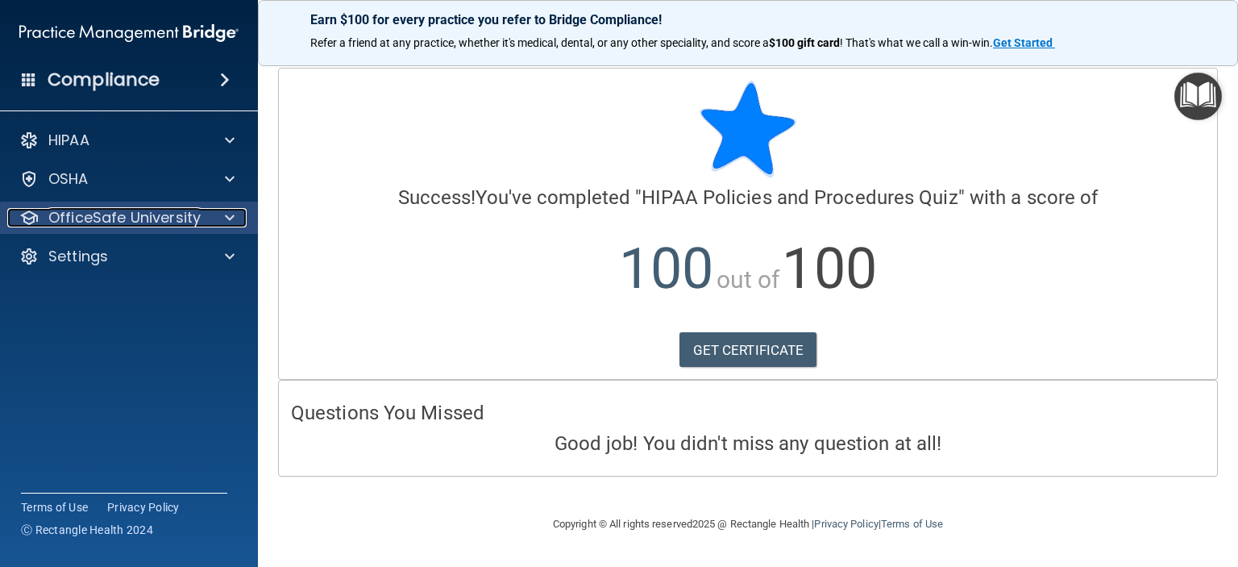
click at [227, 220] on span at bounding box center [230, 217] width 10 height 19
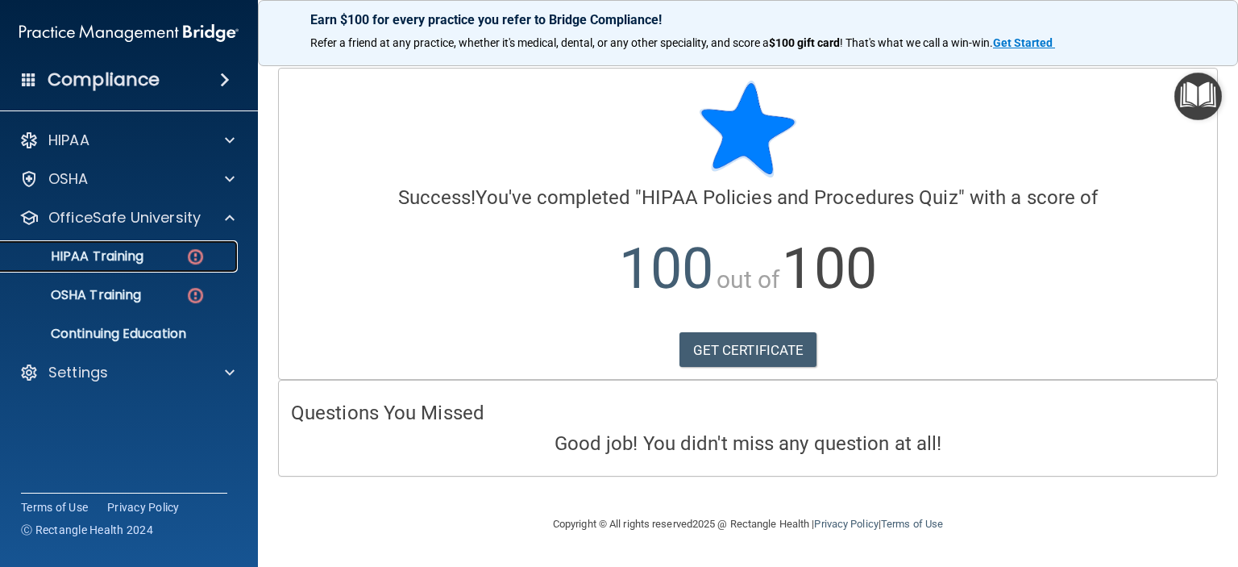
click at [193, 254] on img at bounding box center [195, 257] width 20 height 20
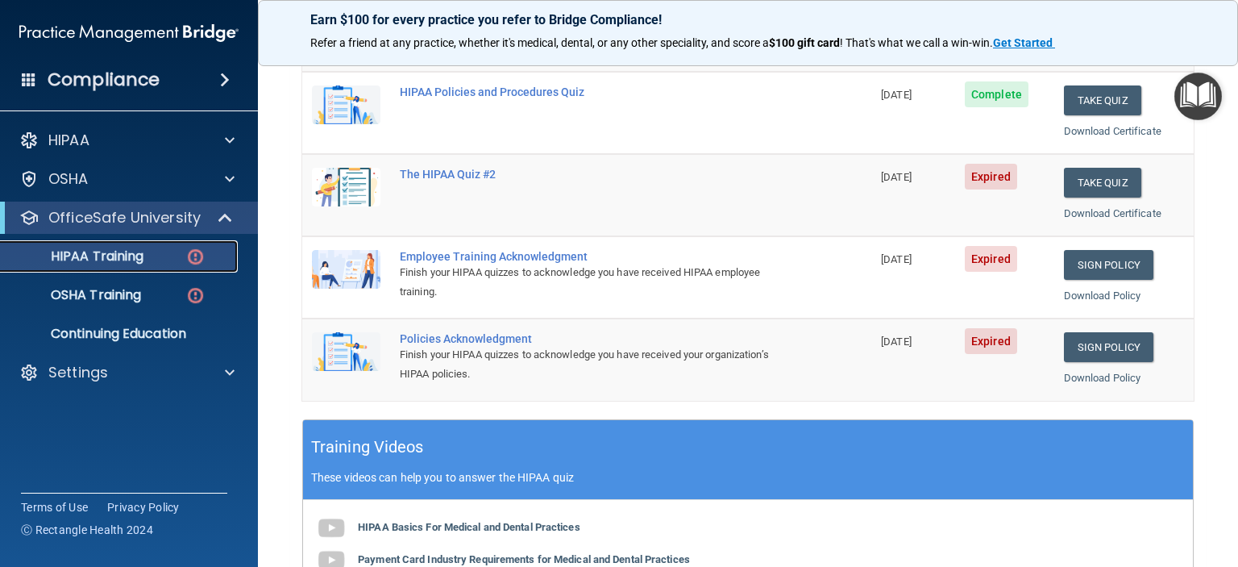
scroll to position [322, 0]
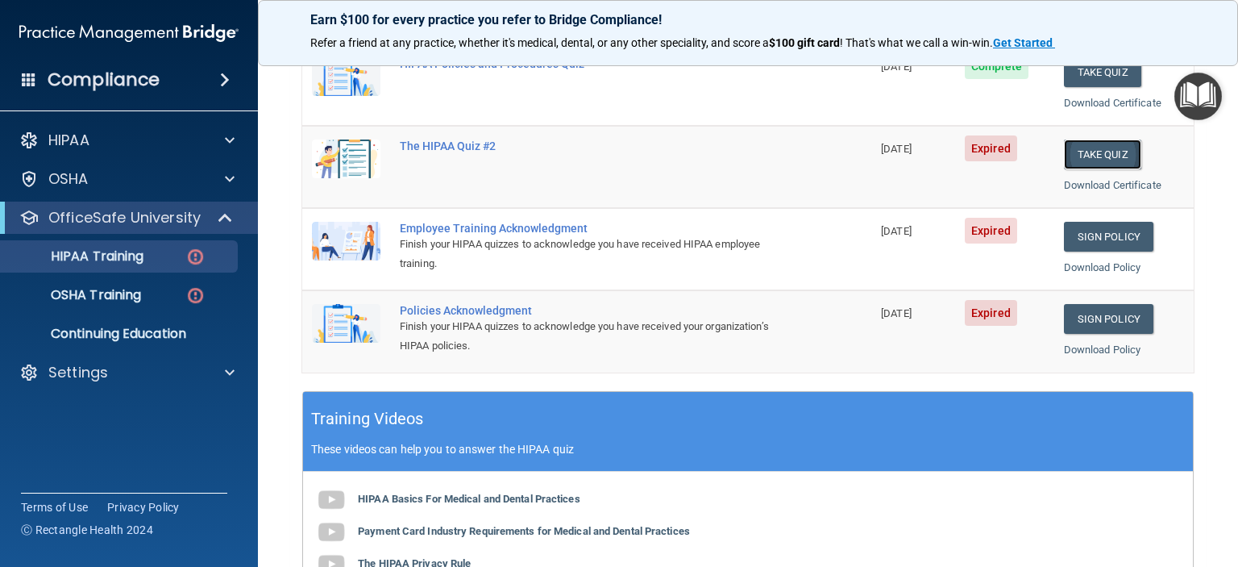
click at [1090, 153] on button "Take Quiz" at bounding box center [1102, 154] width 77 height 30
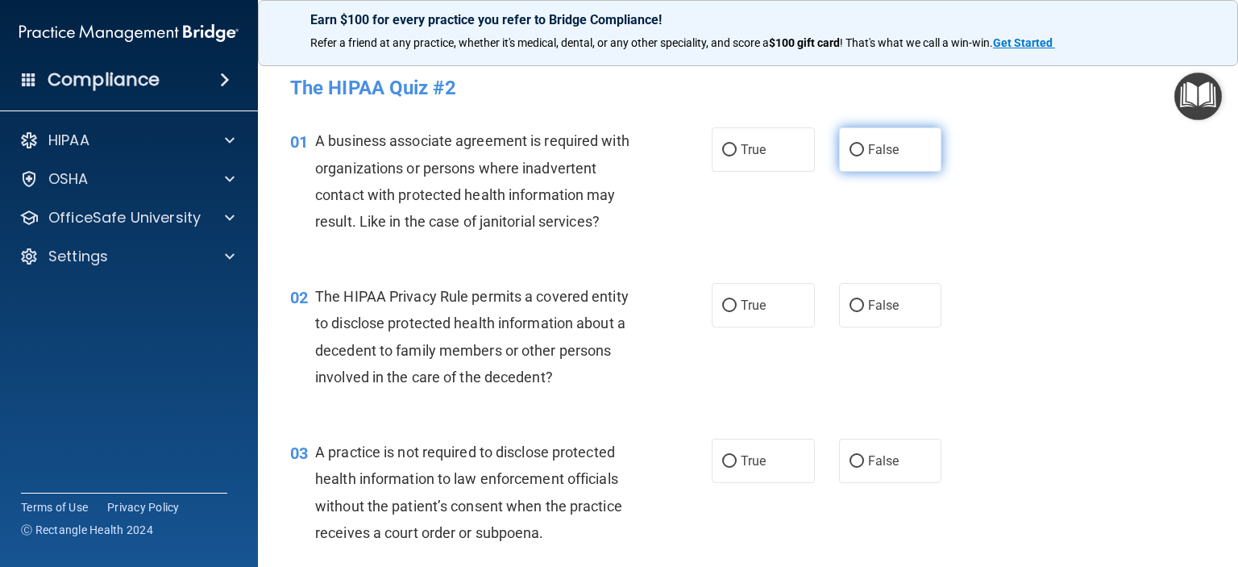
click at [850, 148] on input "False" at bounding box center [857, 150] width 15 height 12
radio input "true"
drag, startPoint x: 722, startPoint y: 301, endPoint x: 739, endPoint y: 313, distance: 20.8
click at [722, 301] on input "True" at bounding box center [729, 306] width 15 height 12
radio input "true"
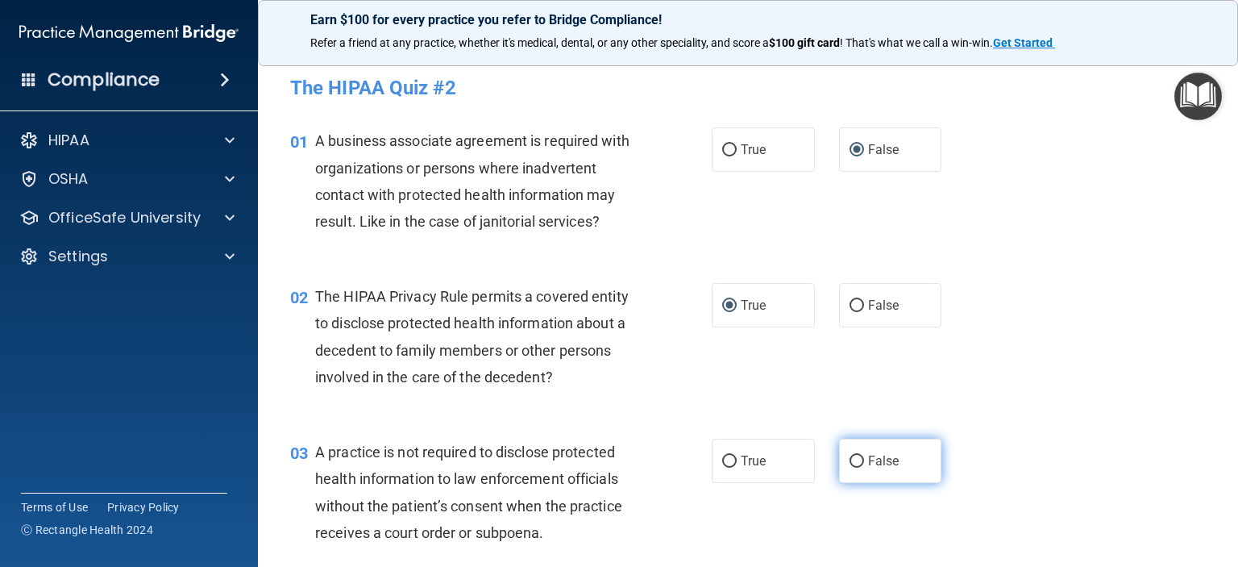
click at [851, 461] on input "False" at bounding box center [857, 461] width 15 height 12
radio input "true"
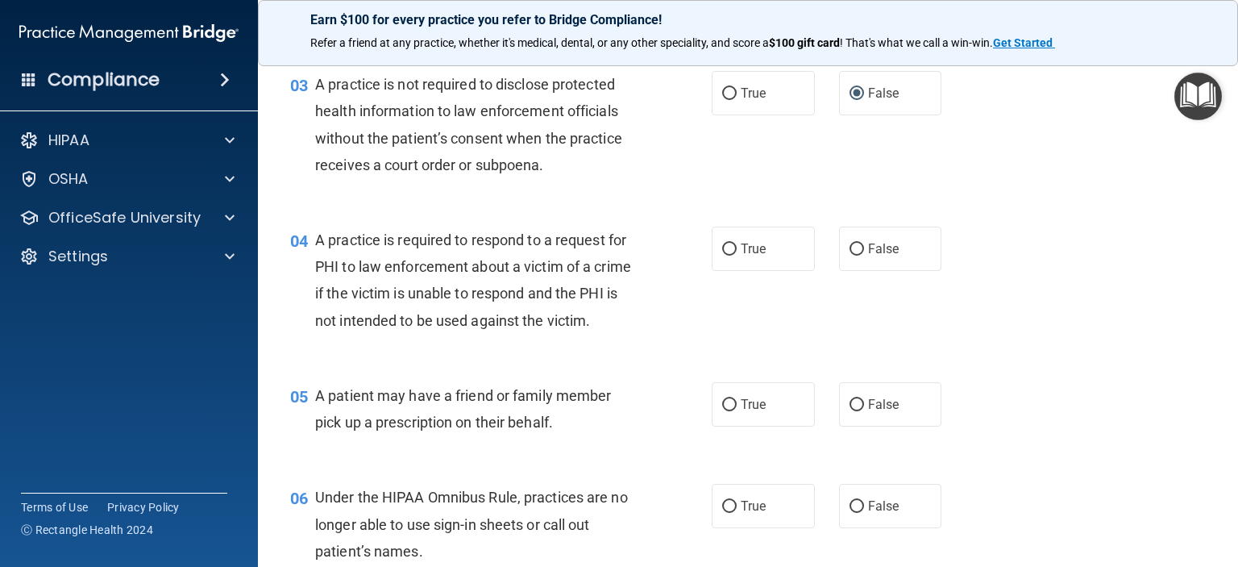
scroll to position [403, 0]
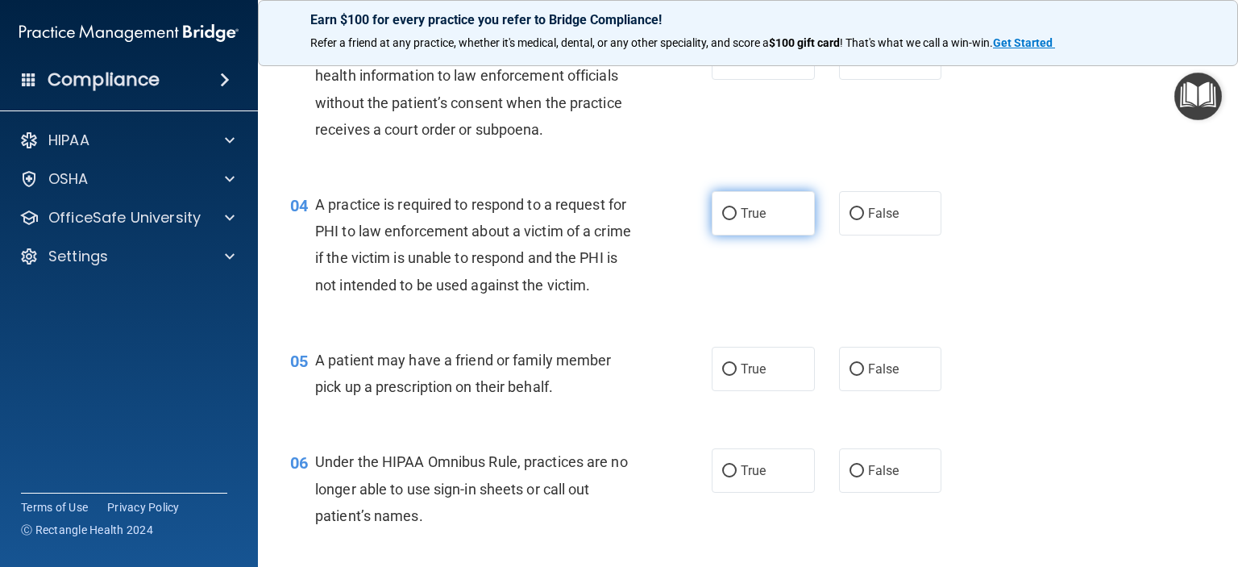
click at [722, 210] on input "True" at bounding box center [729, 214] width 15 height 12
radio input "true"
click at [722, 376] on input "True" at bounding box center [729, 370] width 15 height 12
radio input "true"
click at [850, 477] on input "False" at bounding box center [857, 471] width 15 height 12
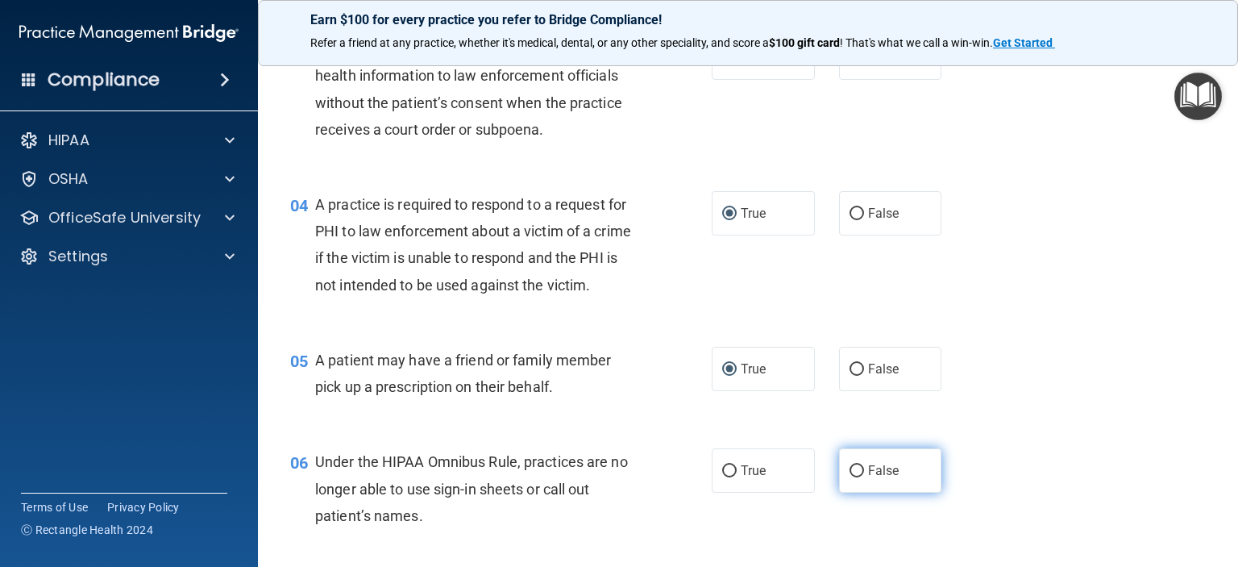
radio input "true"
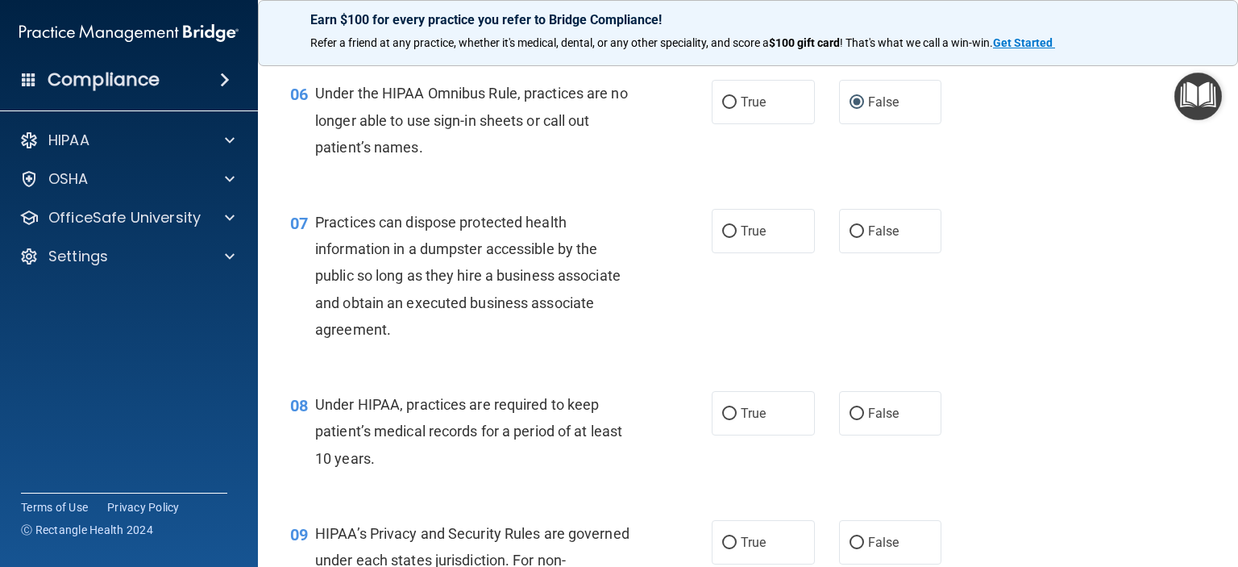
scroll to position [806, 0]
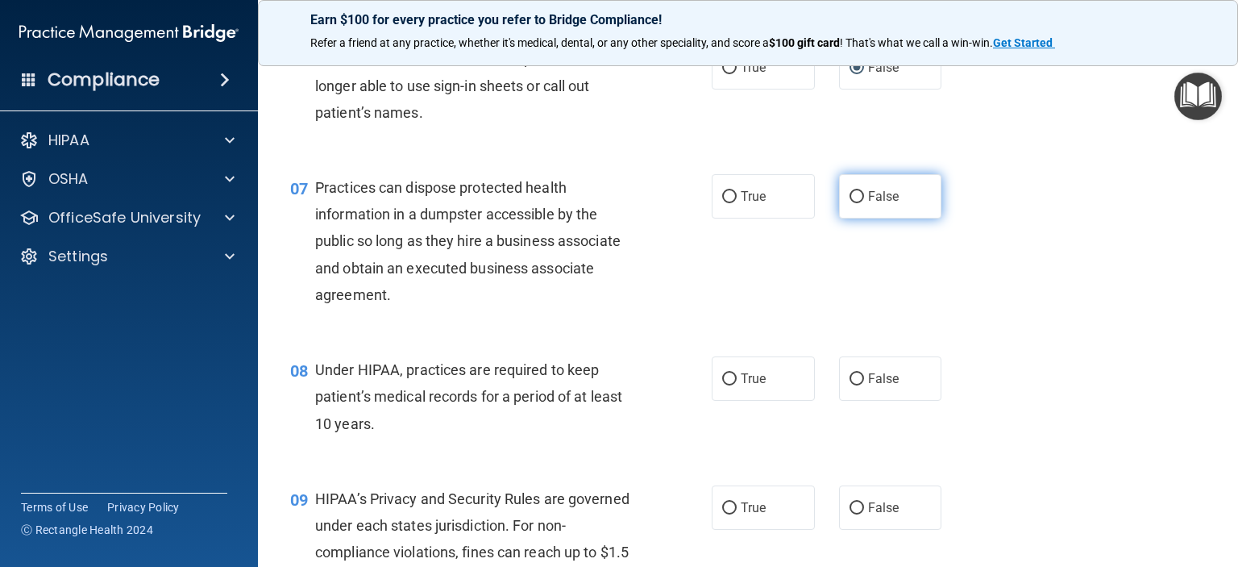
click at [850, 203] on input "False" at bounding box center [857, 197] width 15 height 12
radio input "true"
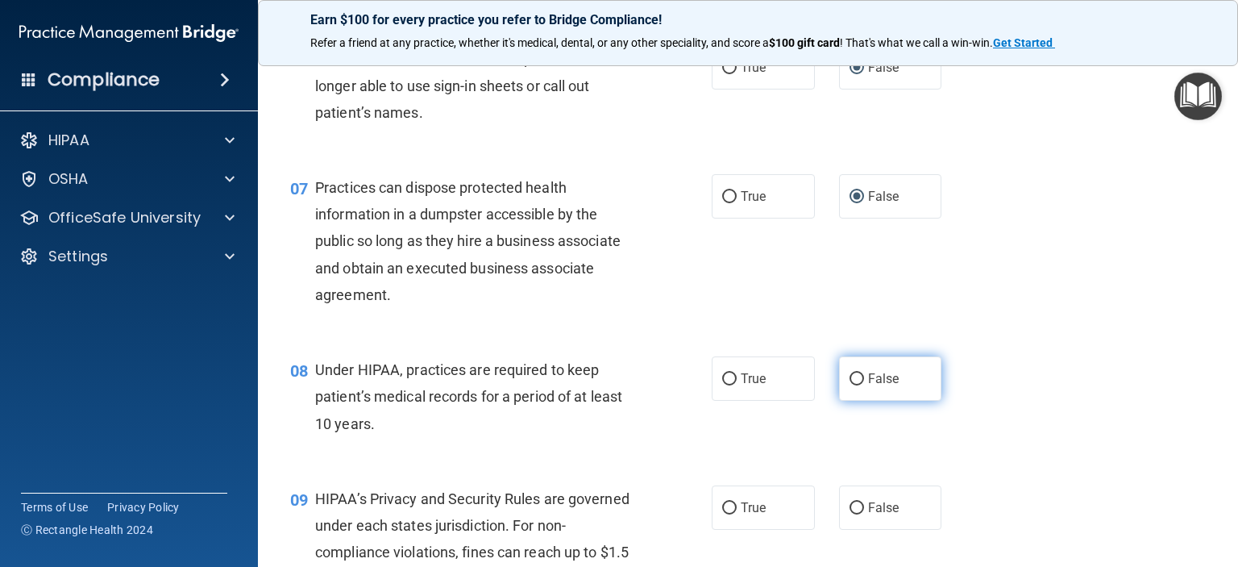
click at [850, 385] on input "False" at bounding box center [857, 379] width 15 height 12
radio input "true"
click at [850, 514] on input "False" at bounding box center [857, 508] width 15 height 12
radio input "true"
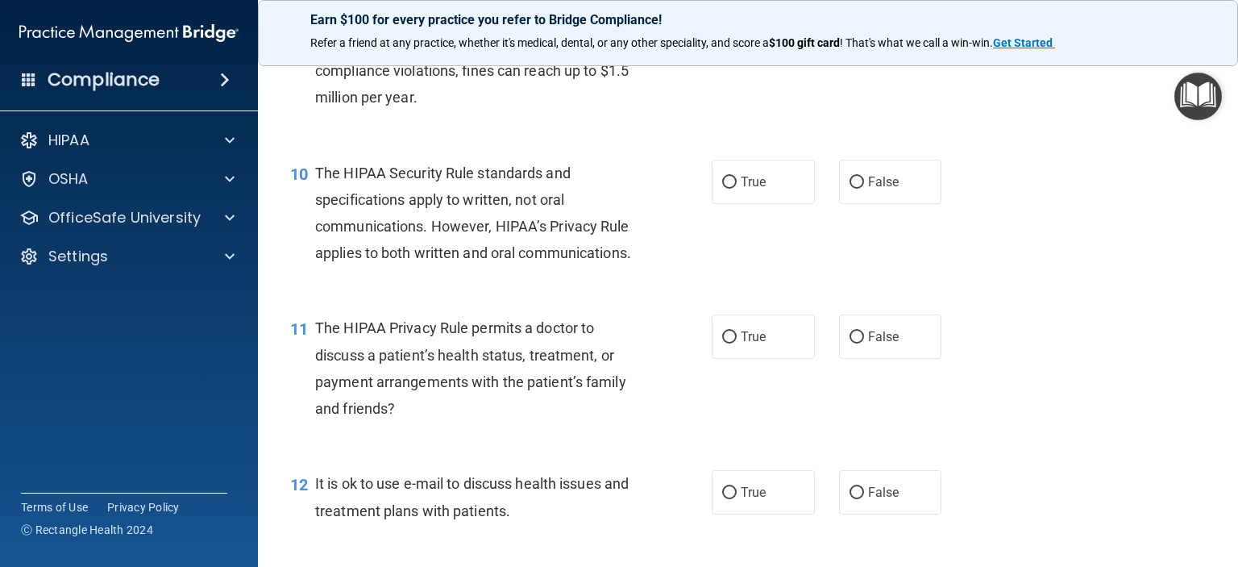
scroll to position [1290, 0]
click at [722, 186] on input "True" at bounding box center [729, 180] width 15 height 12
radio input "true"
click at [725, 341] on input "True" at bounding box center [729, 335] width 15 height 12
radio input "true"
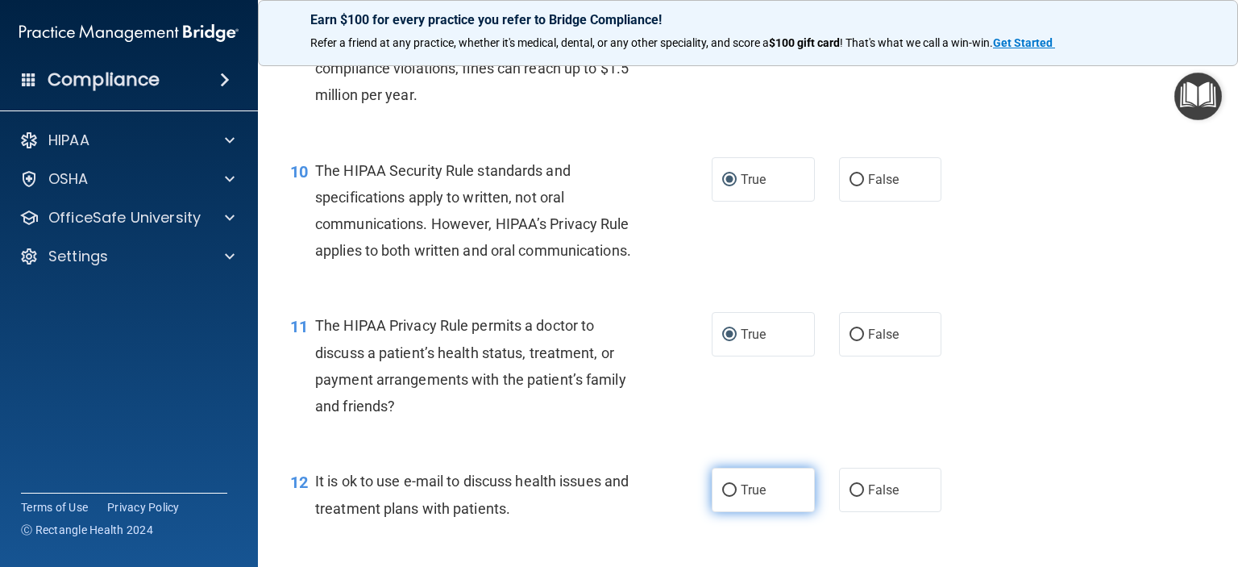
click at [723, 497] on input "True" at bounding box center [729, 490] width 15 height 12
radio input "true"
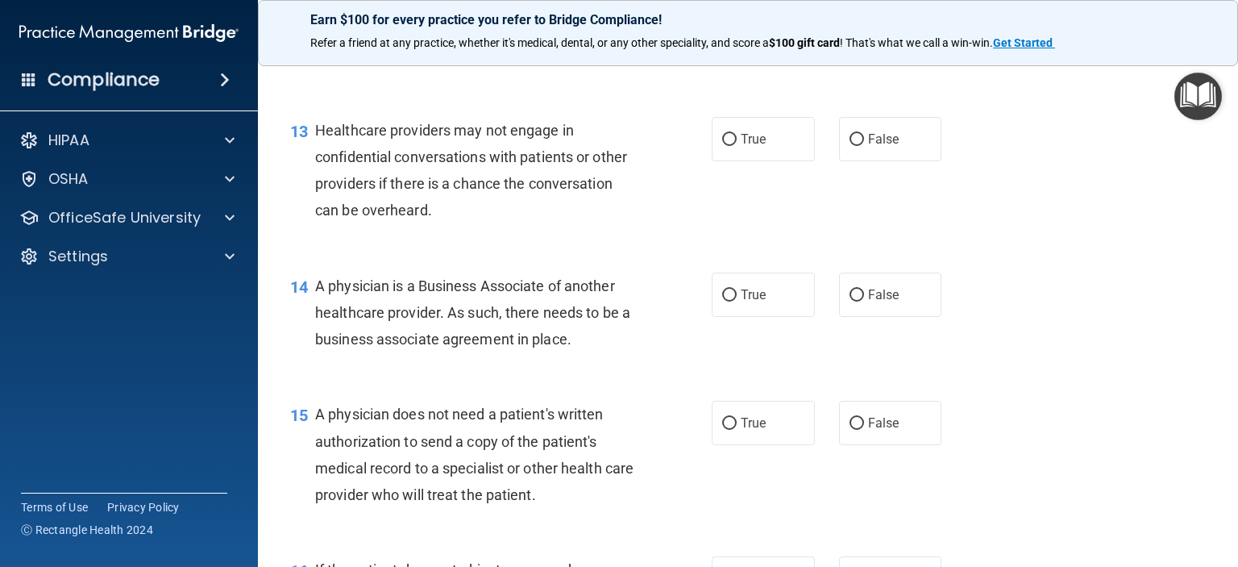
scroll to position [1773, 0]
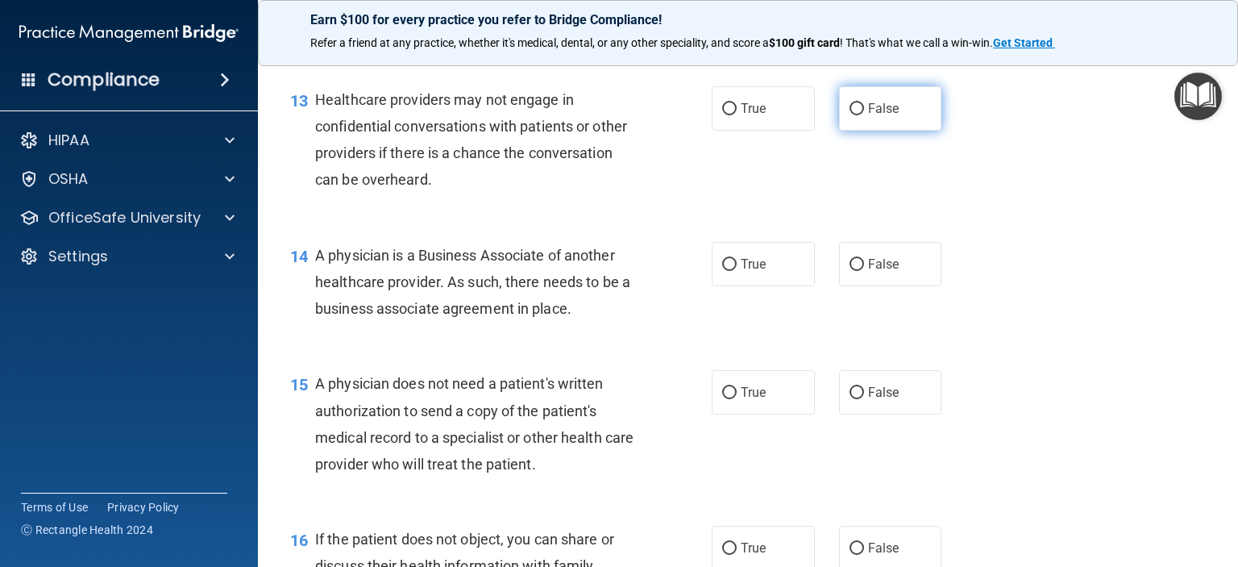
click at [850, 115] on input "False" at bounding box center [857, 109] width 15 height 12
radio input "true"
click at [850, 271] on input "False" at bounding box center [857, 265] width 15 height 12
radio input "true"
click at [722, 399] on input "True" at bounding box center [729, 393] width 15 height 12
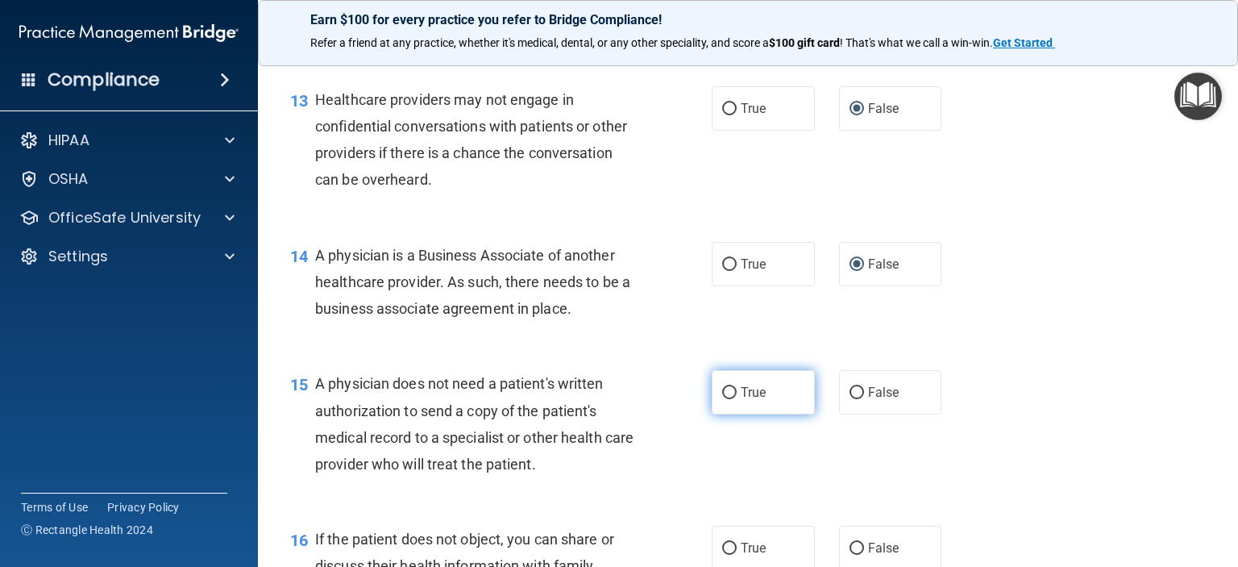
radio input "true"
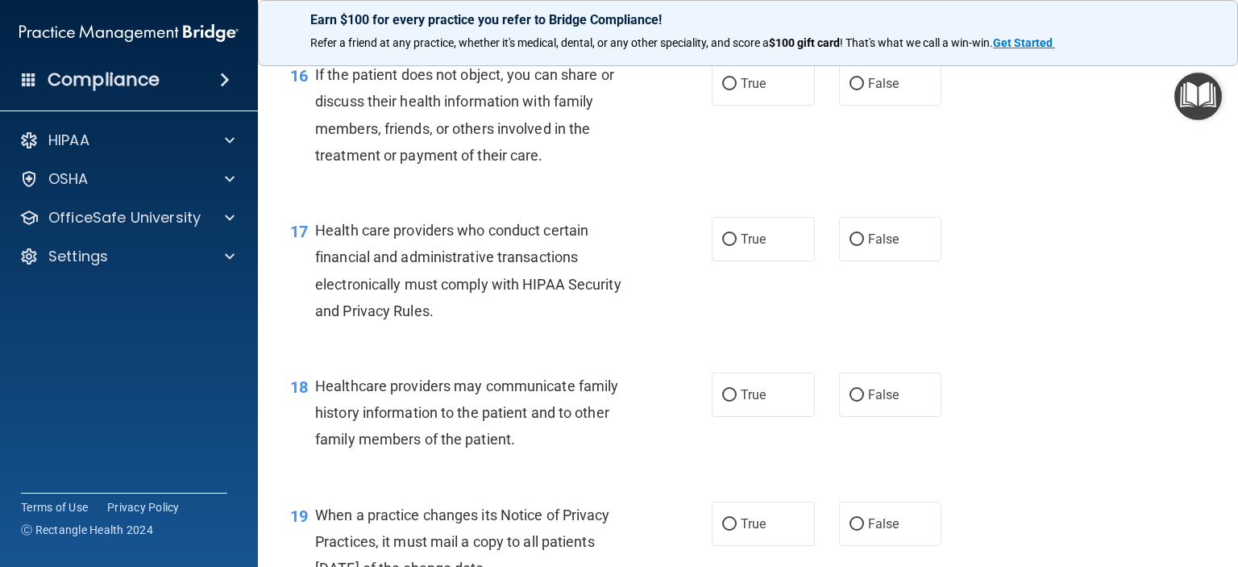
scroll to position [2257, 0]
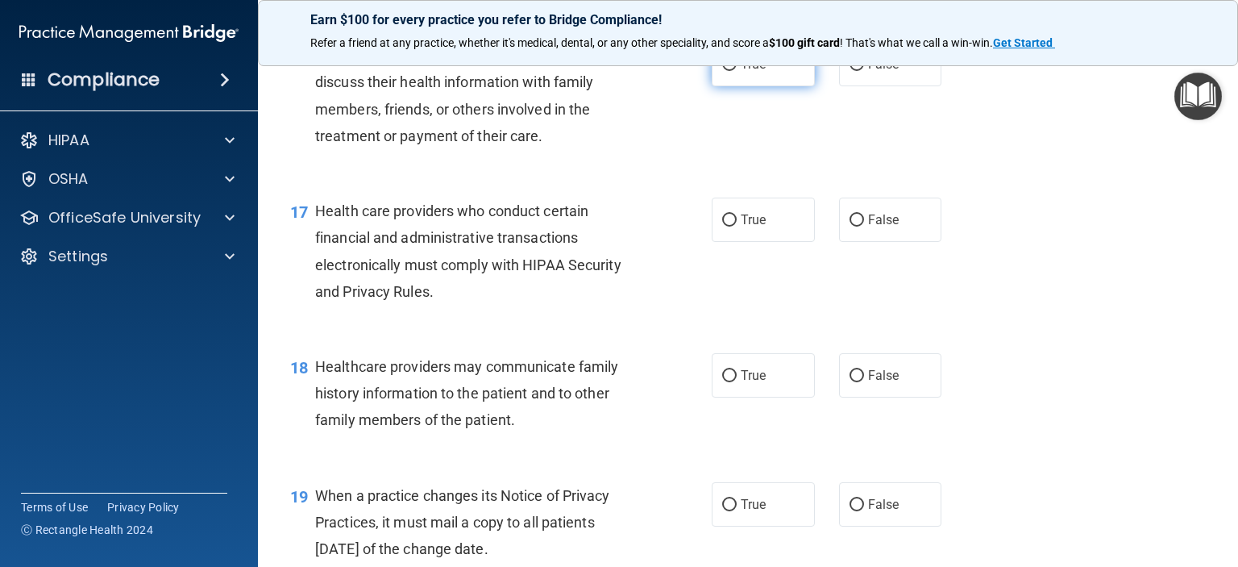
click at [723, 71] on input "True" at bounding box center [729, 65] width 15 height 12
radio input "true"
click at [722, 226] on input "True" at bounding box center [729, 220] width 15 height 12
radio input "true"
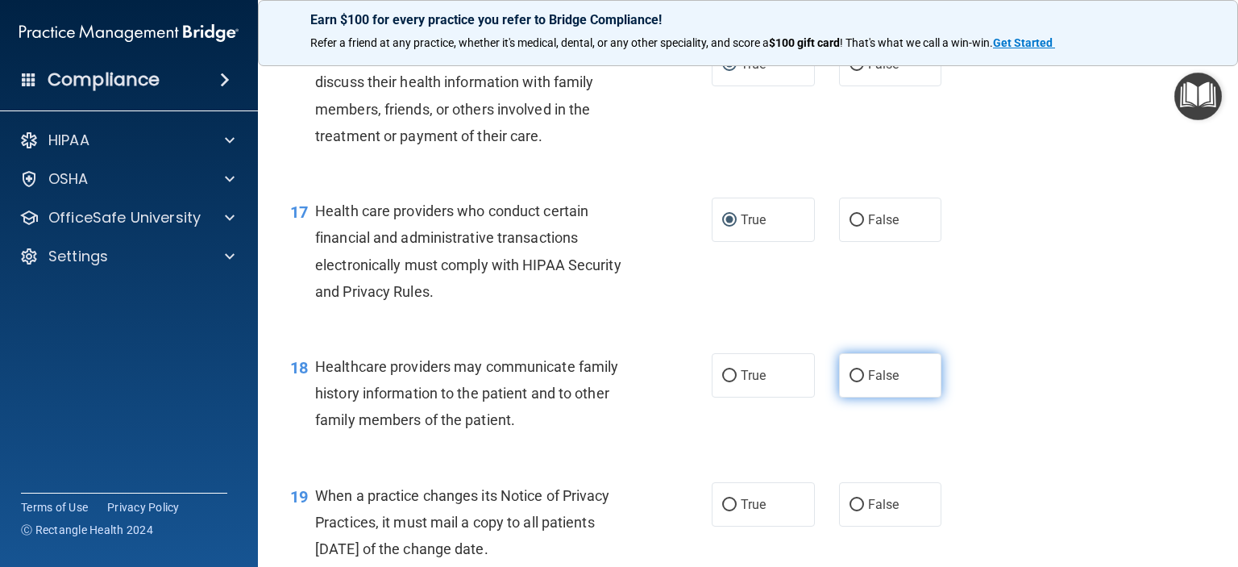
click at [850, 382] on input "False" at bounding box center [857, 376] width 15 height 12
radio input "true"
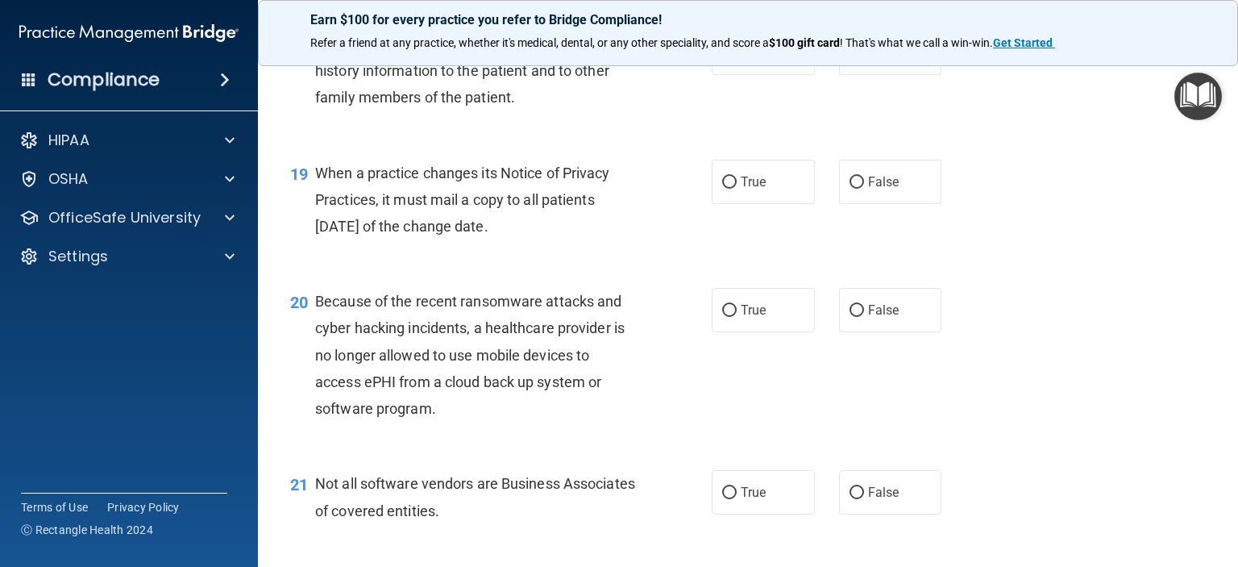
scroll to position [2660, 0]
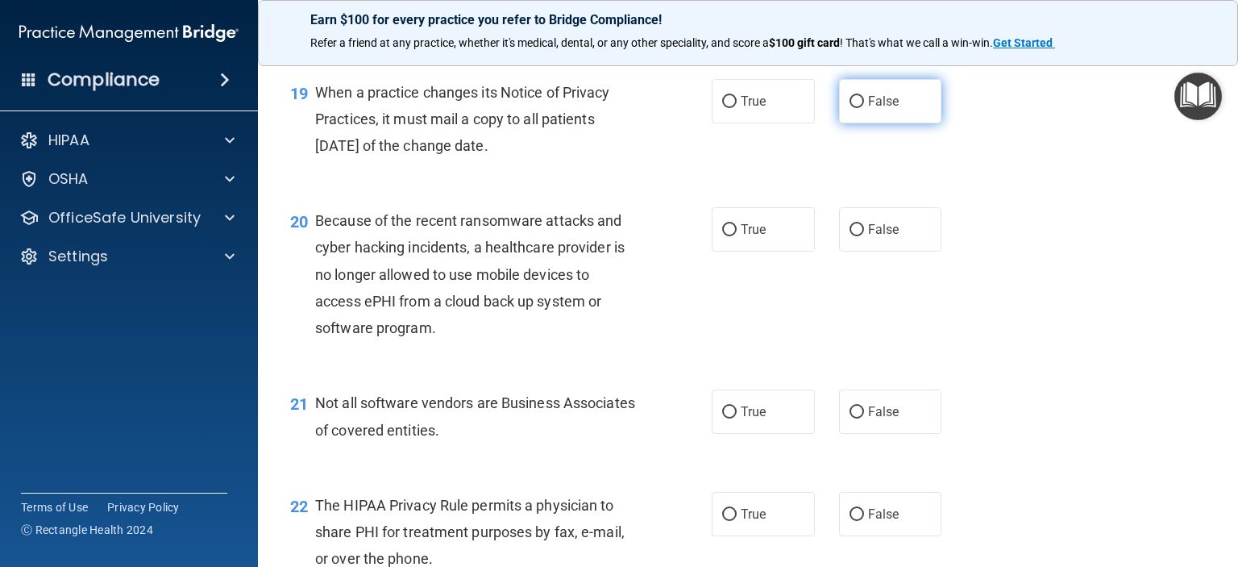
click at [850, 108] on input "False" at bounding box center [857, 102] width 15 height 12
radio input "true"
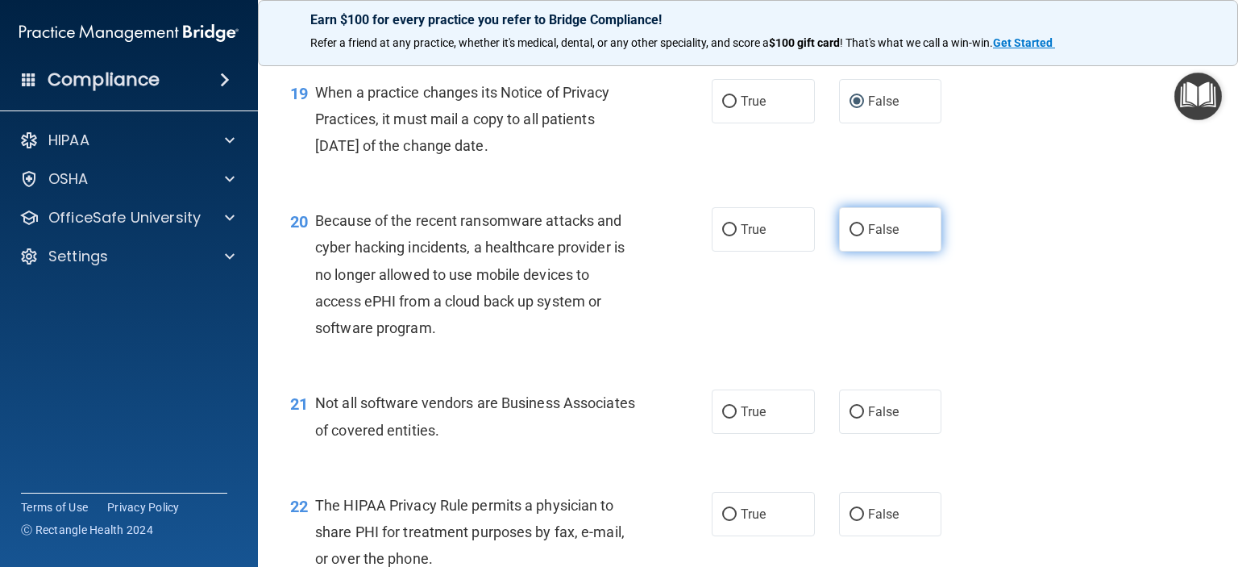
click at [850, 236] on input "False" at bounding box center [857, 230] width 15 height 12
radio input "true"
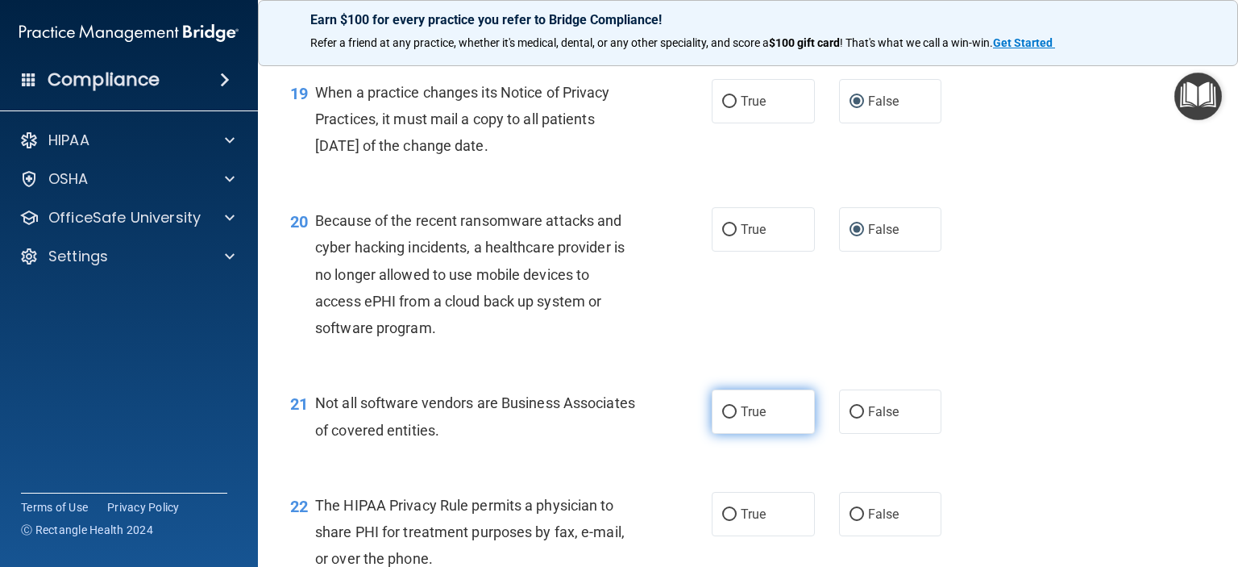
click at [722, 418] on input "True" at bounding box center [729, 412] width 15 height 12
radio input "true"
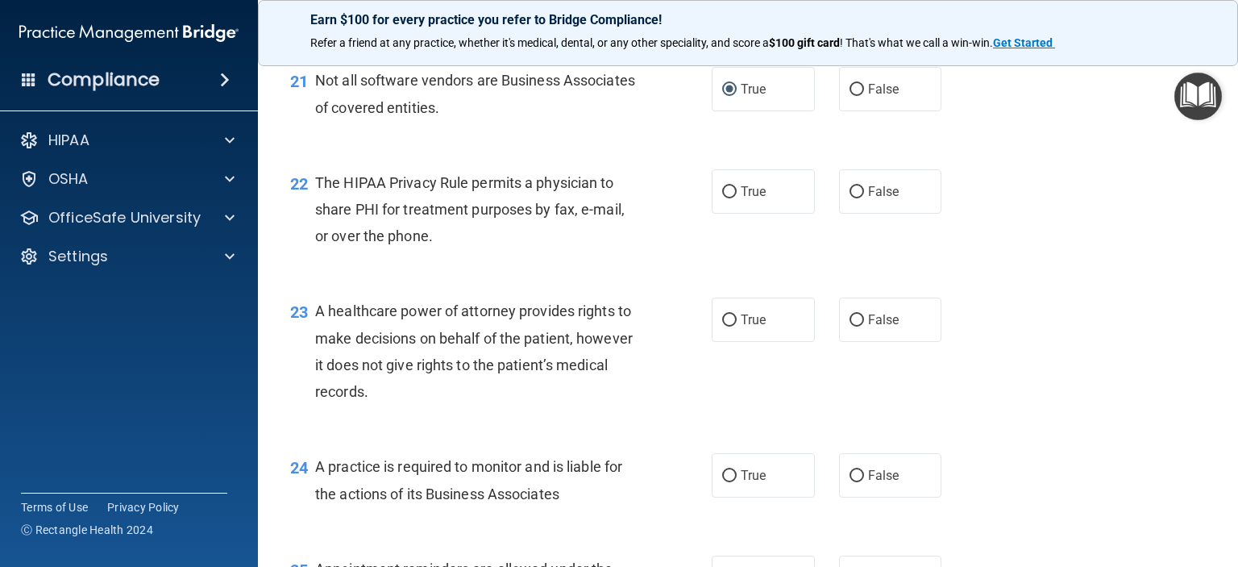
scroll to position [3063, 0]
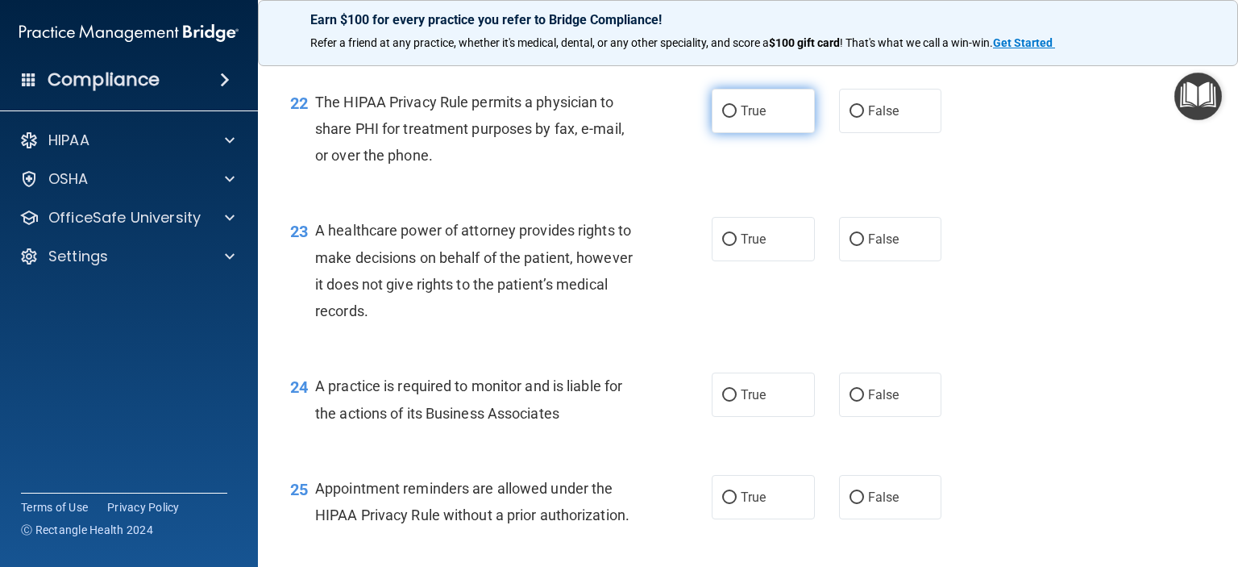
click at [722, 118] on input "True" at bounding box center [729, 112] width 15 height 12
radio input "true"
click at [850, 246] on input "False" at bounding box center [857, 240] width 15 height 12
radio input "true"
click at [850, 401] on input "False" at bounding box center [857, 395] width 15 height 12
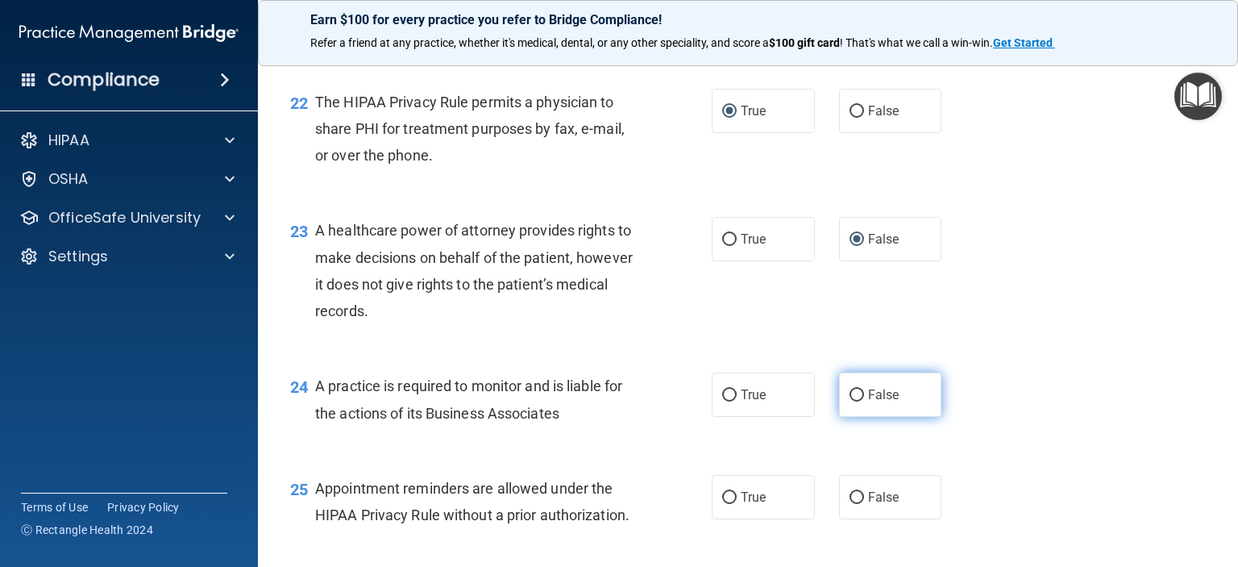
radio input "true"
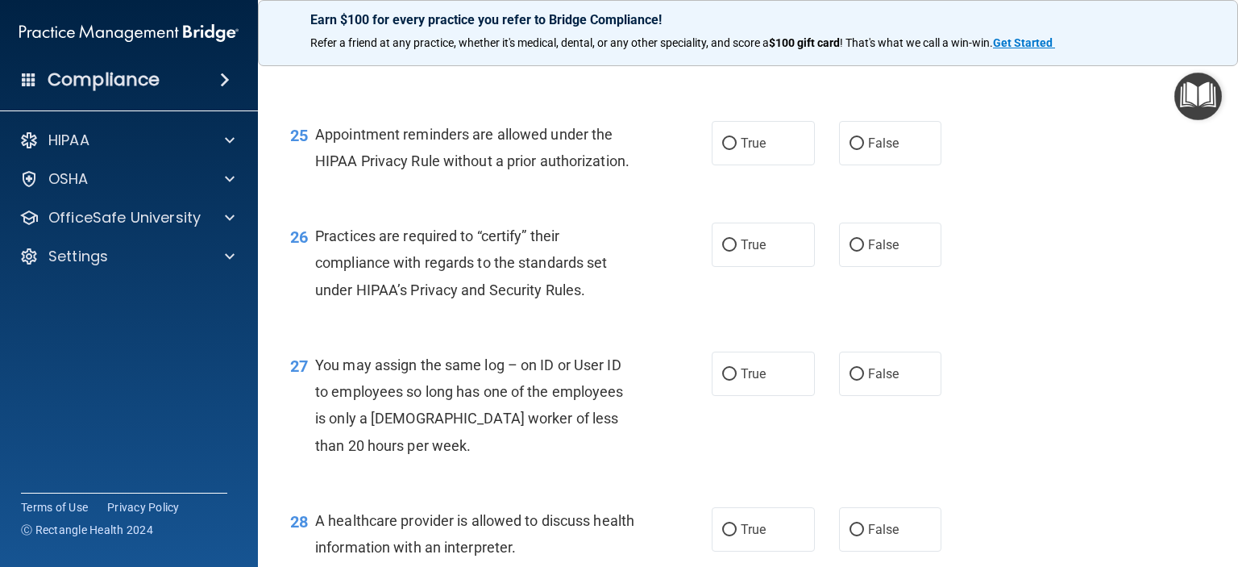
scroll to position [3466, 0]
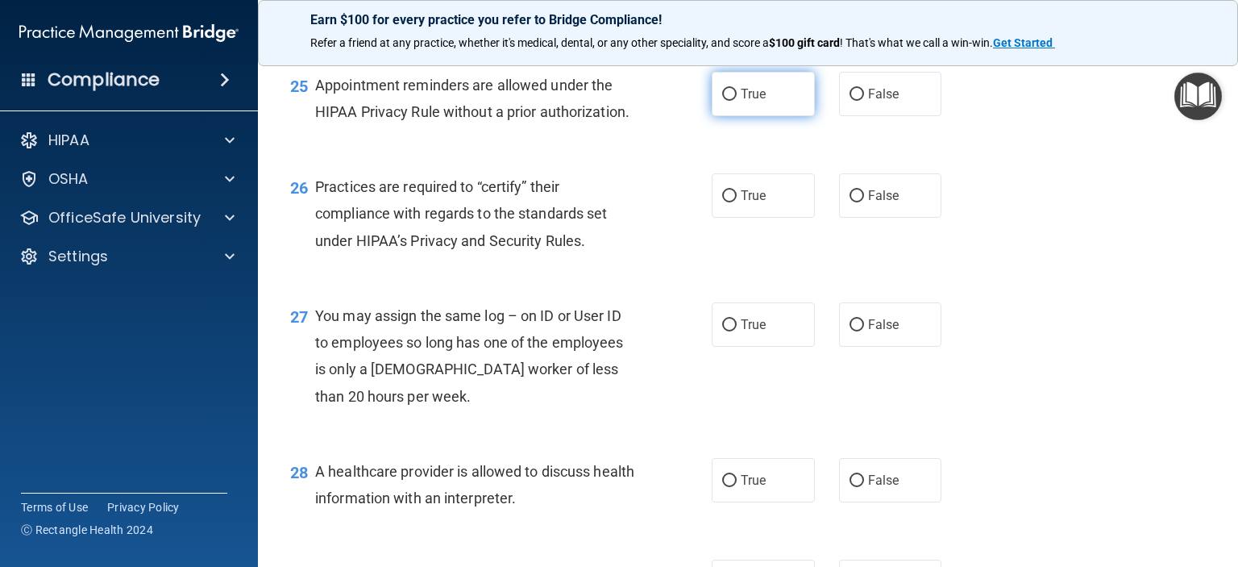
click at [722, 101] on input "True" at bounding box center [729, 95] width 15 height 12
radio input "true"
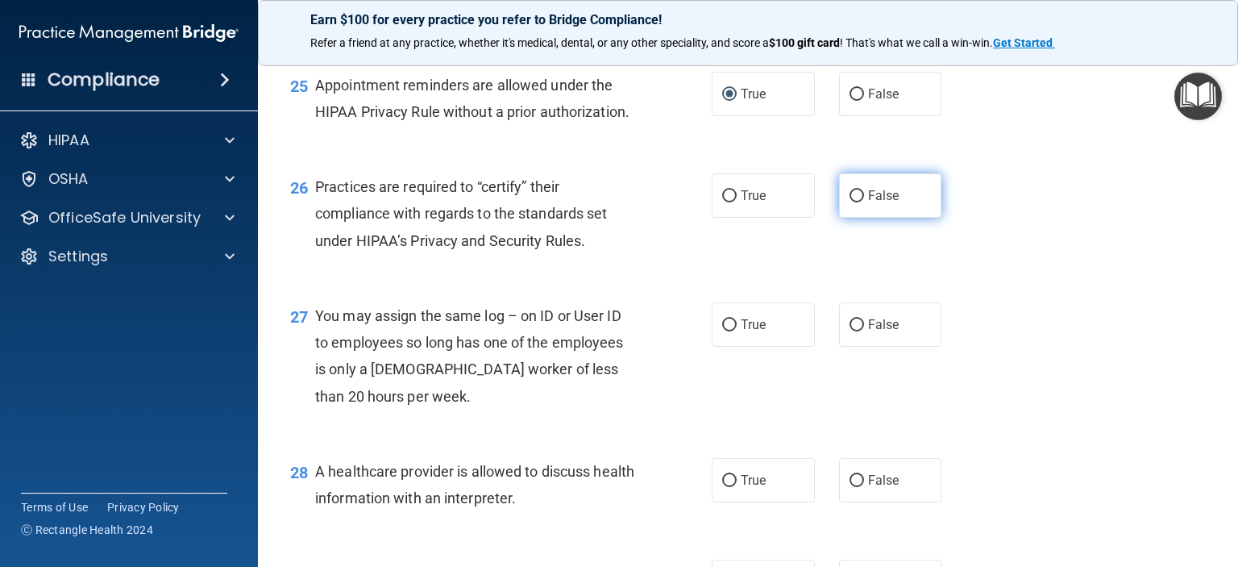
click at [850, 202] on input "False" at bounding box center [857, 196] width 15 height 12
radio input "true"
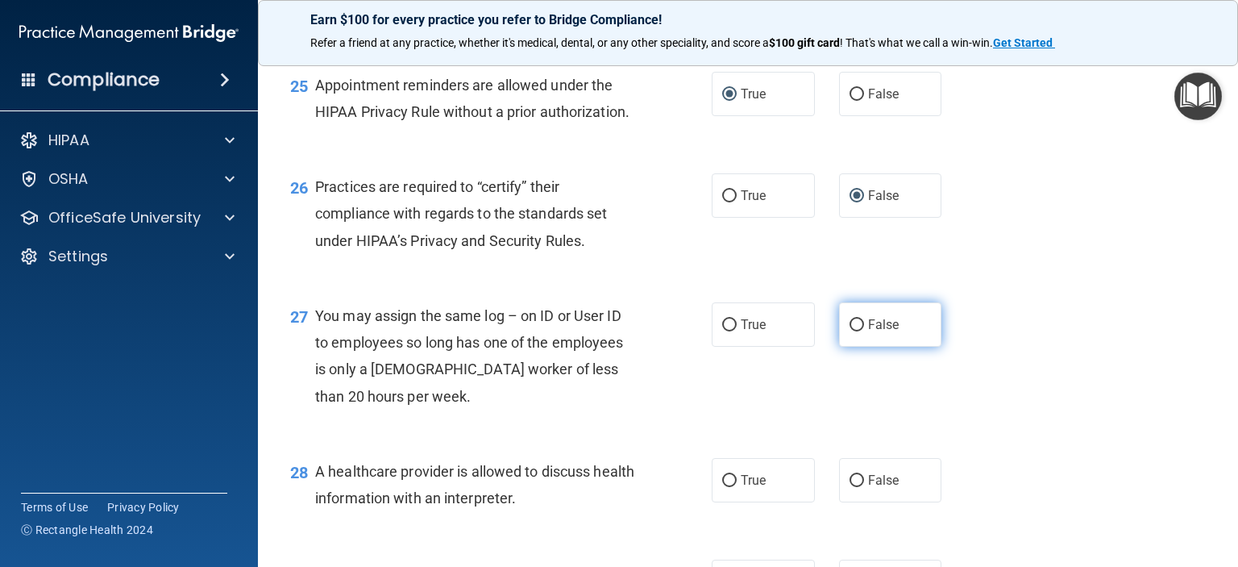
click at [850, 331] on input "False" at bounding box center [857, 325] width 15 height 12
radio input "true"
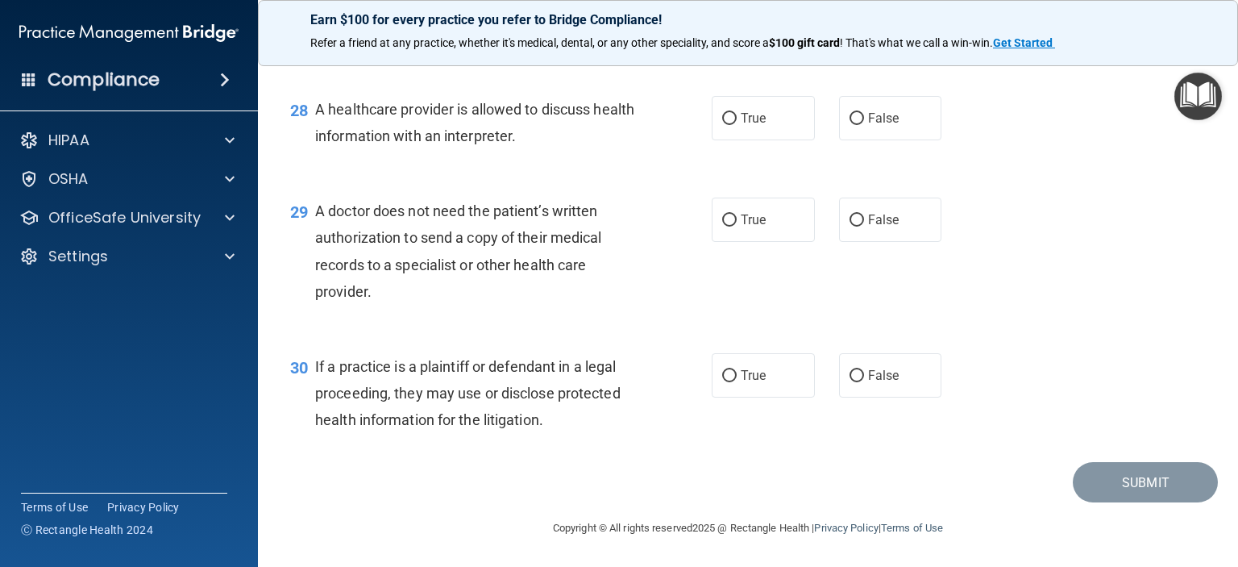
scroll to position [3869, 0]
click at [722, 125] on input "True" at bounding box center [729, 119] width 15 height 12
radio input "true"
click at [722, 226] on input "True" at bounding box center [729, 220] width 15 height 12
radio input "true"
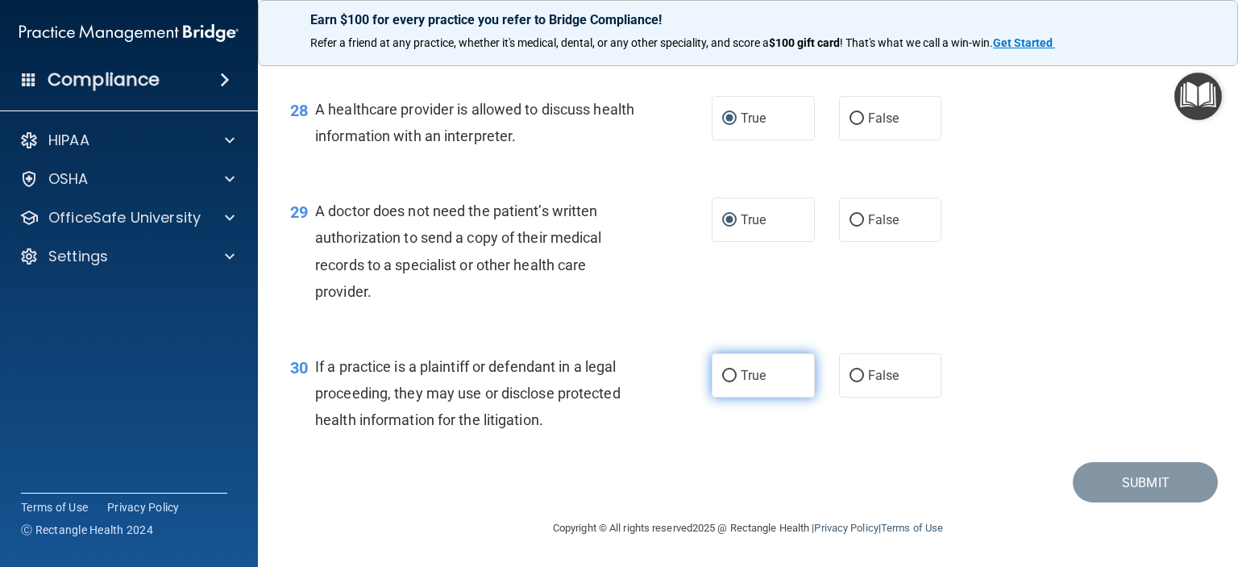
click at [725, 382] on input "True" at bounding box center [729, 376] width 15 height 12
radio input "true"
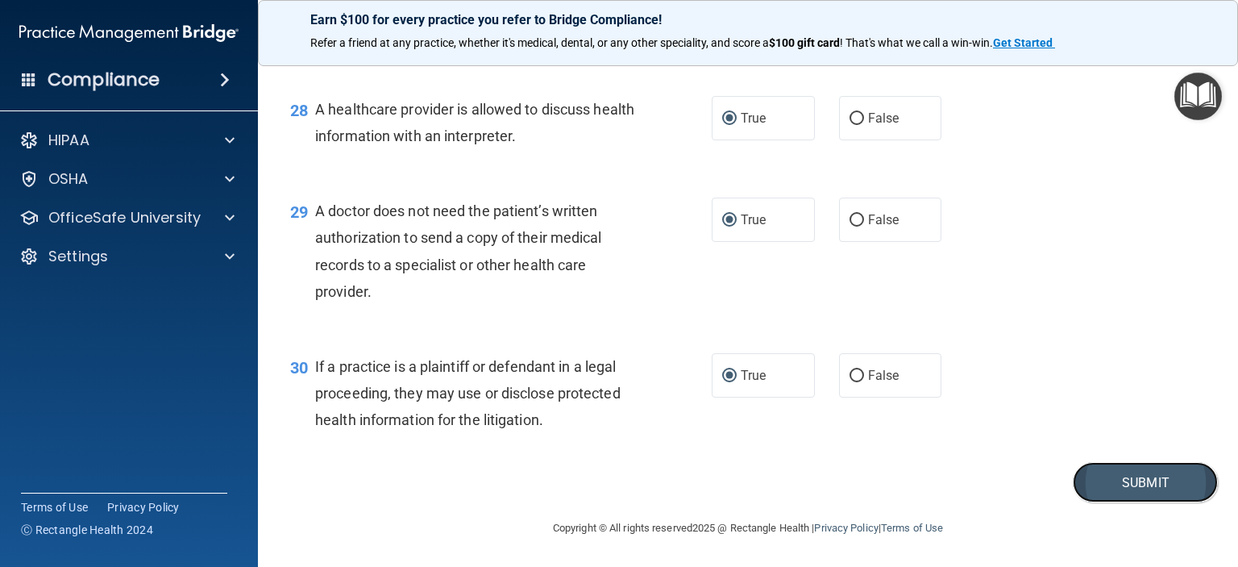
click at [1138, 489] on button "Submit" at bounding box center [1145, 482] width 145 height 41
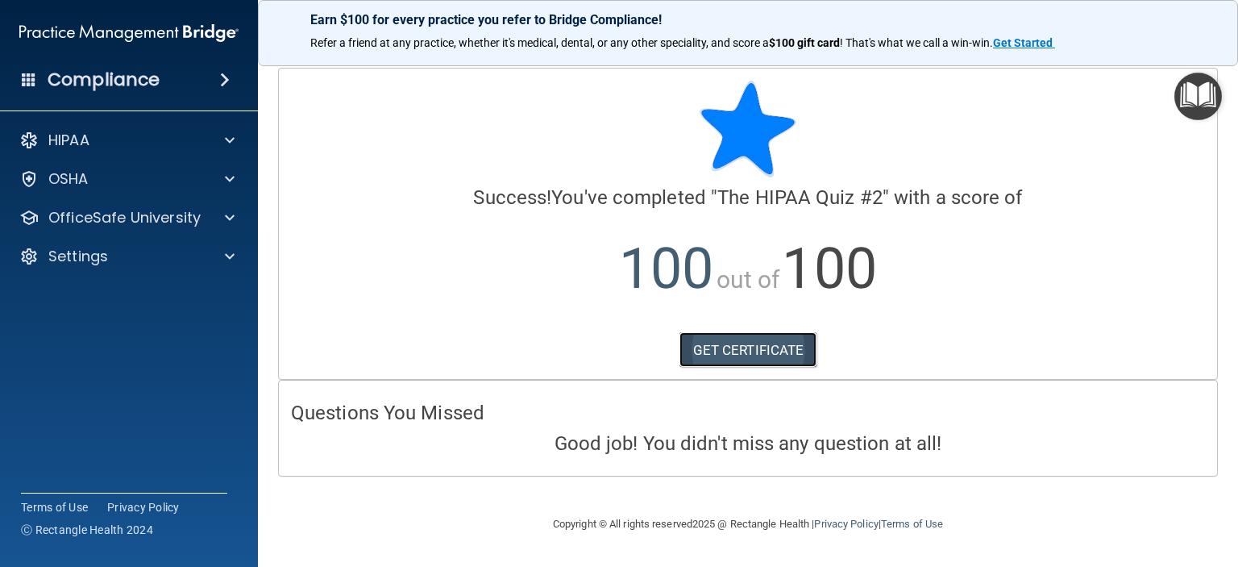
click at [761, 348] on link "GET CERTIFICATE" at bounding box center [748, 349] width 138 height 35
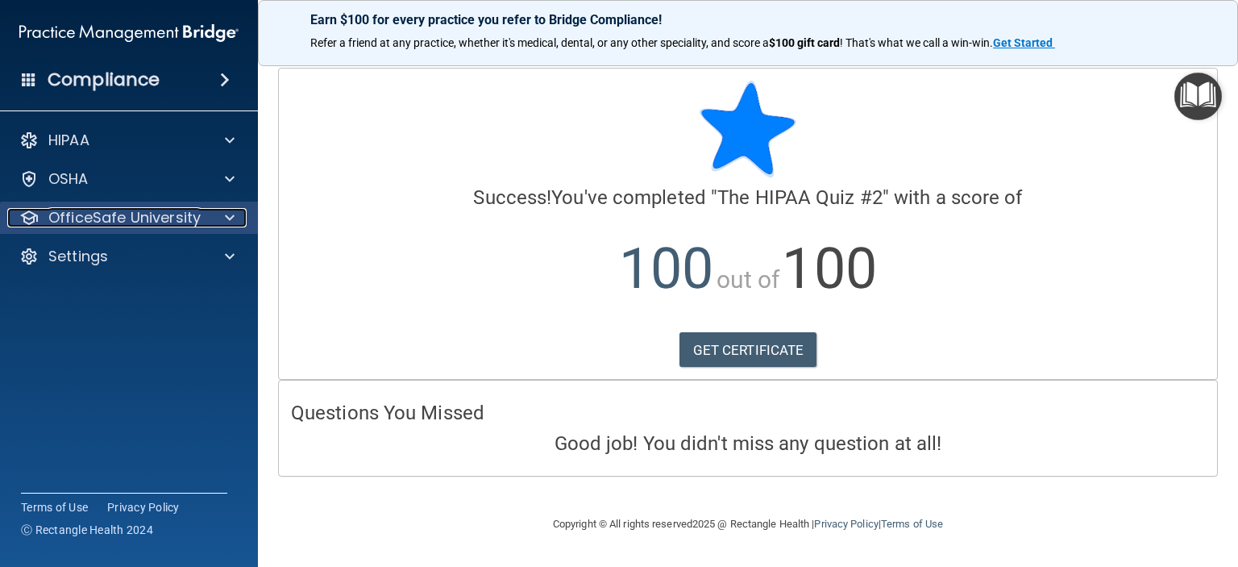
click at [214, 218] on div at bounding box center [227, 217] width 40 height 19
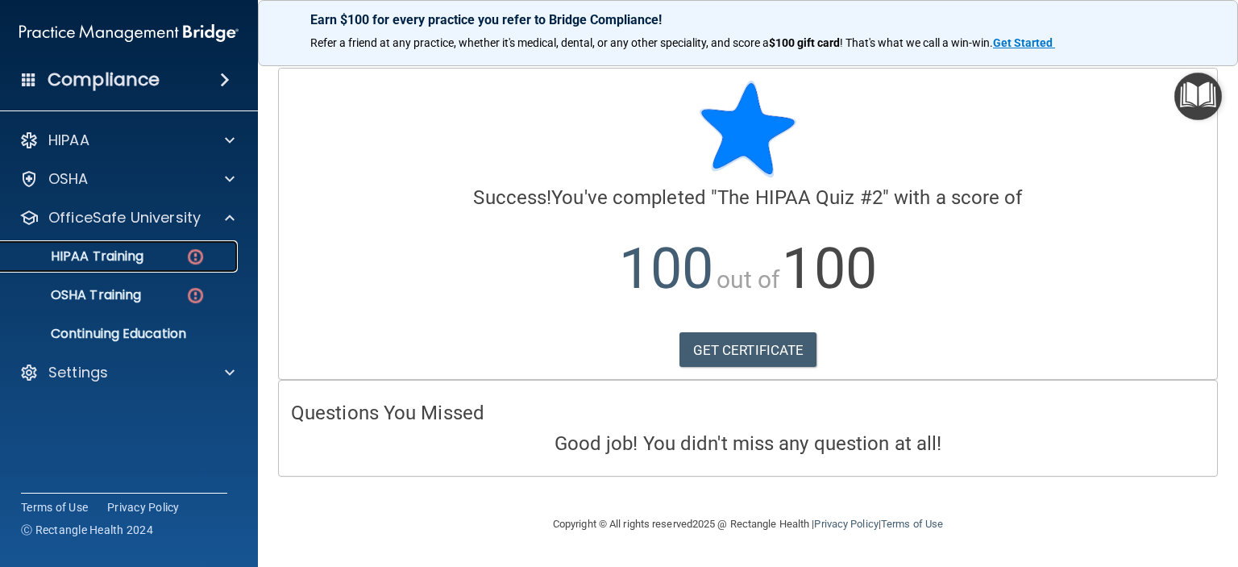
click at [181, 251] on div "HIPAA Training" at bounding box center [120, 256] width 220 height 16
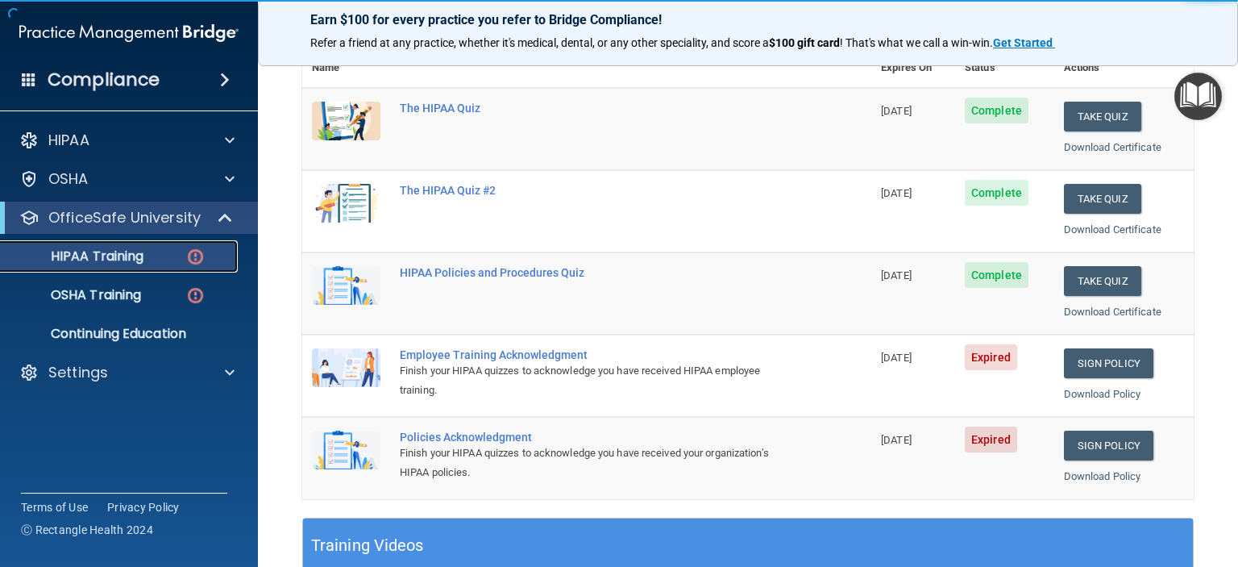
scroll to position [322, 0]
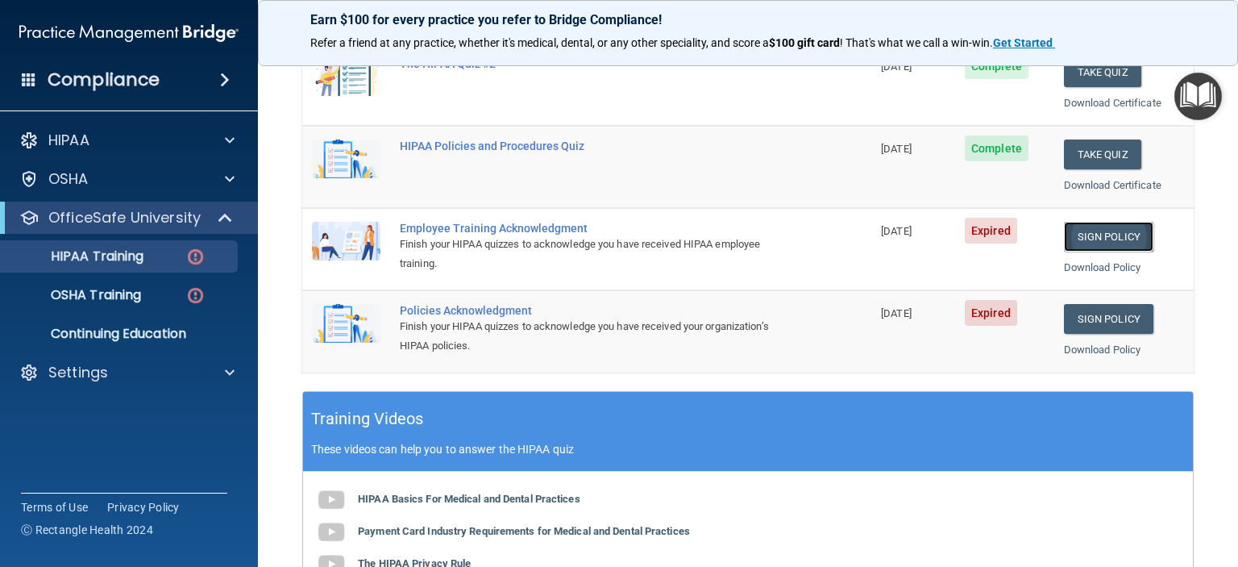
click at [1090, 239] on link "Sign Policy" at bounding box center [1108, 237] width 89 height 30
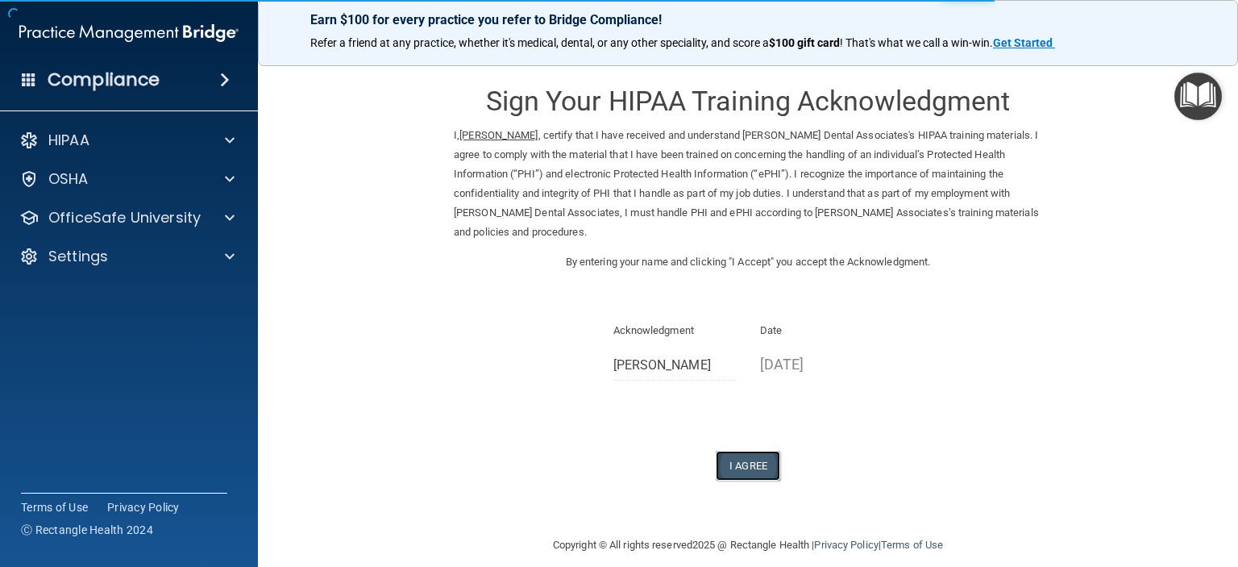
click at [736, 463] on button "I Agree" at bounding box center [748, 466] width 64 height 30
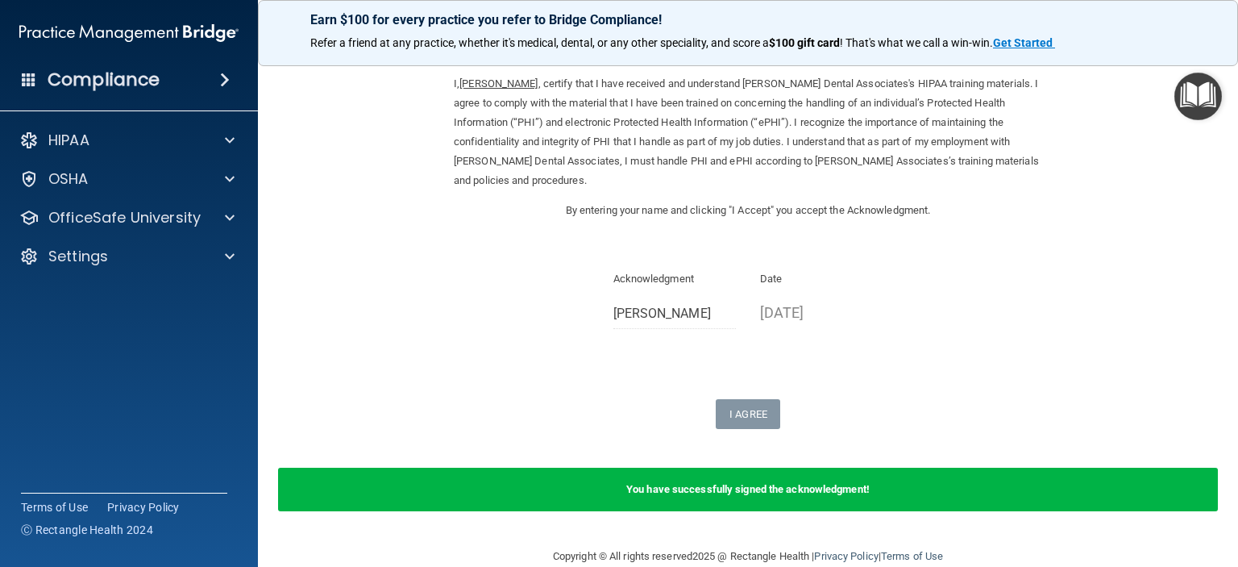
scroll to position [79, 0]
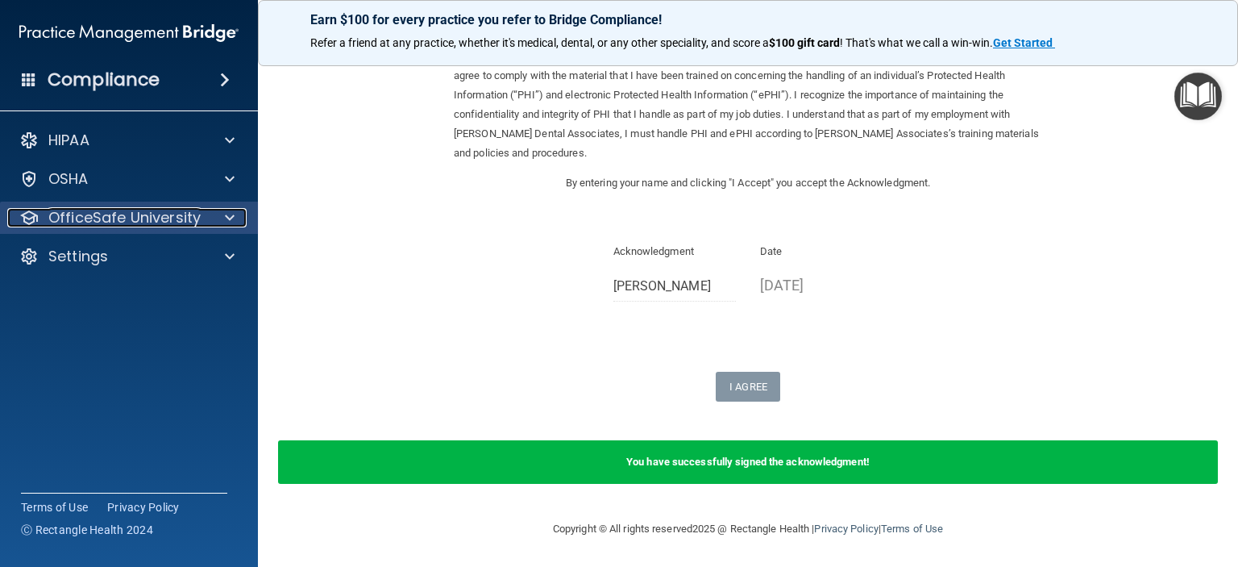
click at [219, 215] on div at bounding box center [227, 217] width 40 height 19
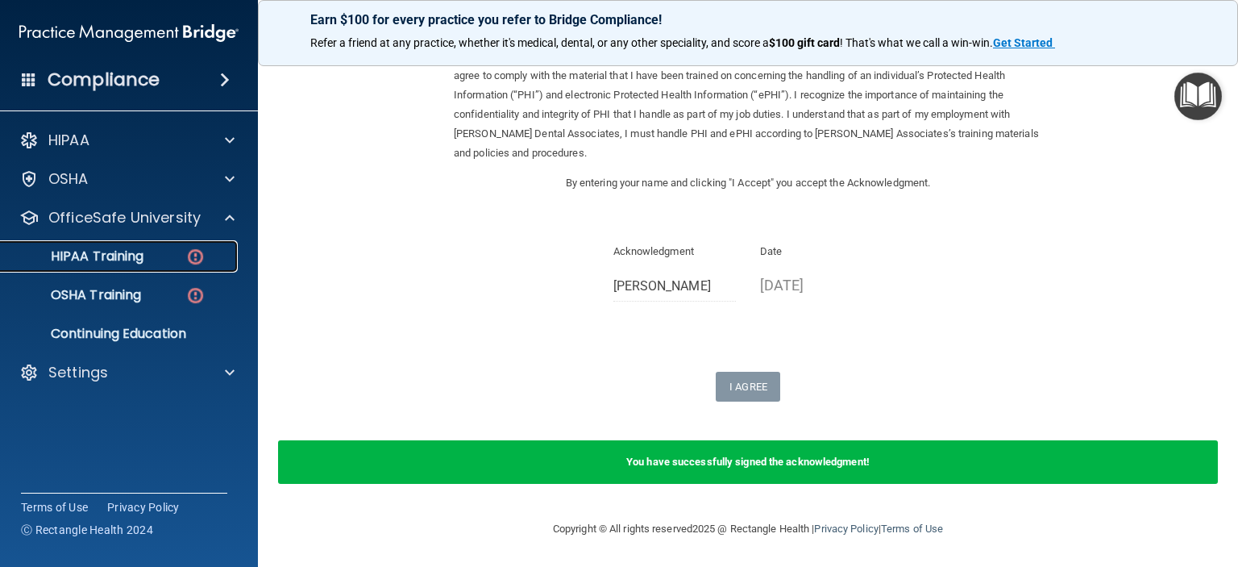
click at [193, 256] on img at bounding box center [195, 257] width 20 height 20
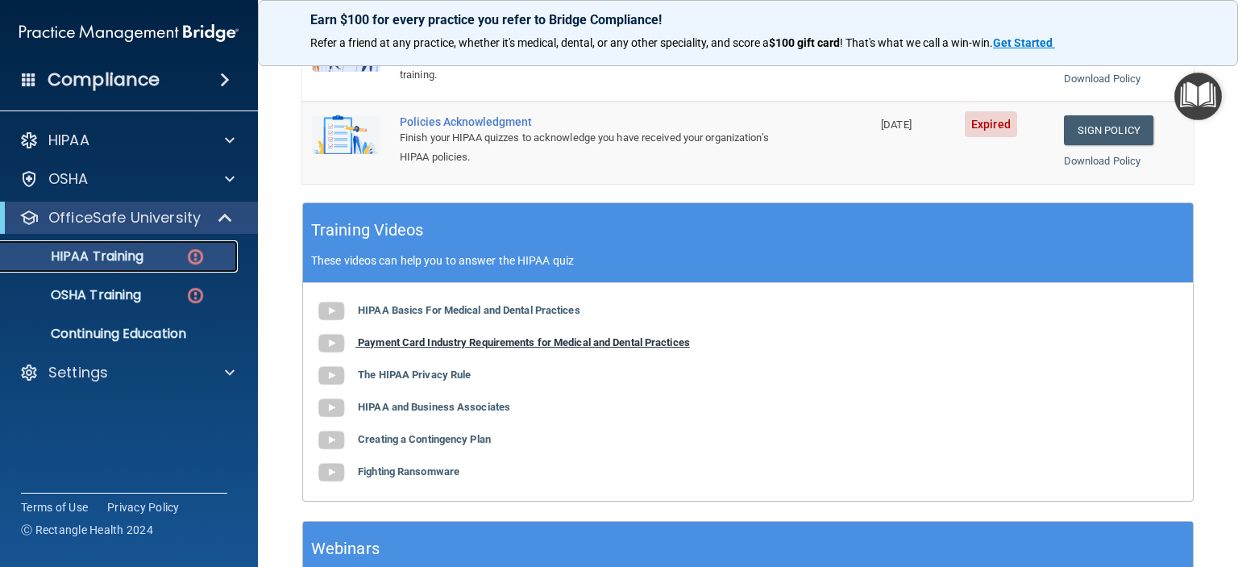
scroll to position [401, 0]
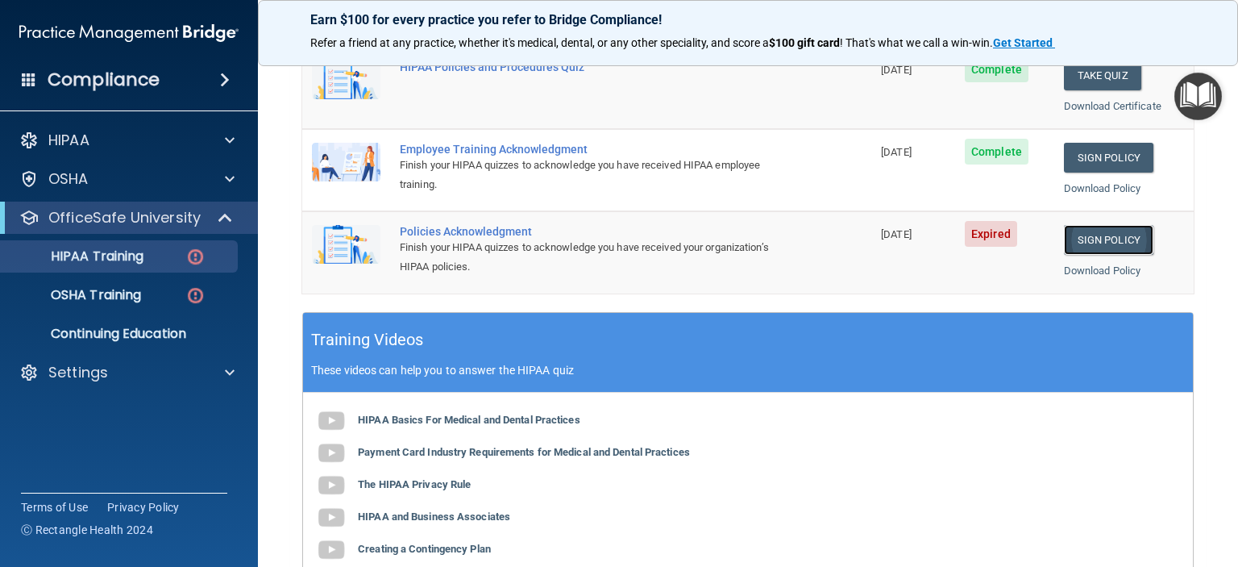
click at [1082, 238] on link "Sign Policy" at bounding box center [1108, 240] width 89 height 30
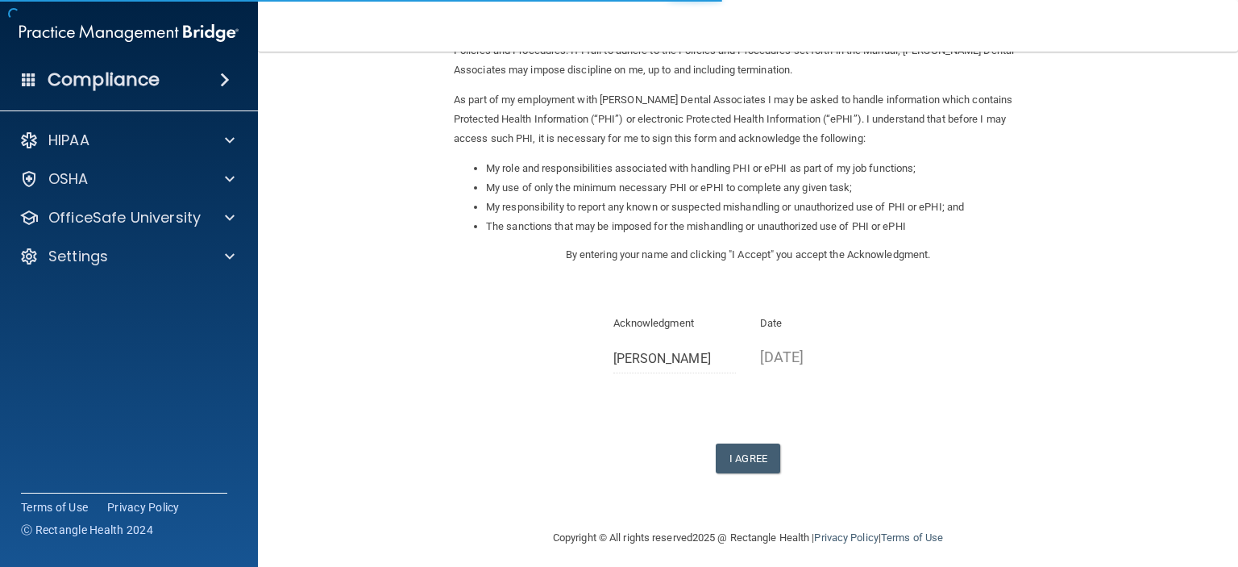
scroll to position [171, 0]
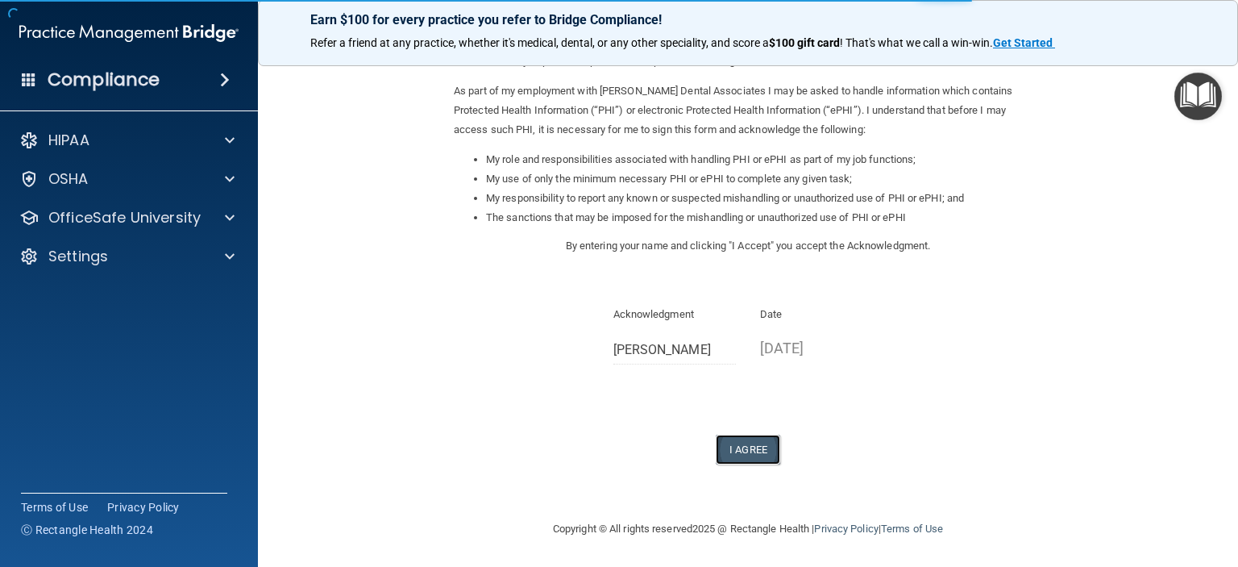
click at [738, 441] on button "I Agree" at bounding box center [748, 449] width 64 height 30
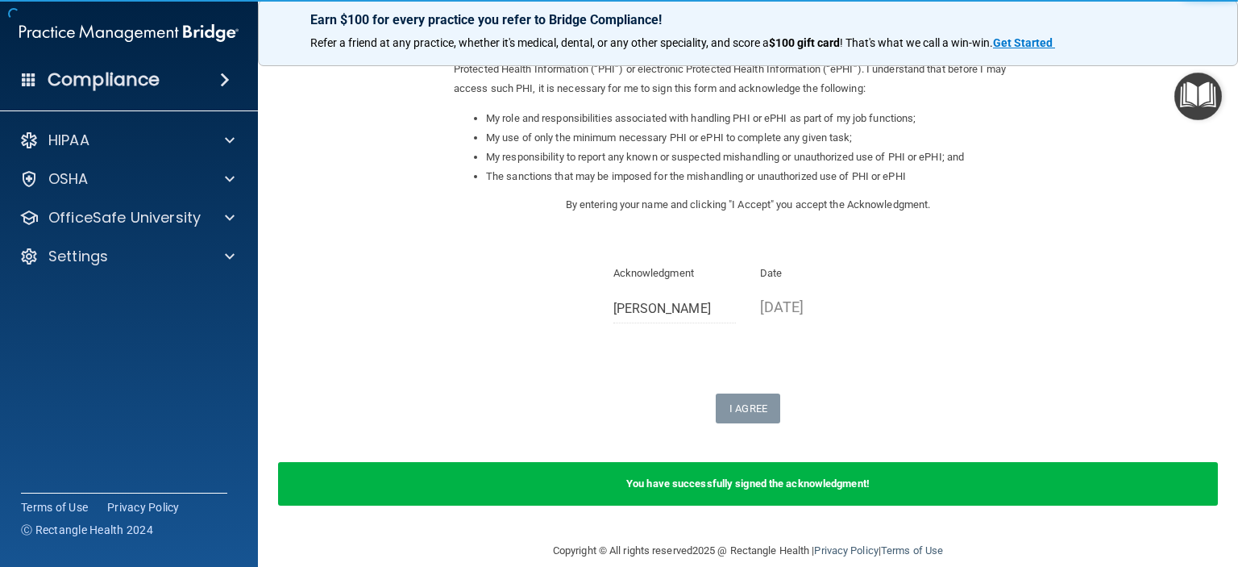
scroll to position [234, 0]
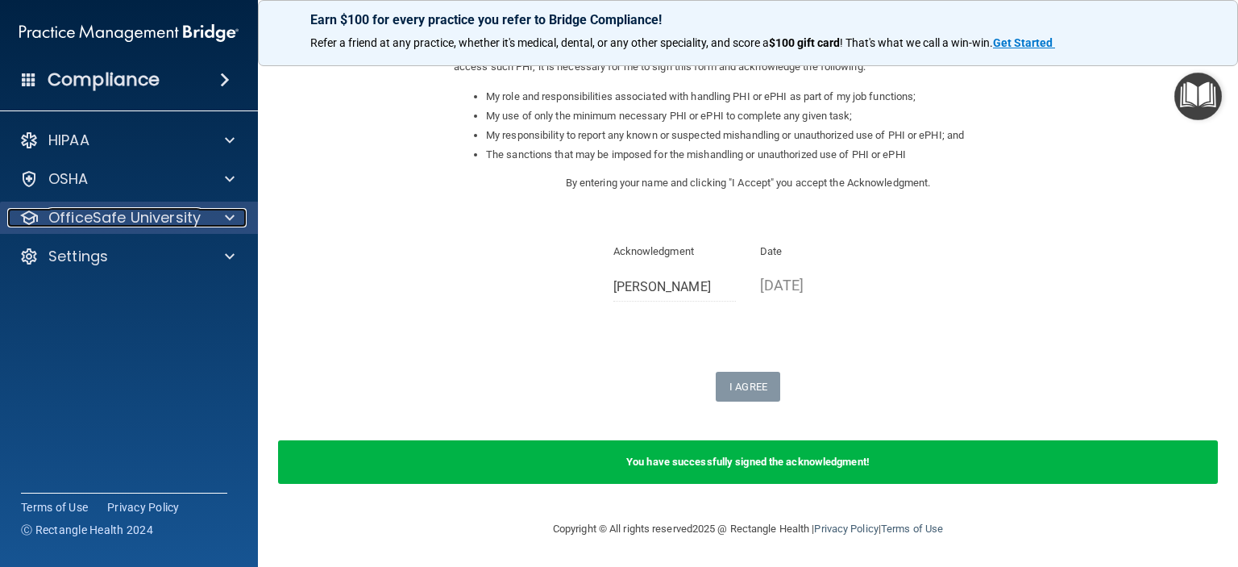
click at [218, 212] on div at bounding box center [227, 217] width 40 height 19
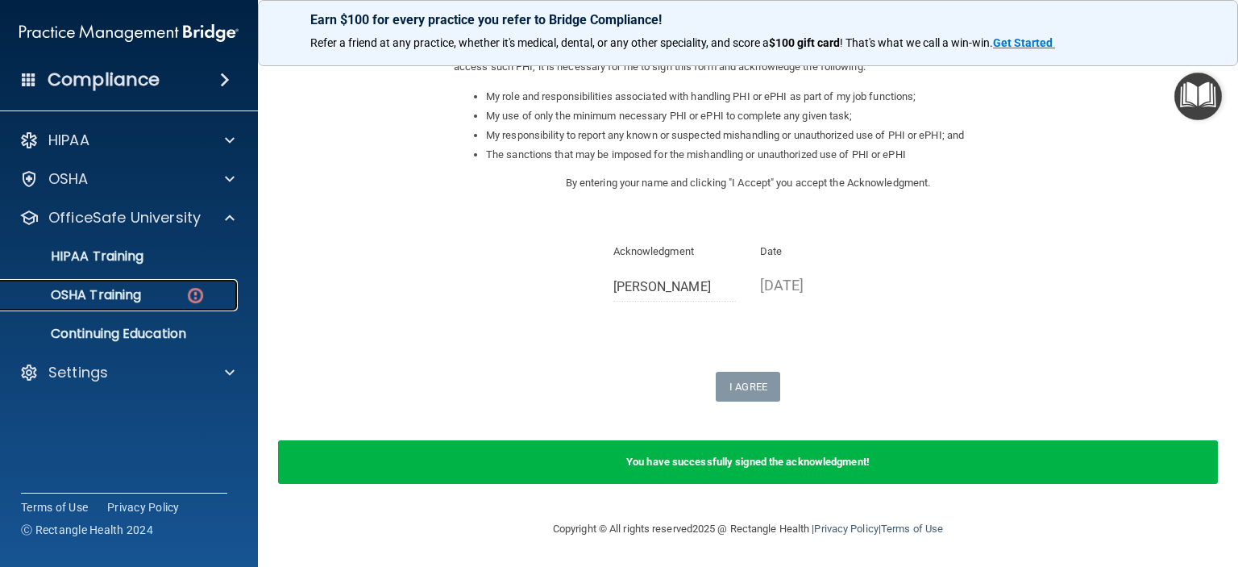
click at [188, 294] on img at bounding box center [195, 295] width 20 height 20
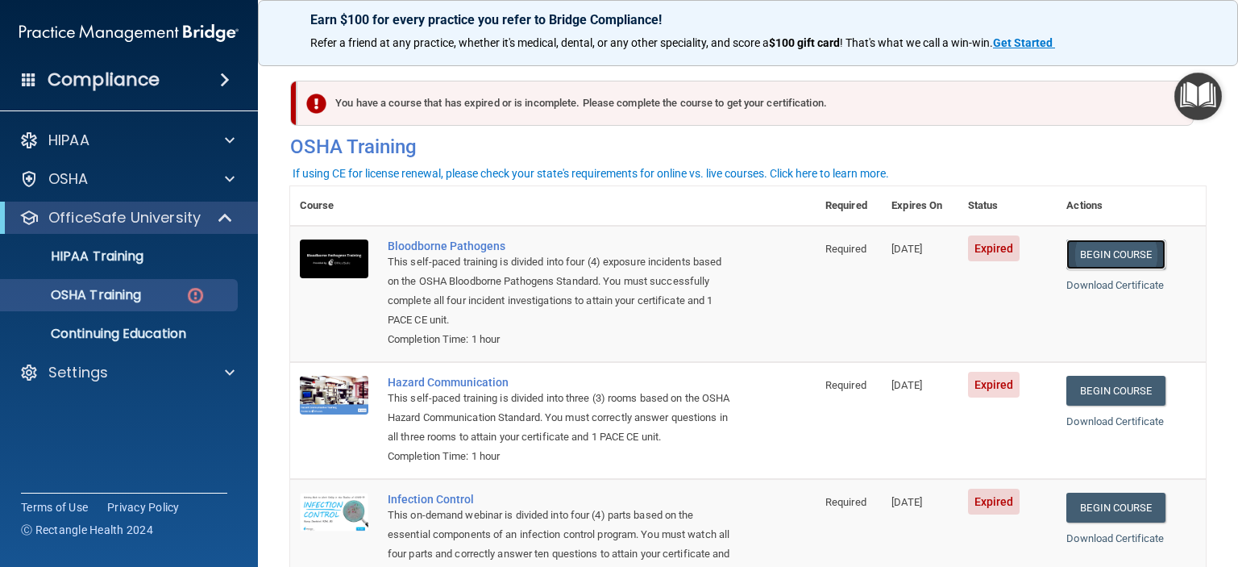
click at [1138, 255] on link "Begin Course" at bounding box center [1115, 254] width 98 height 30
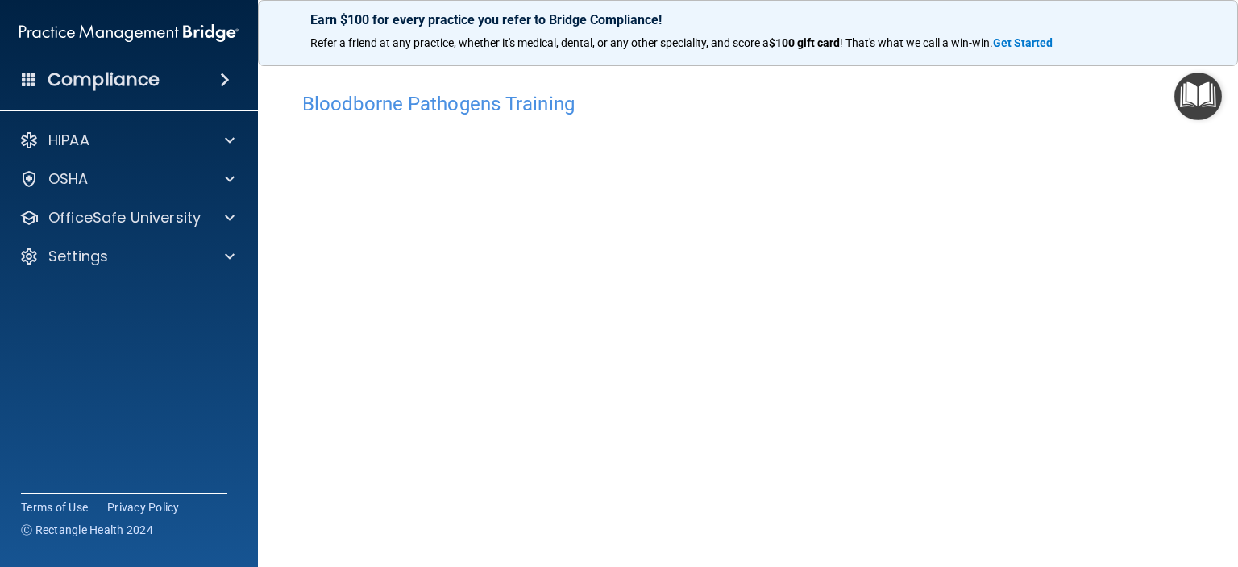
scroll to position [81, 0]
click at [1206, 93] on img "Open Resource Center" at bounding box center [1198, 97] width 48 height 48
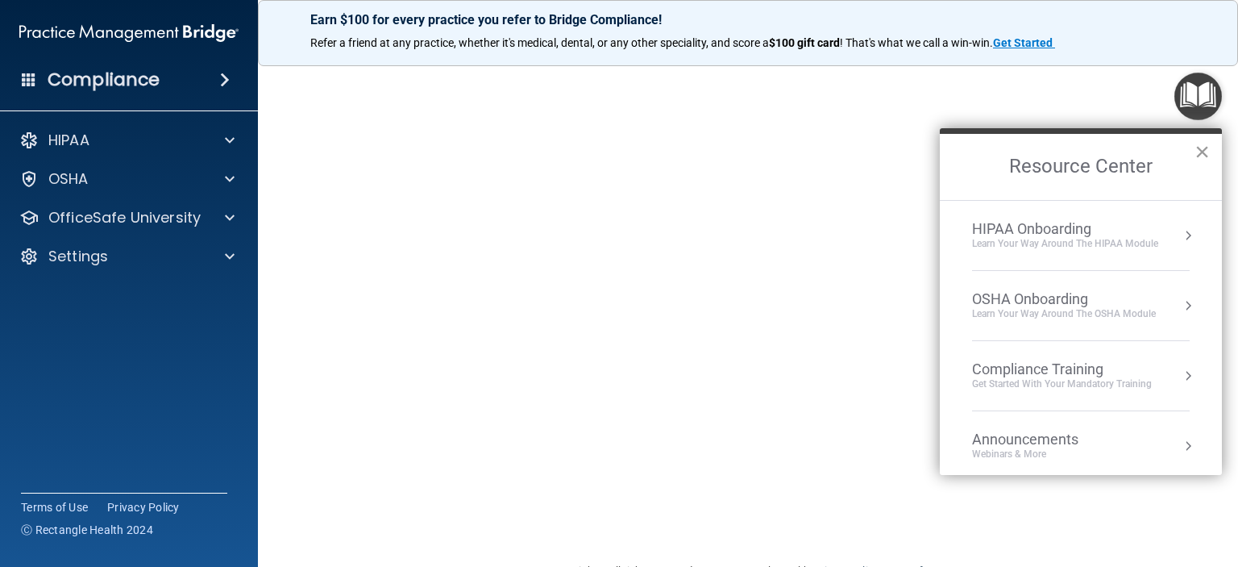
click at [1203, 152] on button "×" at bounding box center [1202, 152] width 15 height 26
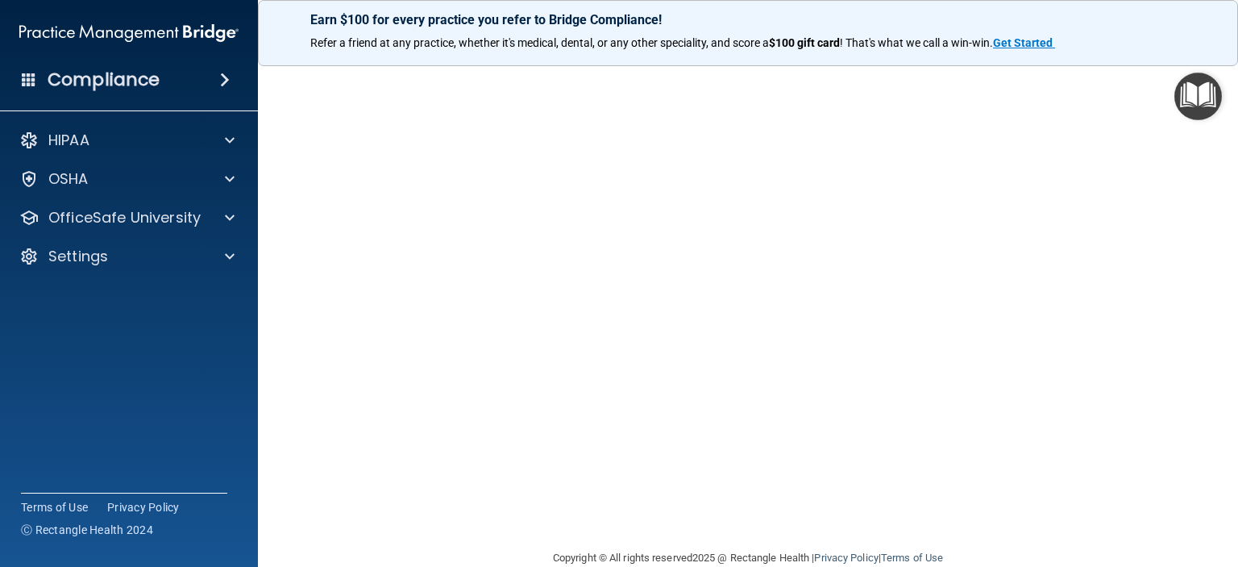
scroll to position [16, 0]
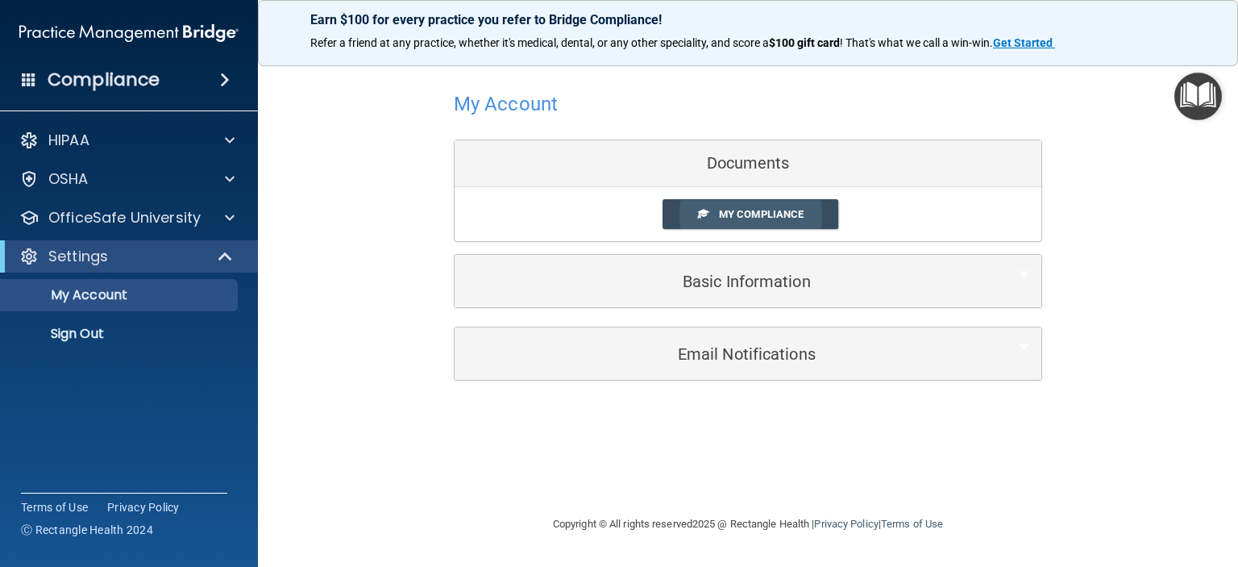
click at [758, 214] on span "My Compliance" at bounding box center [761, 214] width 85 height 12
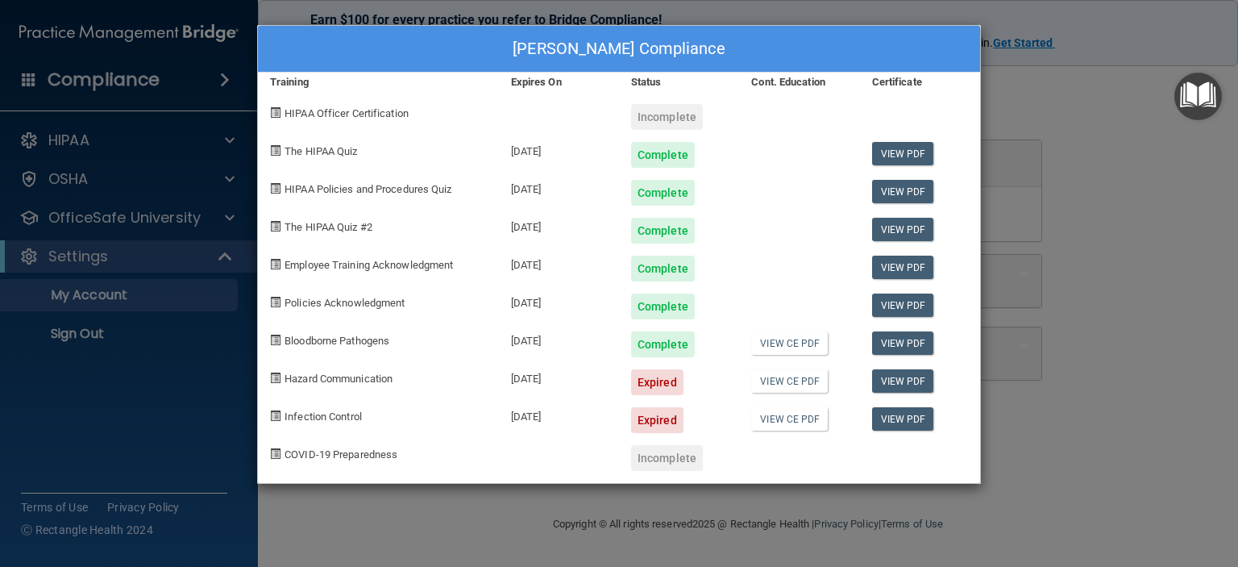
click at [1090, 274] on div "[PERSON_NAME] Compliance Training Expires On Status Cont. Education Certificate…" at bounding box center [619, 283] width 1238 height 567
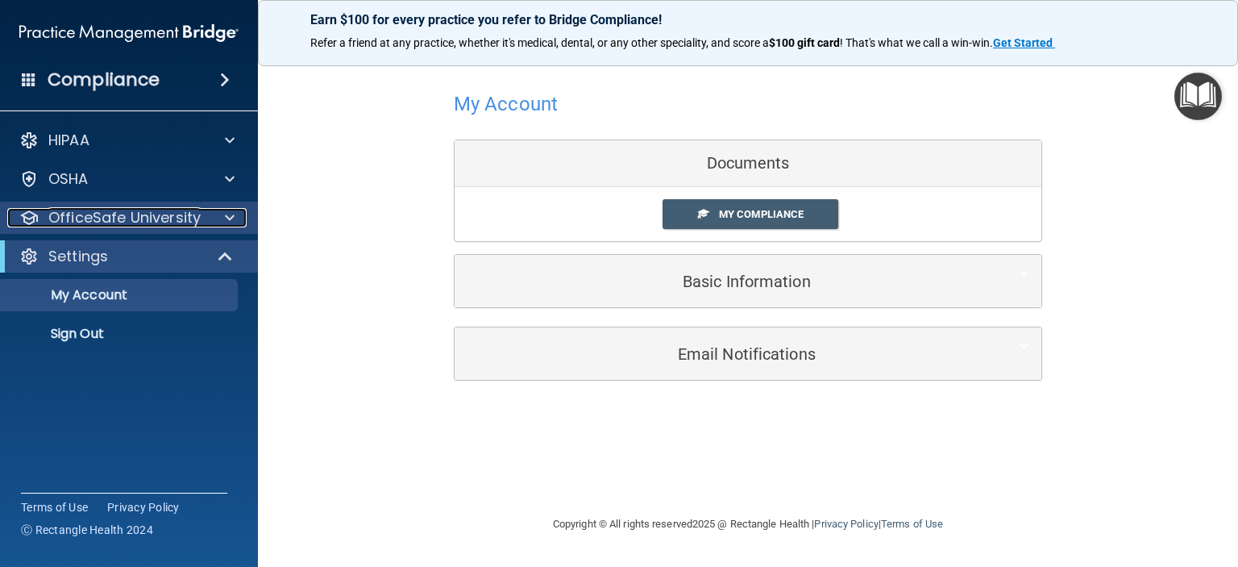
click at [229, 219] on span at bounding box center [230, 217] width 10 height 19
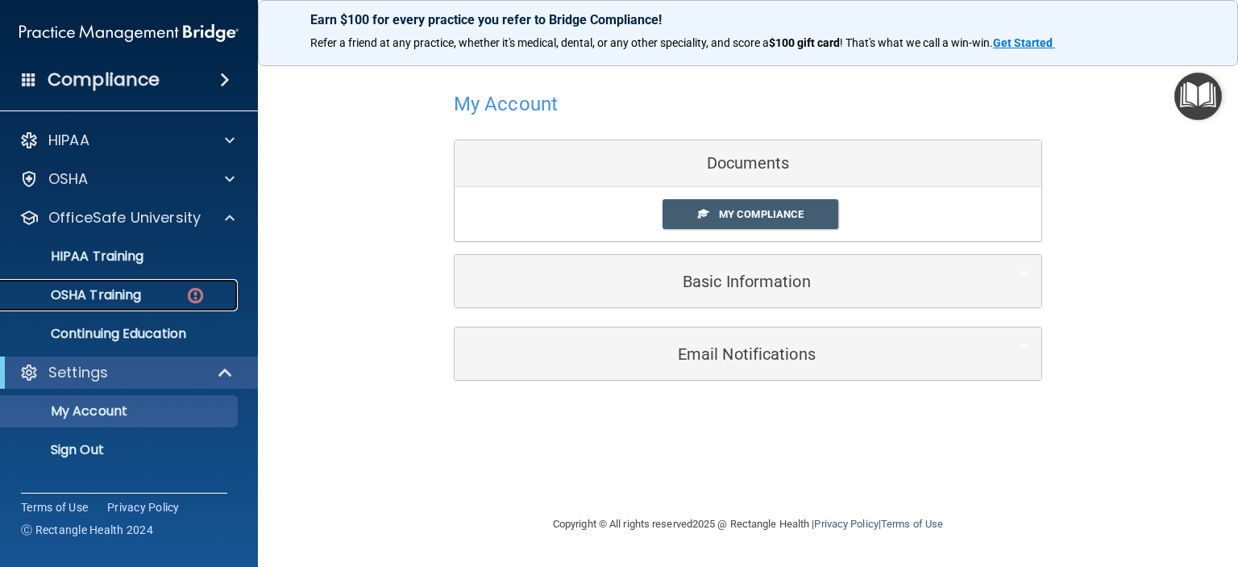
click at [190, 296] on img at bounding box center [195, 295] width 20 height 20
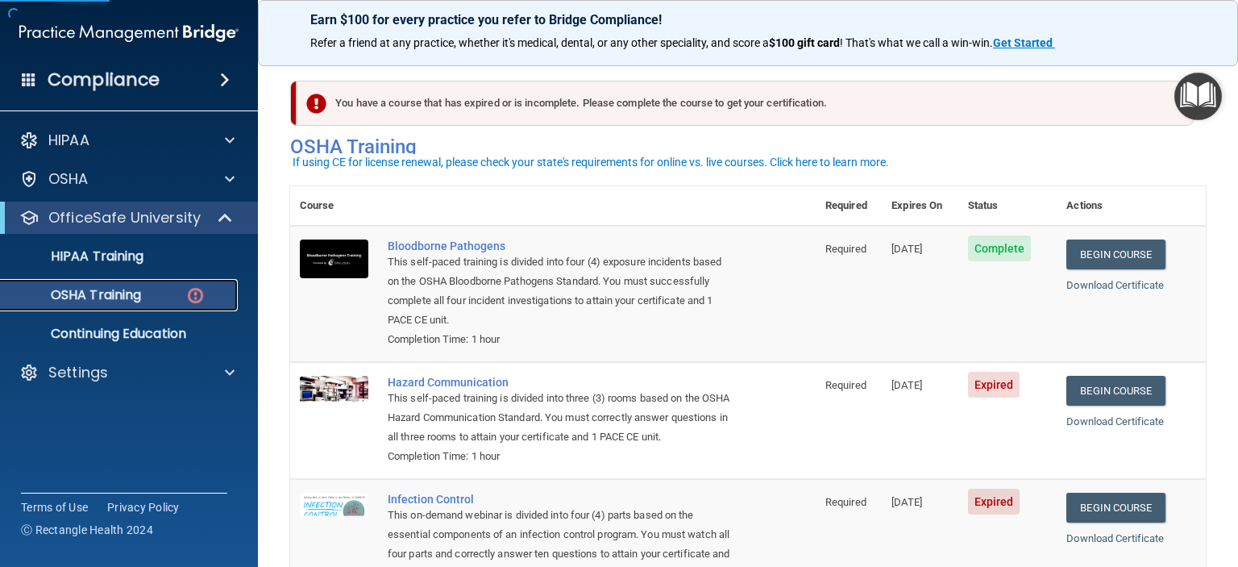
scroll to position [81, 0]
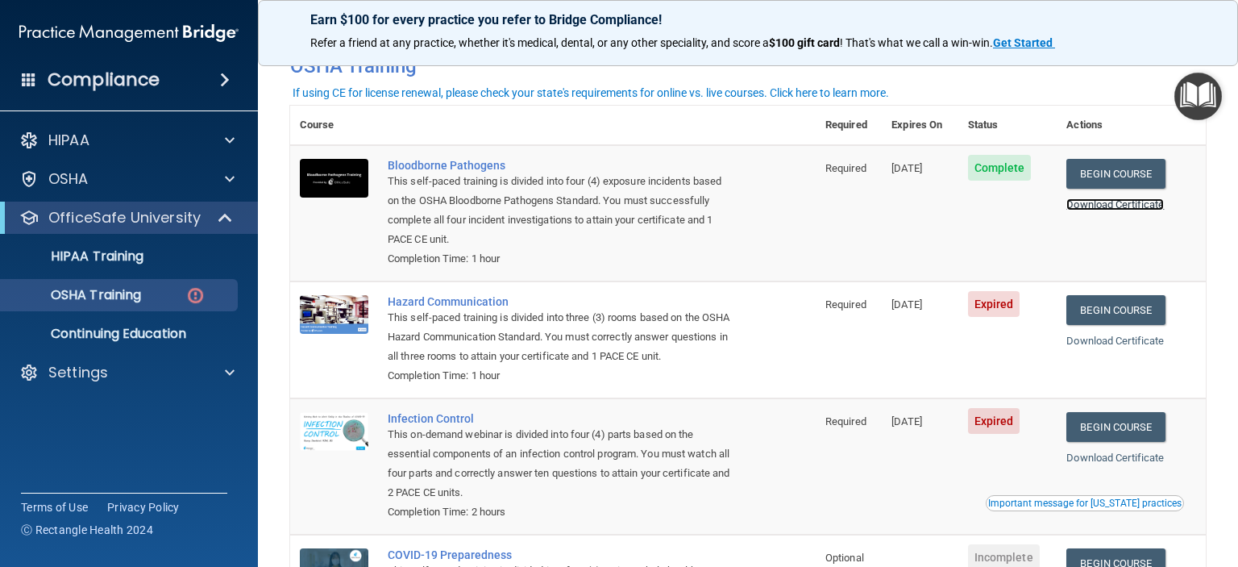
click at [1083, 206] on link "Download Certificate" at bounding box center [1115, 204] width 98 height 12
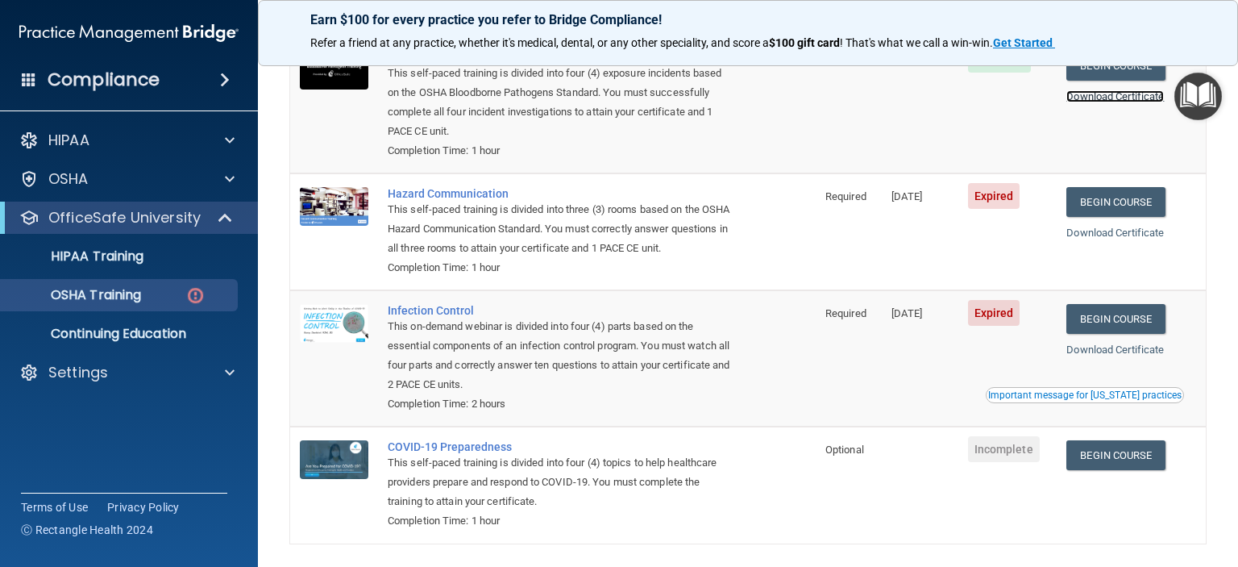
scroll to position [161, 0]
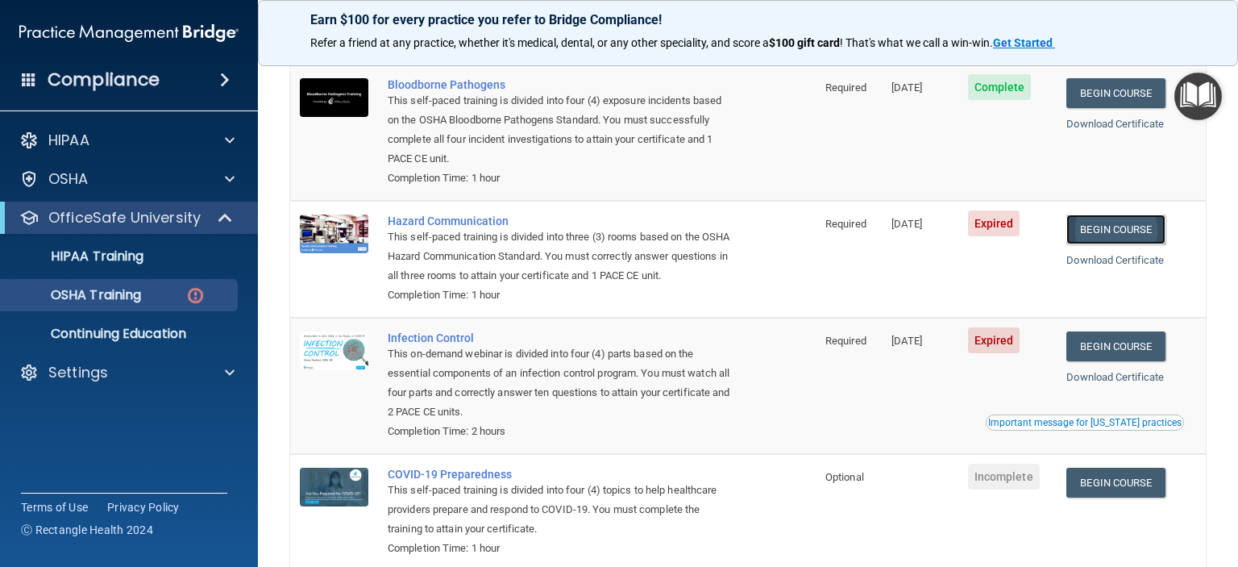
click at [1120, 227] on link "Begin Course" at bounding box center [1115, 229] width 98 height 30
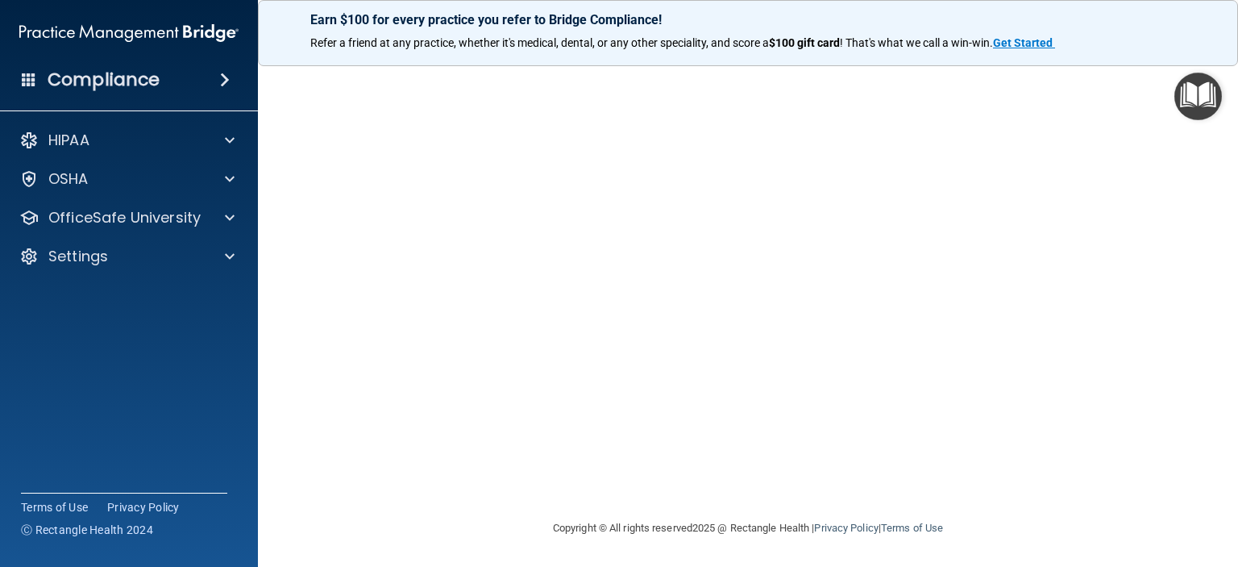
scroll to position [79, 0]
click at [1187, 96] on img "Open Resource Center" at bounding box center [1198, 97] width 48 height 48
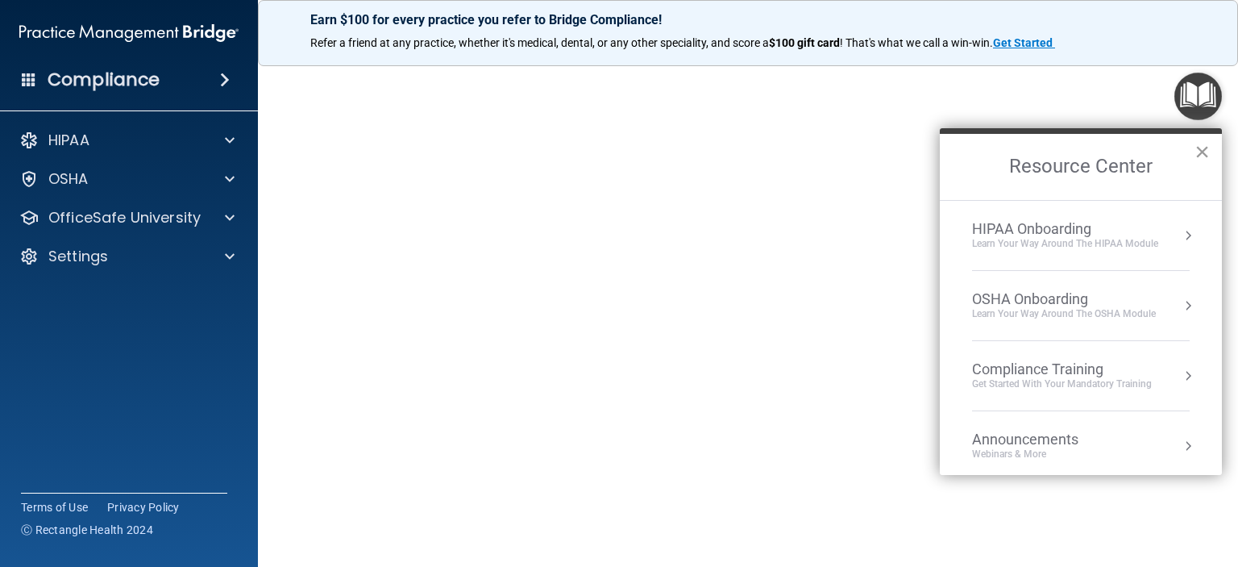
click at [1199, 148] on button "×" at bounding box center [1202, 152] width 15 height 26
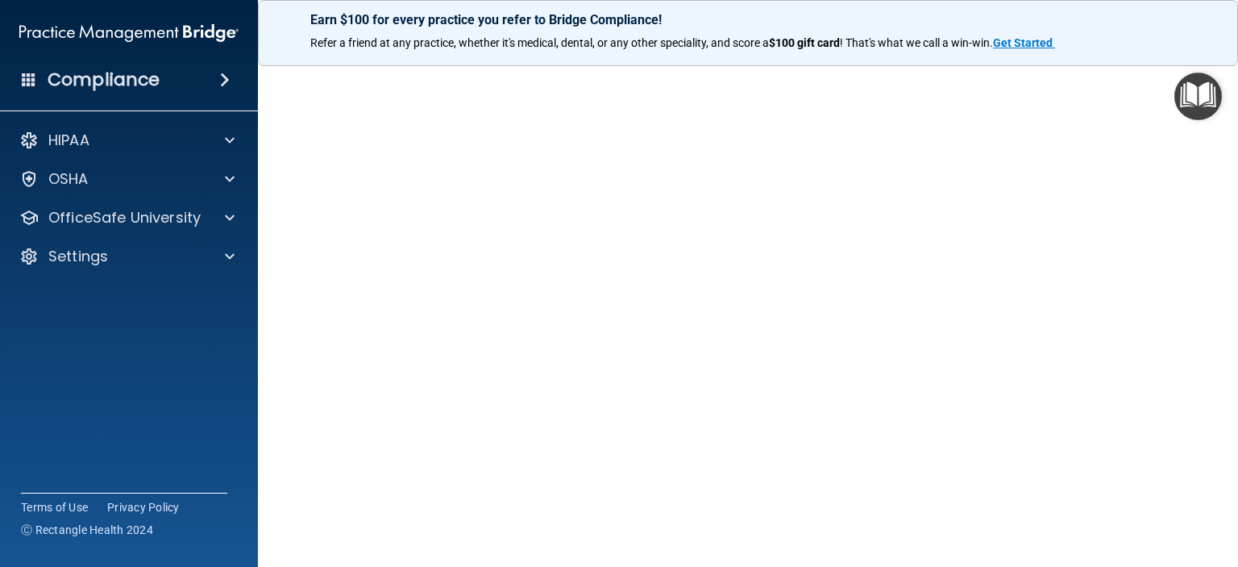
scroll to position [39, 0]
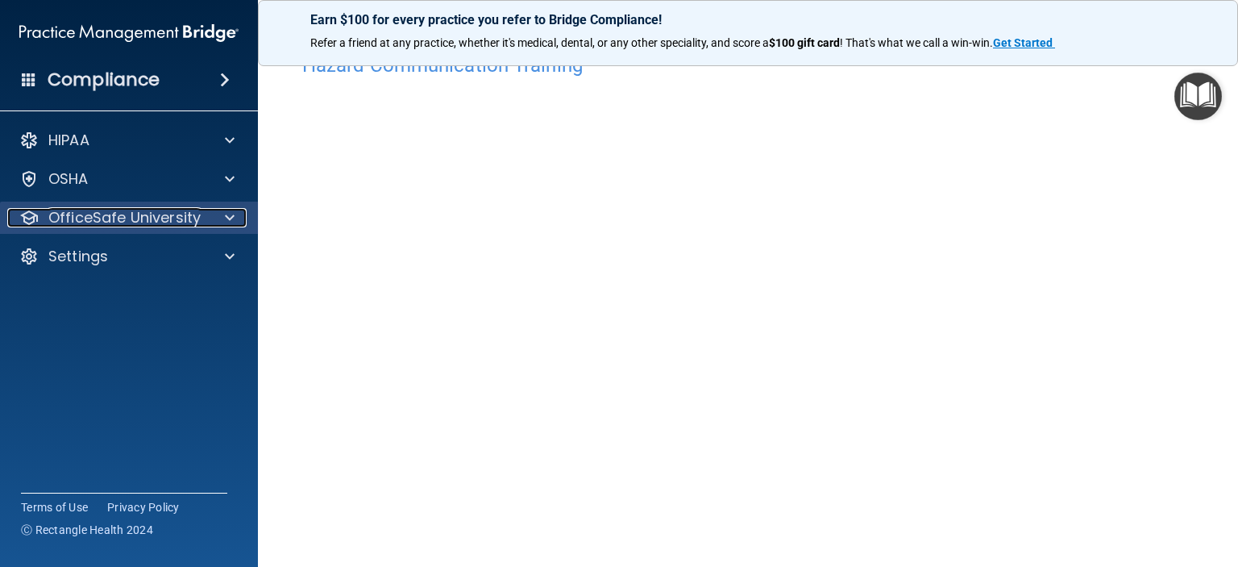
click at [199, 214] on div "OfficeSafe University" at bounding box center [107, 217] width 200 height 19
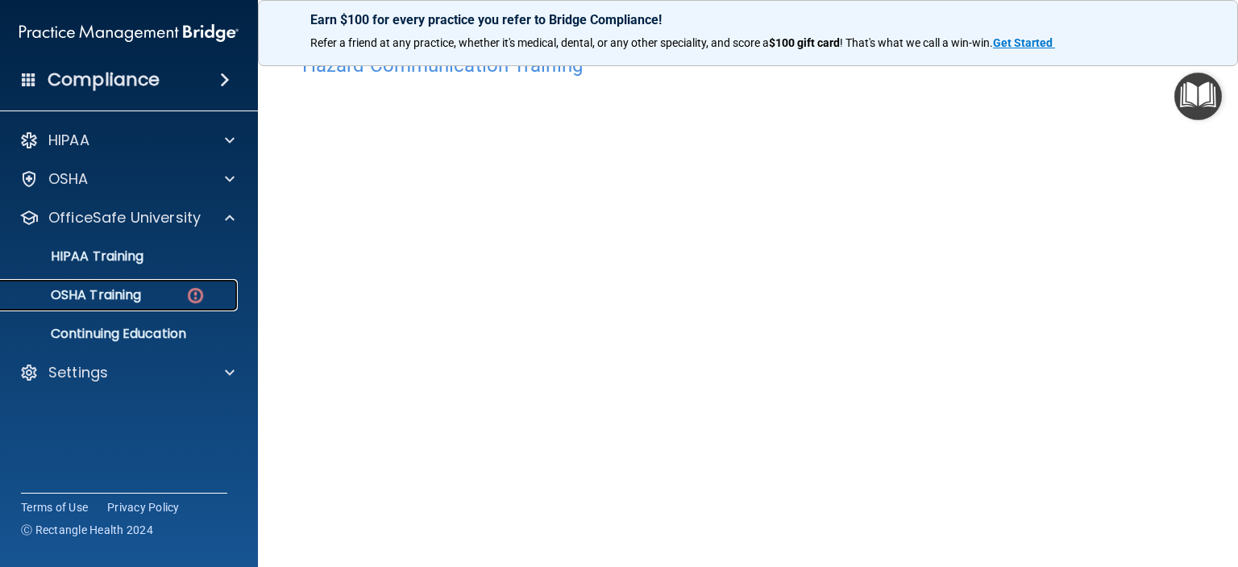
click at [173, 290] on div "OSHA Training" at bounding box center [120, 295] width 220 height 16
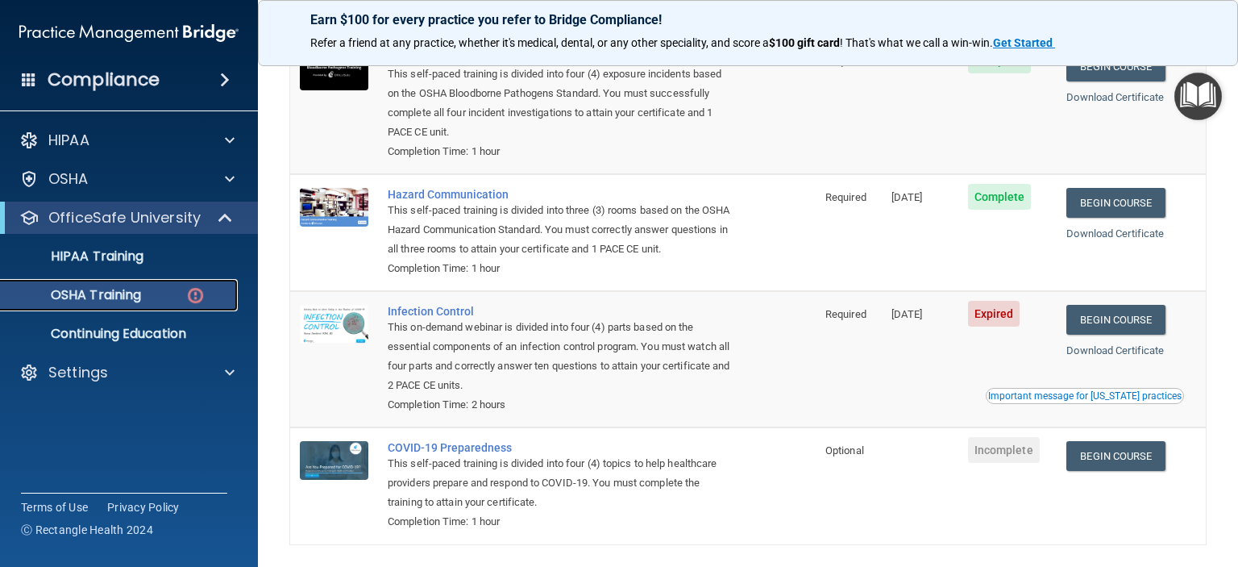
scroll to position [270, 0]
